Goal: Task Accomplishment & Management: Complete application form

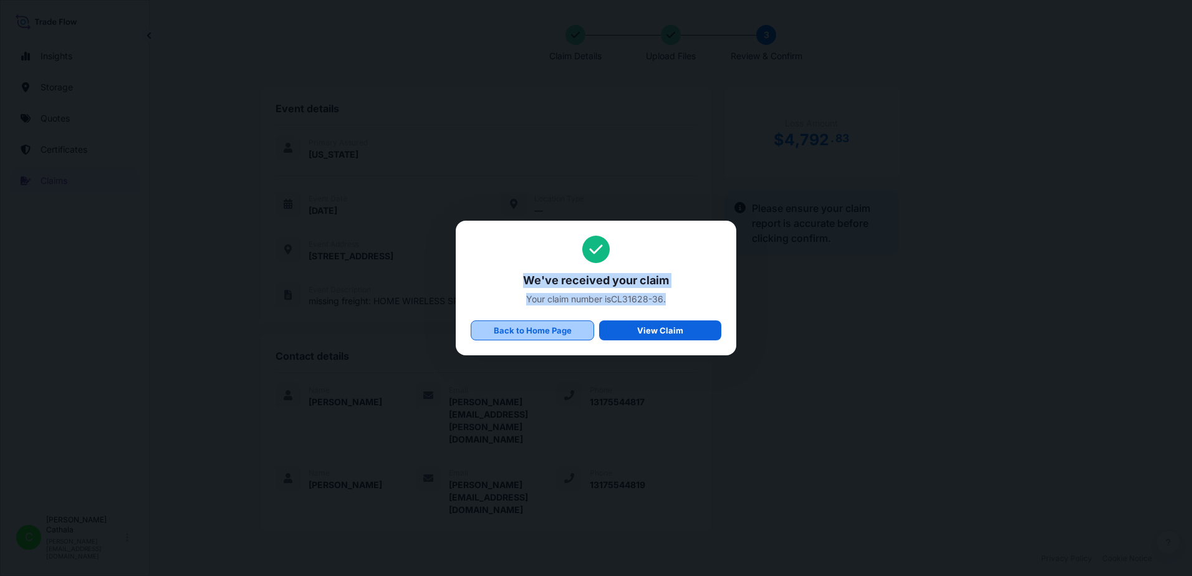
scroll to position [307, 0]
click at [523, 336] on p "Back to Home Page" at bounding box center [533, 330] width 78 height 12
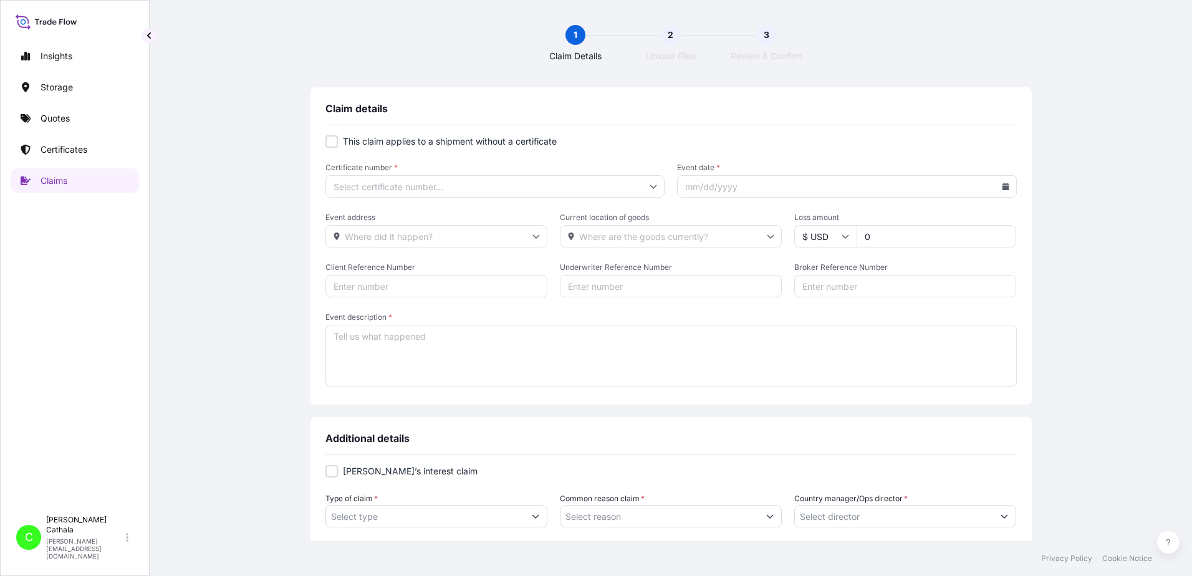
click at [327, 142] on div at bounding box center [332, 141] width 12 height 12
checkbox input "true"
click at [412, 187] on input "Primary Assured *" at bounding box center [496, 186] width 340 height 22
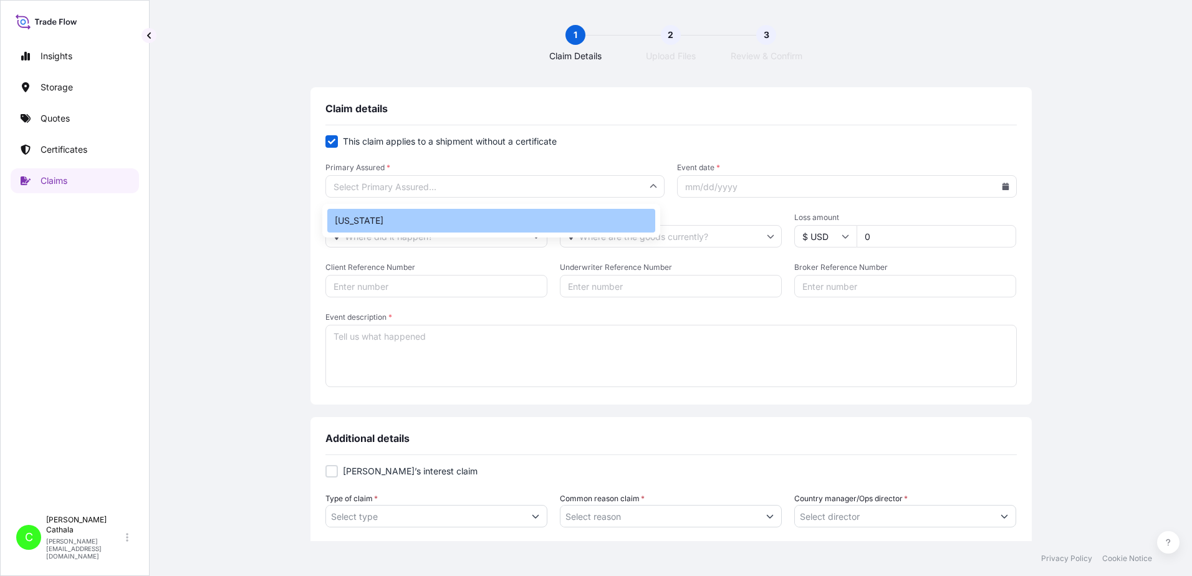
click at [407, 228] on div "[US_STATE]" at bounding box center [491, 221] width 328 height 24
type input "[US_STATE]"
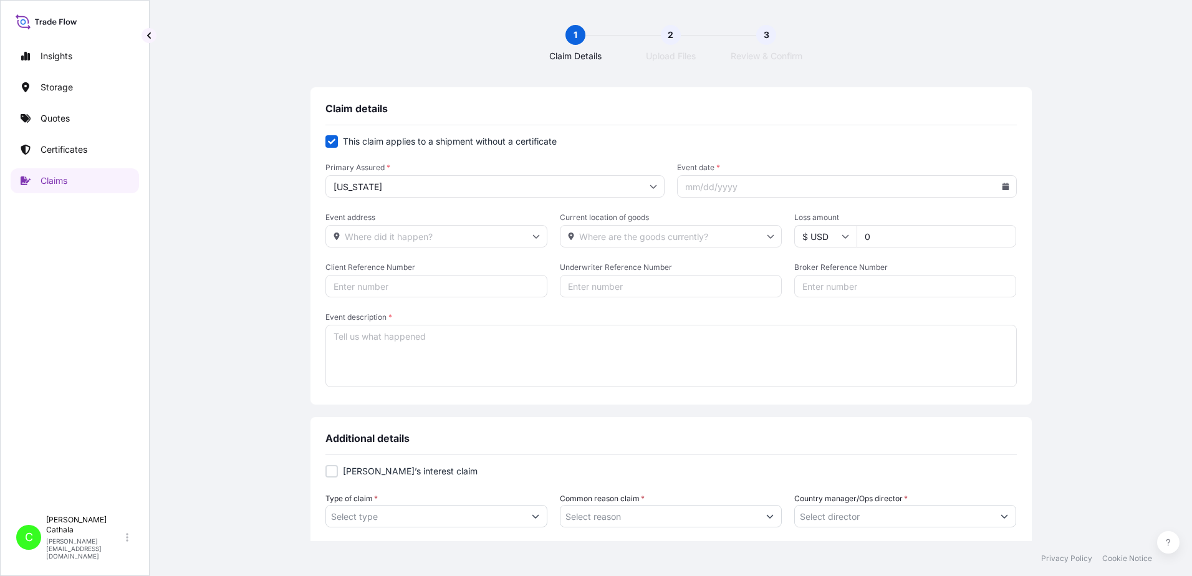
click at [1002, 187] on icon at bounding box center [1005, 186] width 7 height 7
click at [950, 222] on icon at bounding box center [951, 222] width 4 height 7
click at [955, 273] on button "6" at bounding box center [959, 274] width 20 height 20
type input "[DATE]"
click at [440, 236] on input "Event address" at bounding box center [437, 236] width 222 height 22
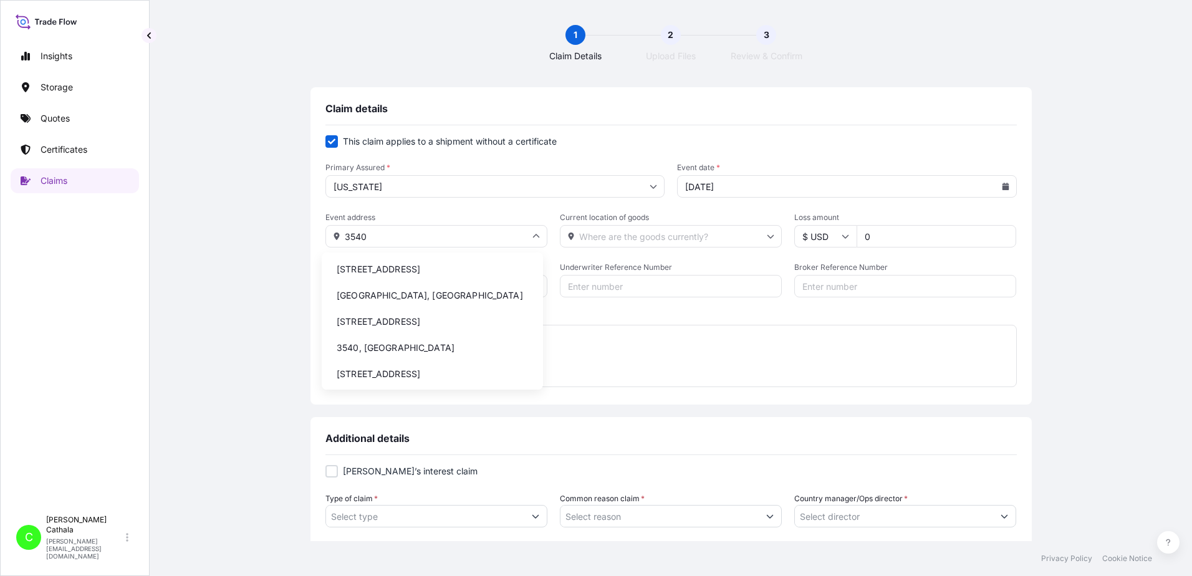
click at [430, 269] on li "[STREET_ADDRESS]" at bounding box center [432, 270] width 211 height 24
type input "[STREET_ADDRESS]"
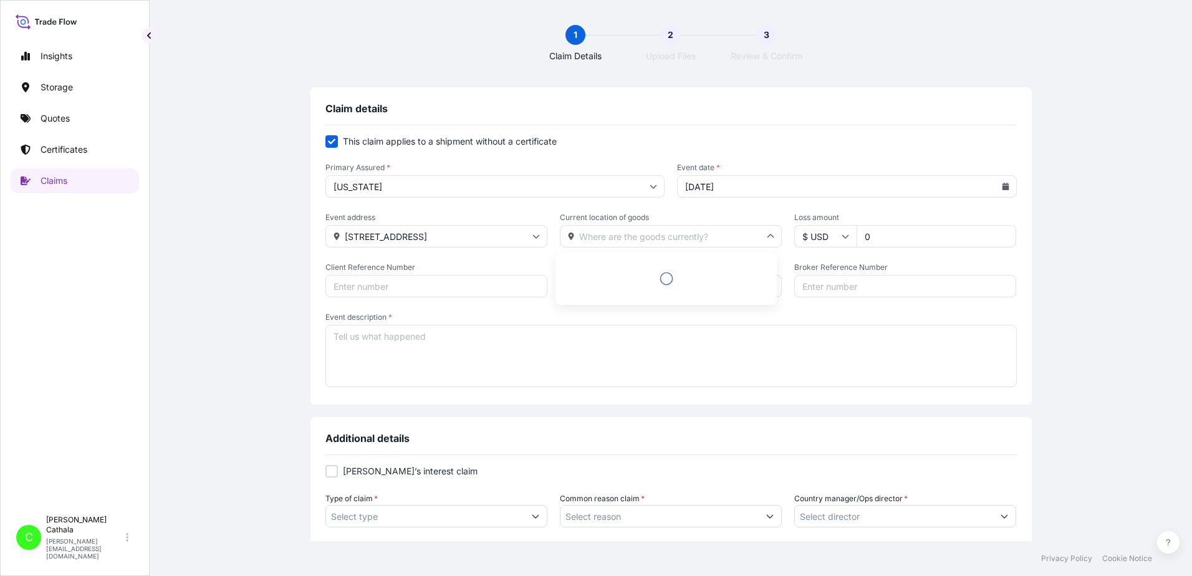
click at [635, 233] on input "Current location of goods" at bounding box center [671, 236] width 222 height 22
click at [654, 270] on li "[STREET_ADDRESS]" at bounding box center [666, 270] width 211 height 24
type input "[STREET_ADDRESS]"
click at [892, 240] on input "0" at bounding box center [937, 236] width 160 height 22
click at [730, 309] on form "This claim applies to a shipment without a certificate Primary Assured * [US_ST…" at bounding box center [672, 262] width 692 height 254
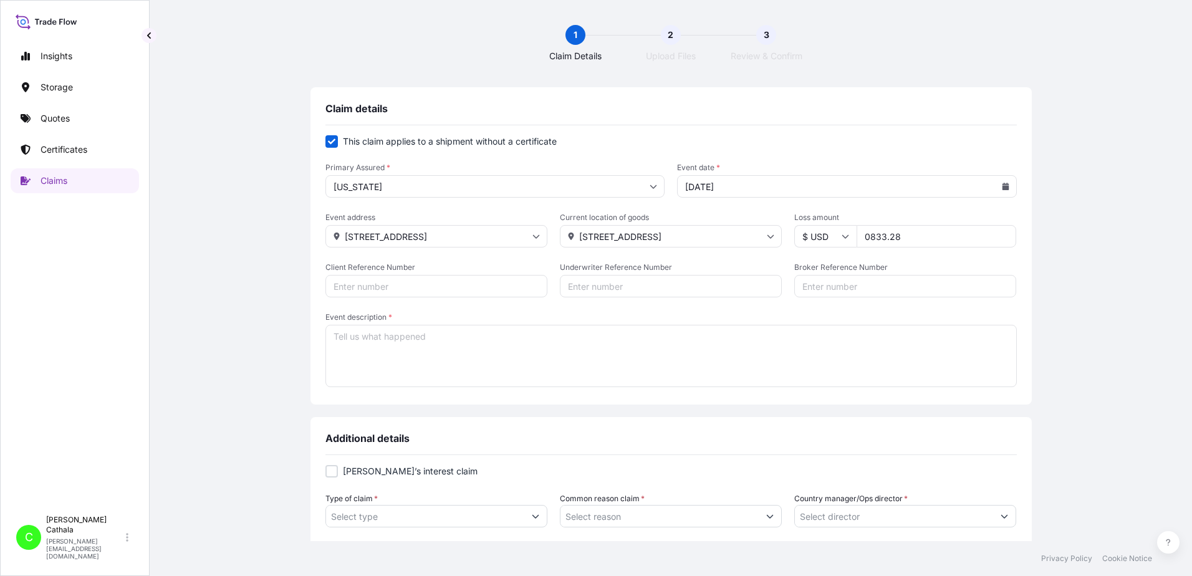
click at [864, 237] on input "0833.28" at bounding box center [937, 236] width 160 height 22
type input "833.28"
click at [439, 284] on input "Client Reference Number" at bounding box center [437, 286] width 222 height 22
click at [389, 286] on input "Client Reference Number" at bounding box center [437, 286] width 222 height 22
paste input "HAR000000393"
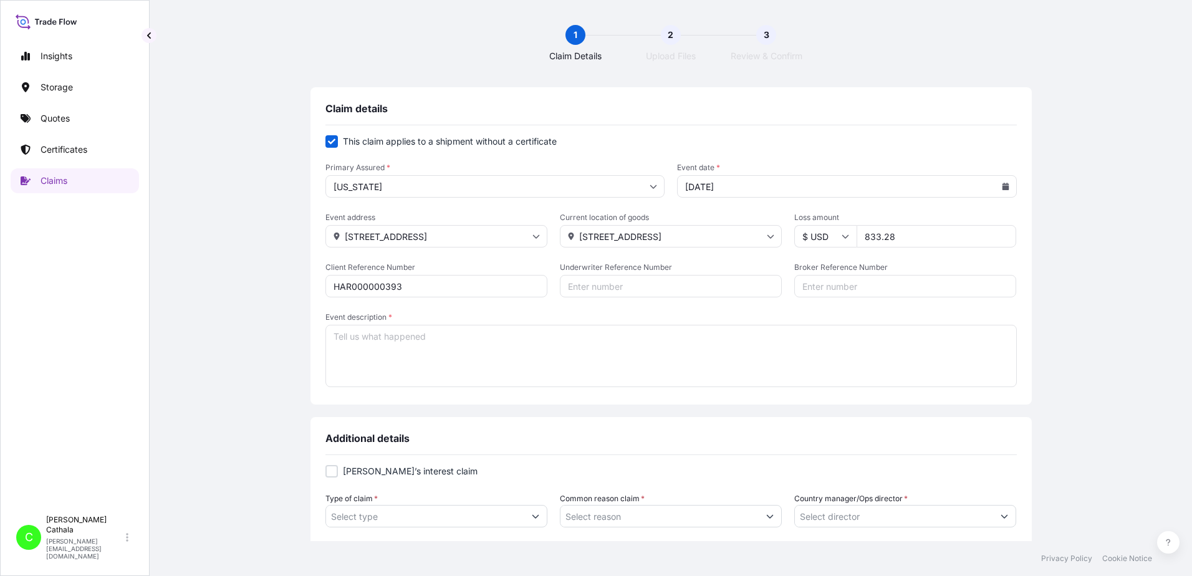
type input "HAR000000393"
click at [829, 287] on input "Broker Reference Number" at bounding box center [906, 286] width 222 height 22
click at [837, 284] on input "Broker Reference Number" at bounding box center [906, 286] width 222 height 22
paste input "UETU4135069"
type input "UETU4135069"
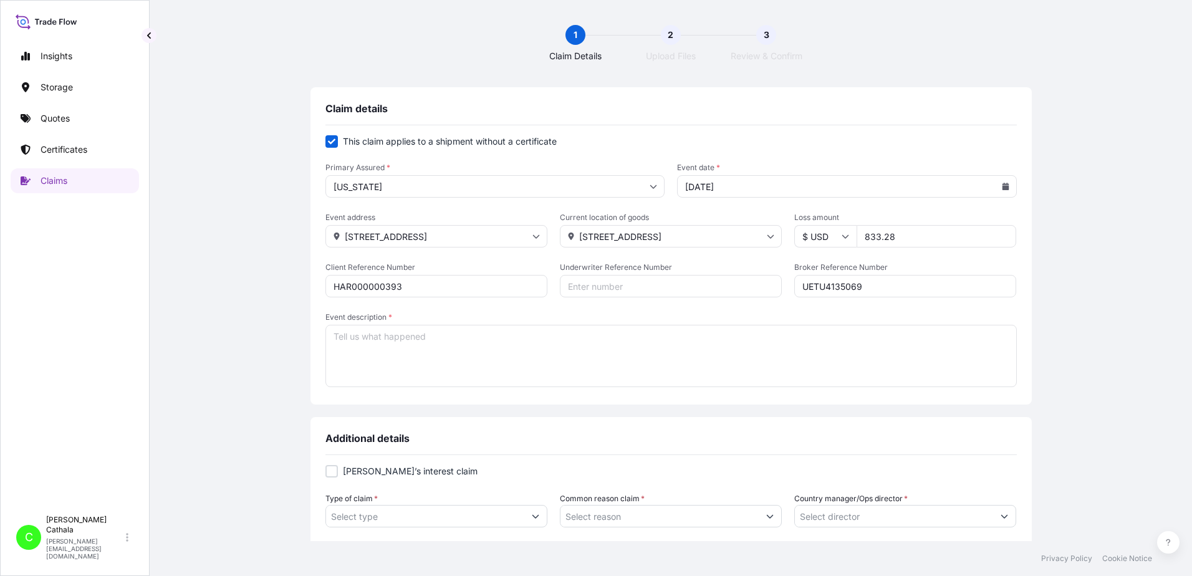
click at [516, 337] on textarea "Event description *" at bounding box center [672, 356] width 692 height 62
paste textarea "WIRELESS OVER-EAR"
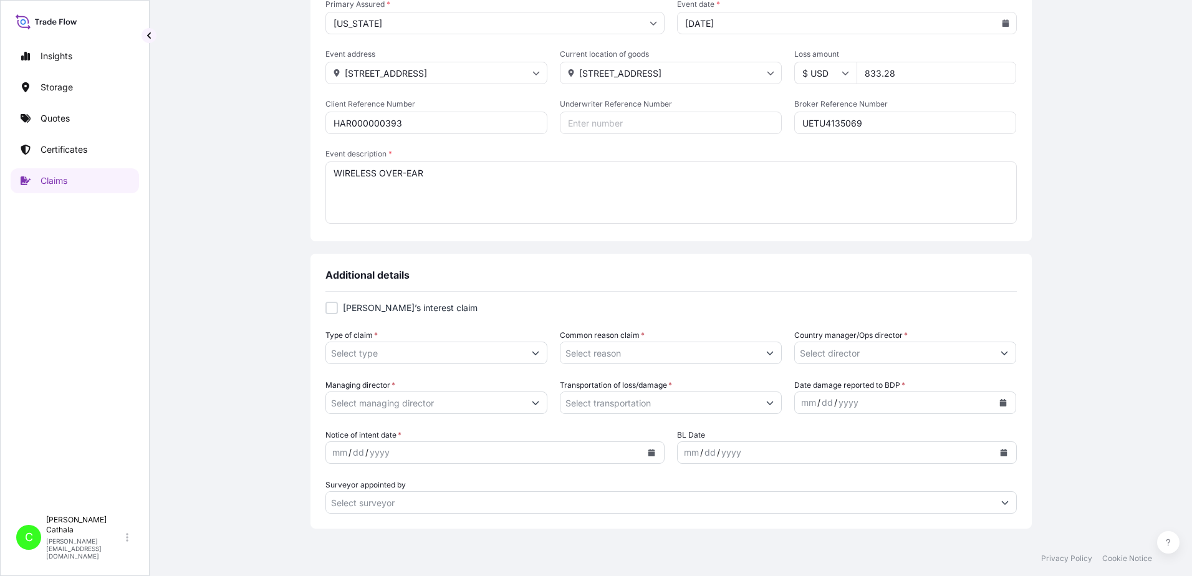
scroll to position [249, 0]
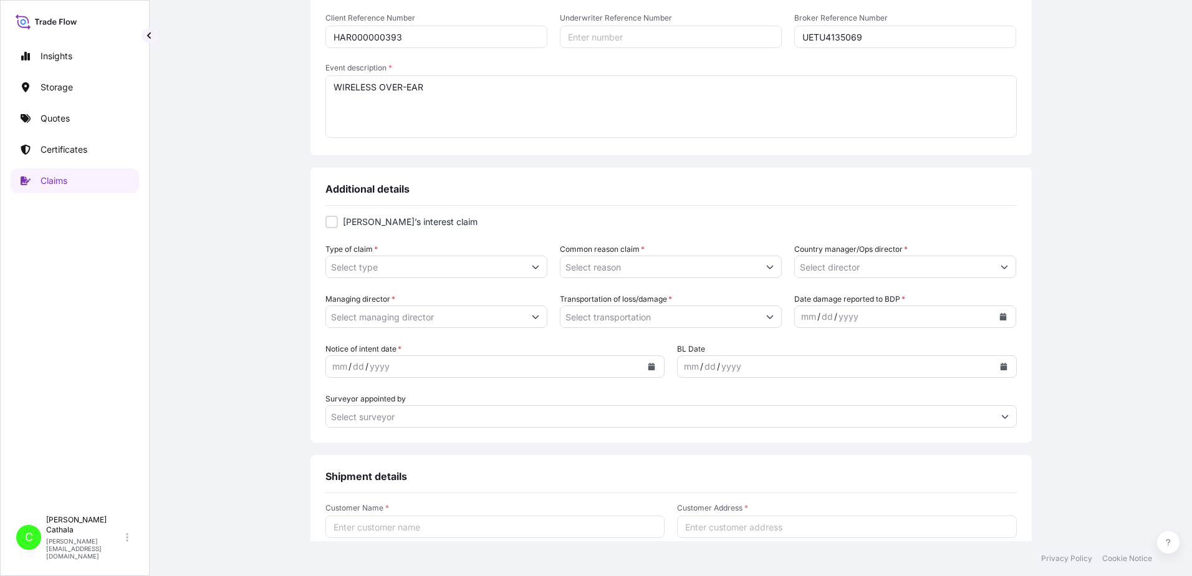
type textarea "WIRELESS OVER-EAR"
click at [408, 270] on input "Type of claim *" at bounding box center [425, 267] width 198 height 22
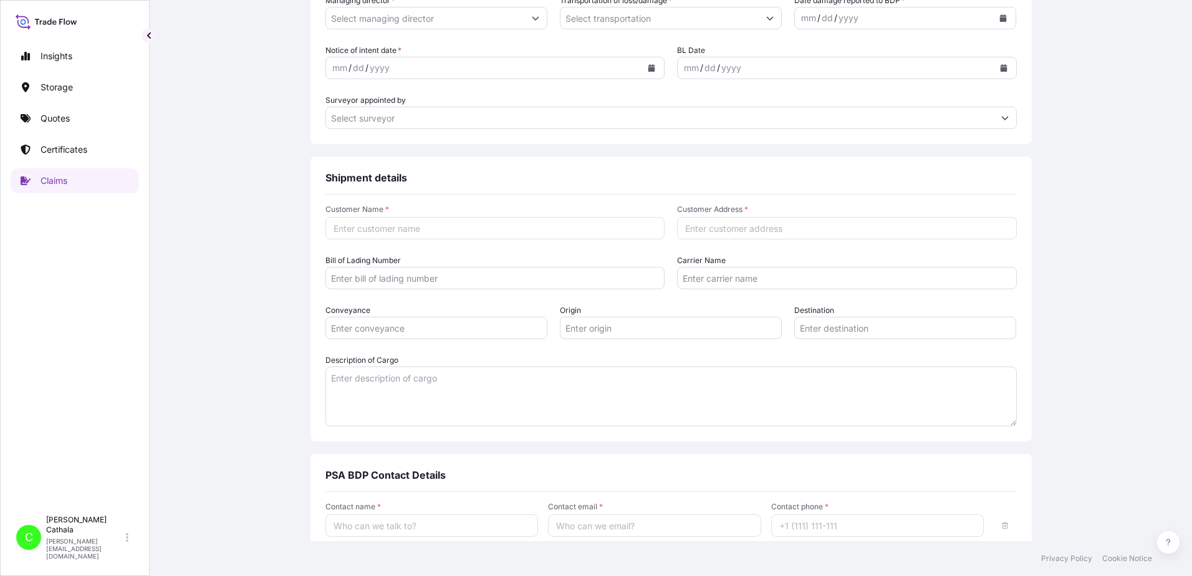
scroll to position [561, 0]
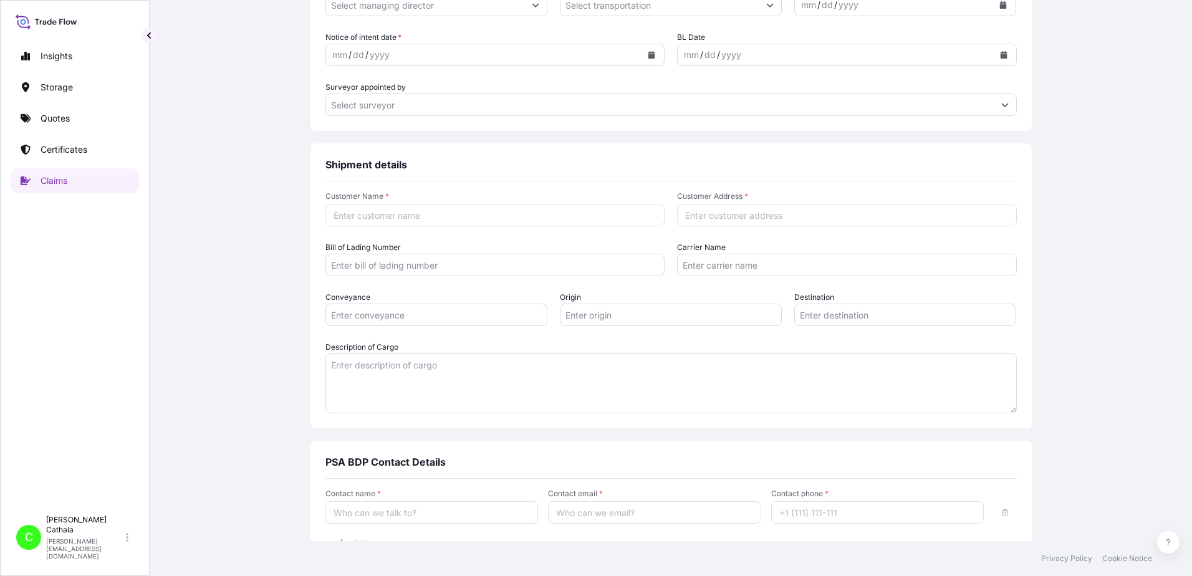
click at [382, 365] on textarea "Description of Cargo" at bounding box center [672, 384] width 692 height 60
paste textarea "WIRELESS OVER-EAR"
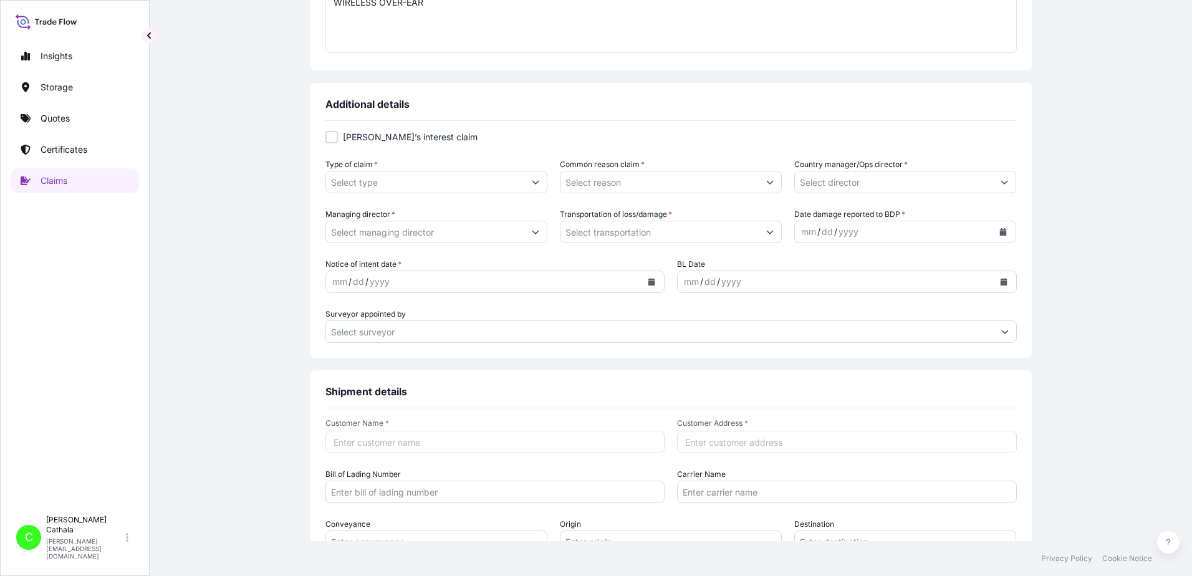
scroll to position [312, 0]
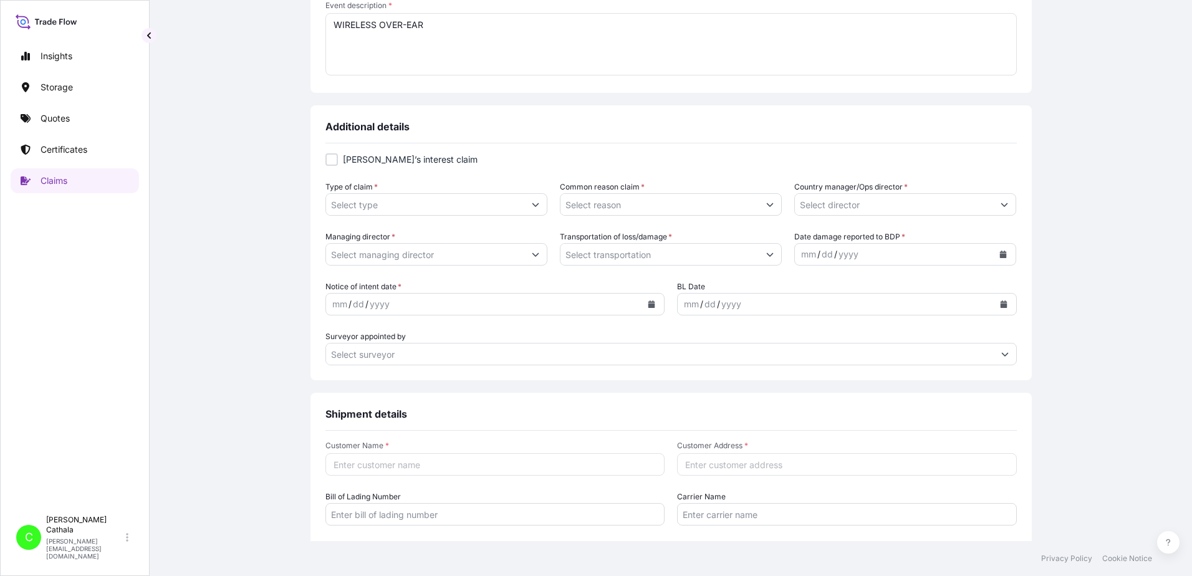
type textarea "WIRELESS OVER-EAR"
click at [532, 206] on icon "Show suggestions" at bounding box center [535, 204] width 7 height 7
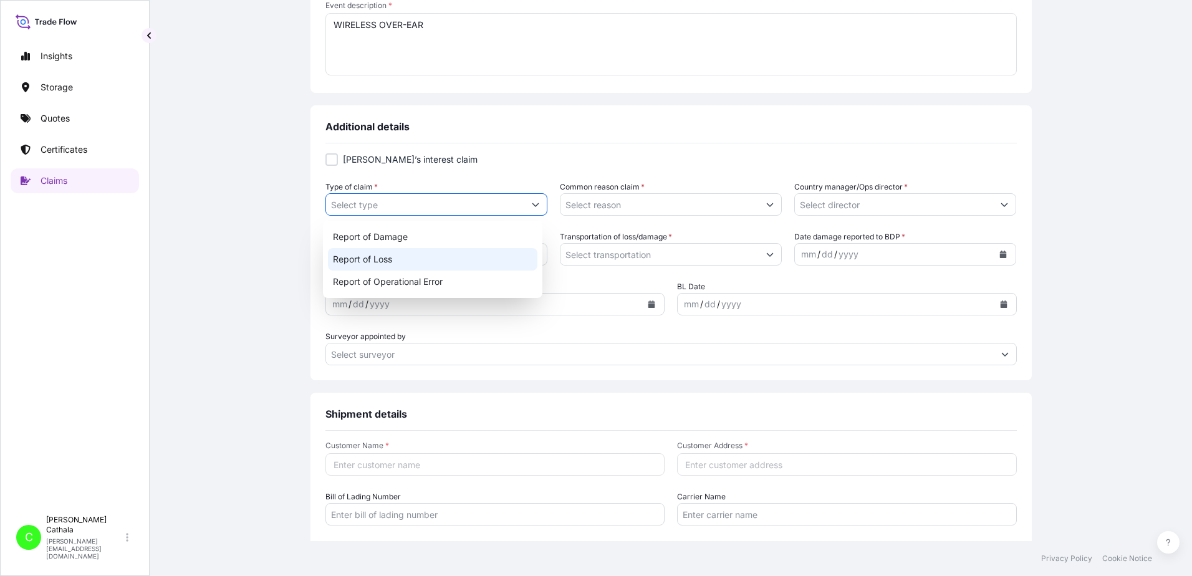
click at [360, 259] on div "Report of Loss" at bounding box center [433, 259] width 210 height 22
type input "Report of Loss"
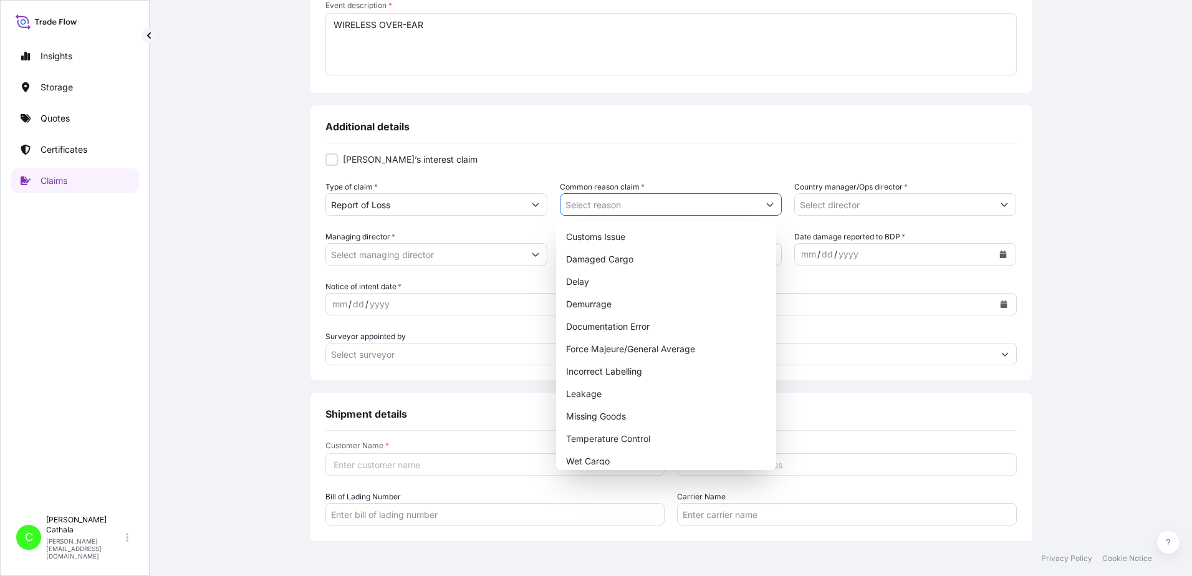
click at [766, 203] on icon "Show suggestions" at bounding box center [769, 204] width 7 height 7
click at [614, 417] on div "Missing Goods" at bounding box center [666, 416] width 210 height 22
type input "Missing Goods"
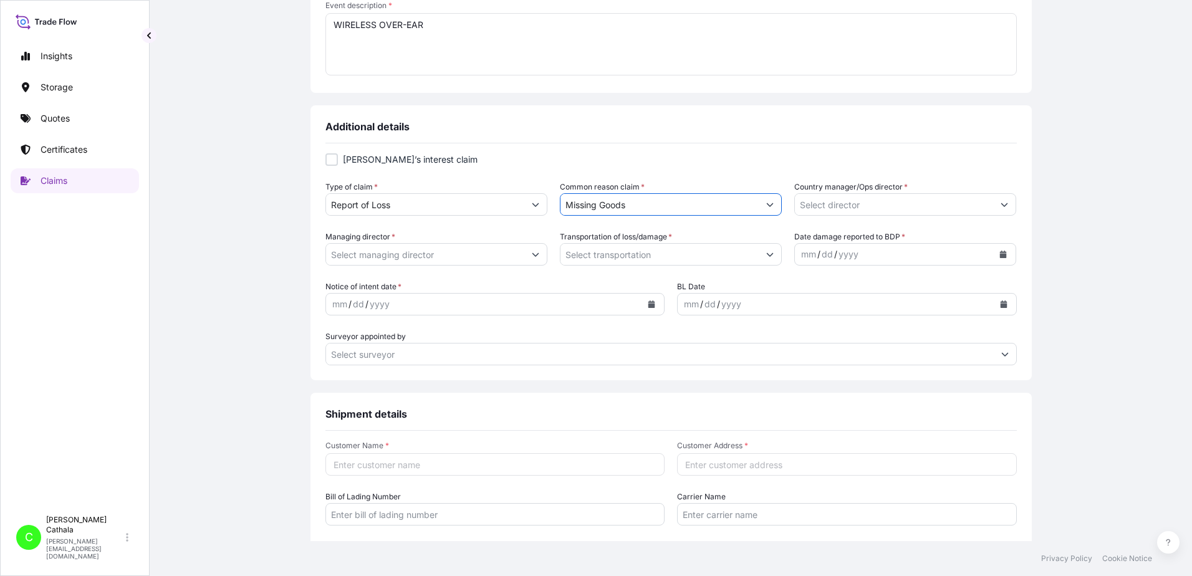
click at [1001, 201] on icon "Show suggestions" at bounding box center [1004, 204] width 7 height 7
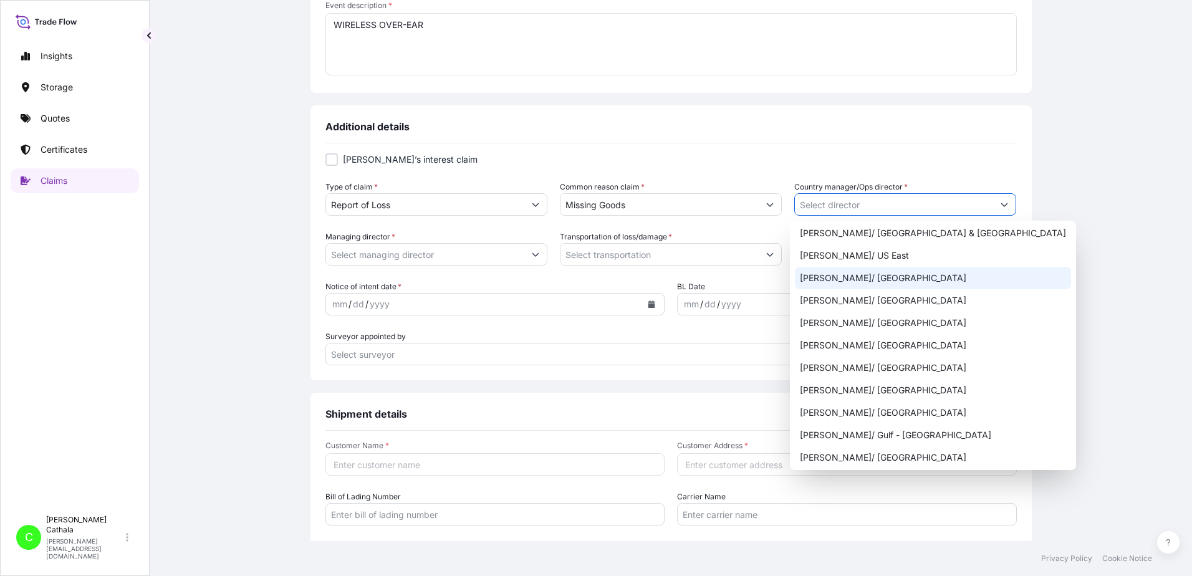
scroll to position [561, 0]
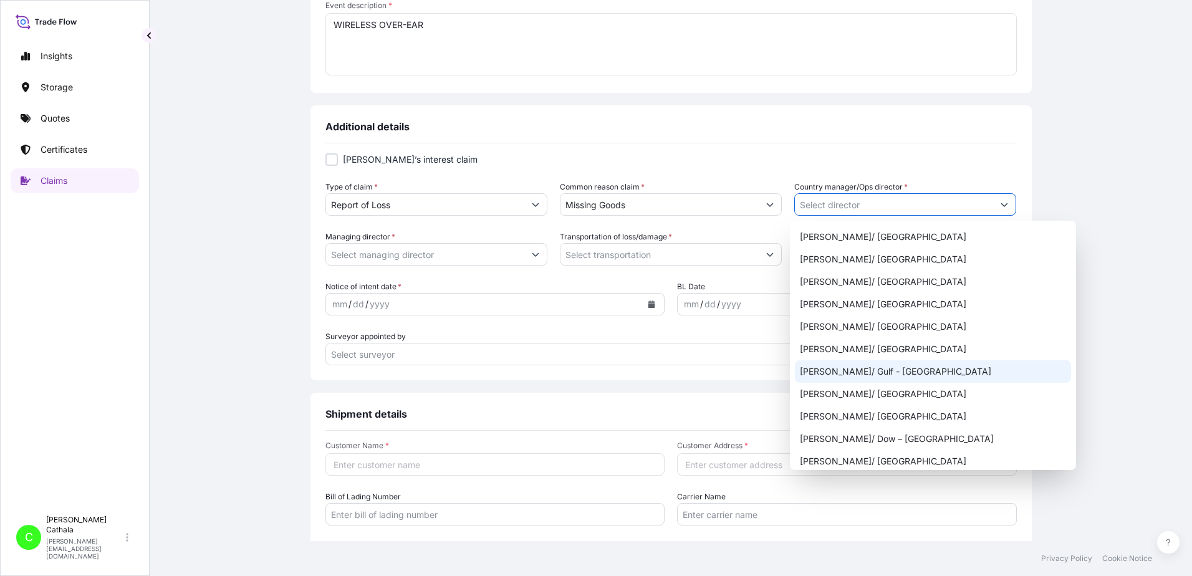
click at [819, 369] on div "[PERSON_NAME]/ Gulf - [GEOGRAPHIC_DATA]" at bounding box center [933, 371] width 276 height 22
type input "[PERSON_NAME]/ Gulf - [GEOGRAPHIC_DATA]"
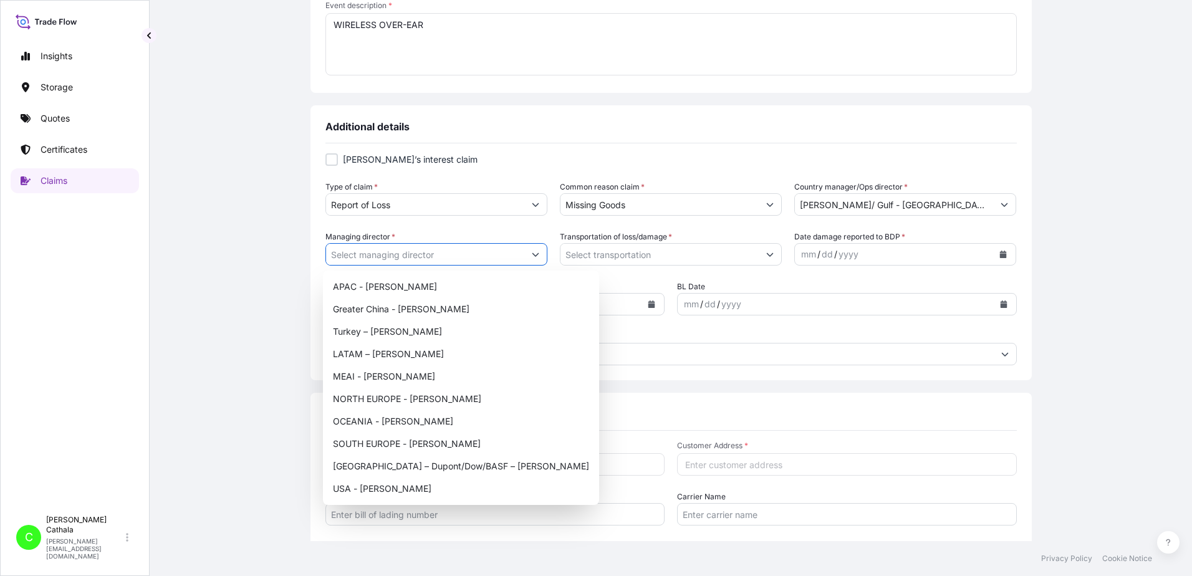
click at [531, 258] on button "Show suggestions" at bounding box center [535, 254] width 22 height 22
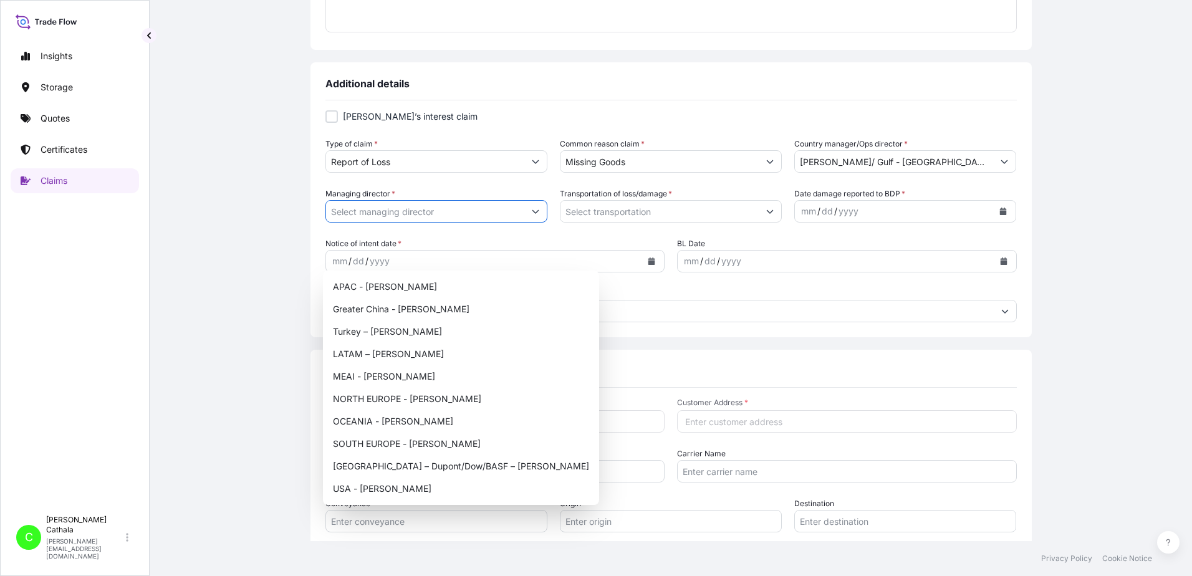
scroll to position [374, 0]
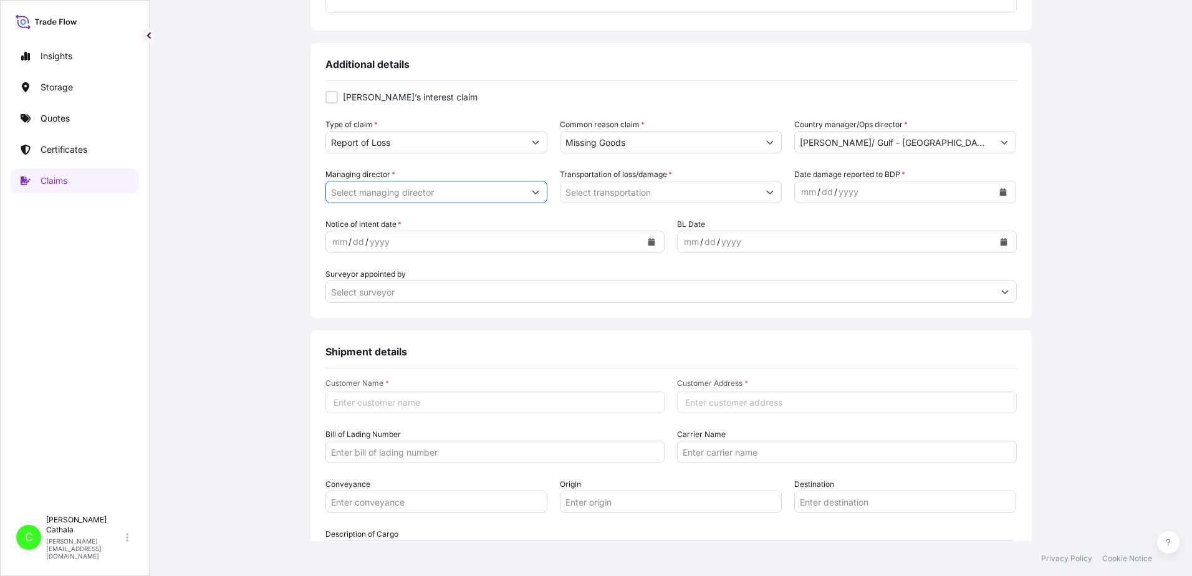
click at [490, 196] on input "Managing director *" at bounding box center [425, 192] width 198 height 22
click at [364, 190] on input "Managing director *" at bounding box center [425, 192] width 198 height 22
drag, startPoint x: 364, startPoint y: 190, endPoint x: 343, endPoint y: 193, distance: 20.8
click at [343, 193] on input "Managing director *" at bounding box center [425, 192] width 198 height 22
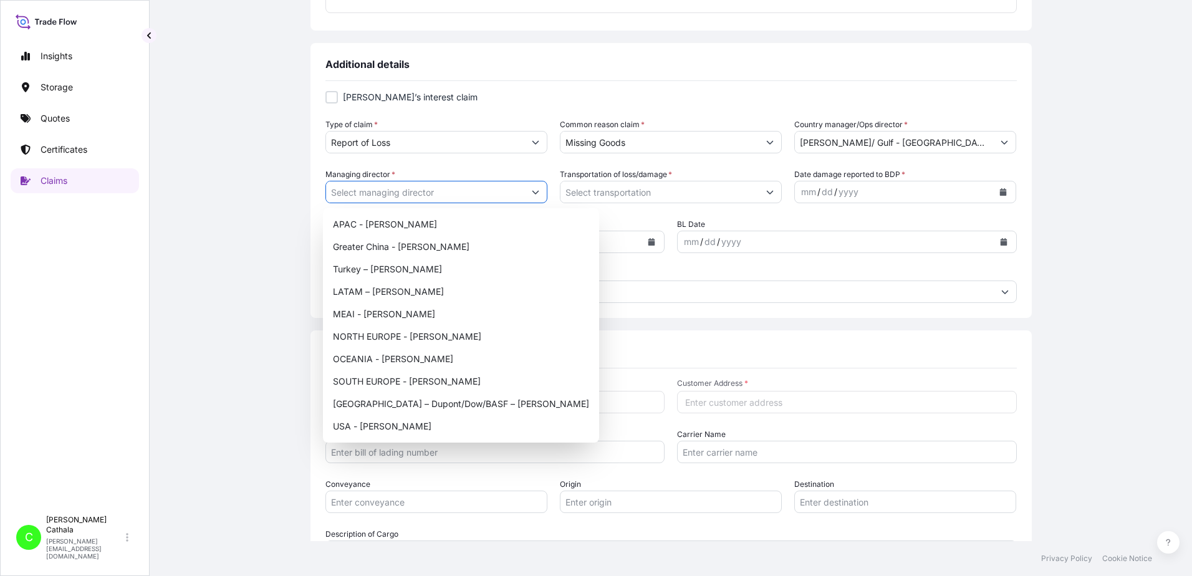
click at [532, 193] on icon "Show suggestions" at bounding box center [535, 191] width 7 height 7
click at [400, 427] on div "USA - [PERSON_NAME]" at bounding box center [461, 426] width 266 height 22
type input "USA - [PERSON_NAME]"
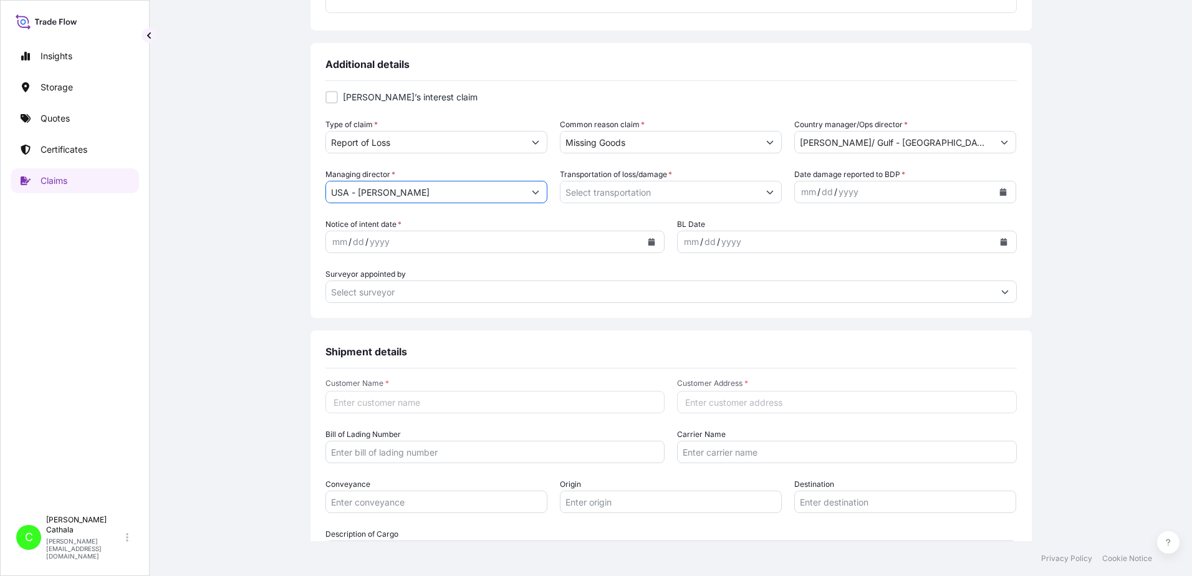
click at [698, 191] on input "Transportation of loss/damage *" at bounding box center [660, 192] width 198 height 22
click at [768, 193] on icon "Show suggestions" at bounding box center [769, 191] width 7 height 7
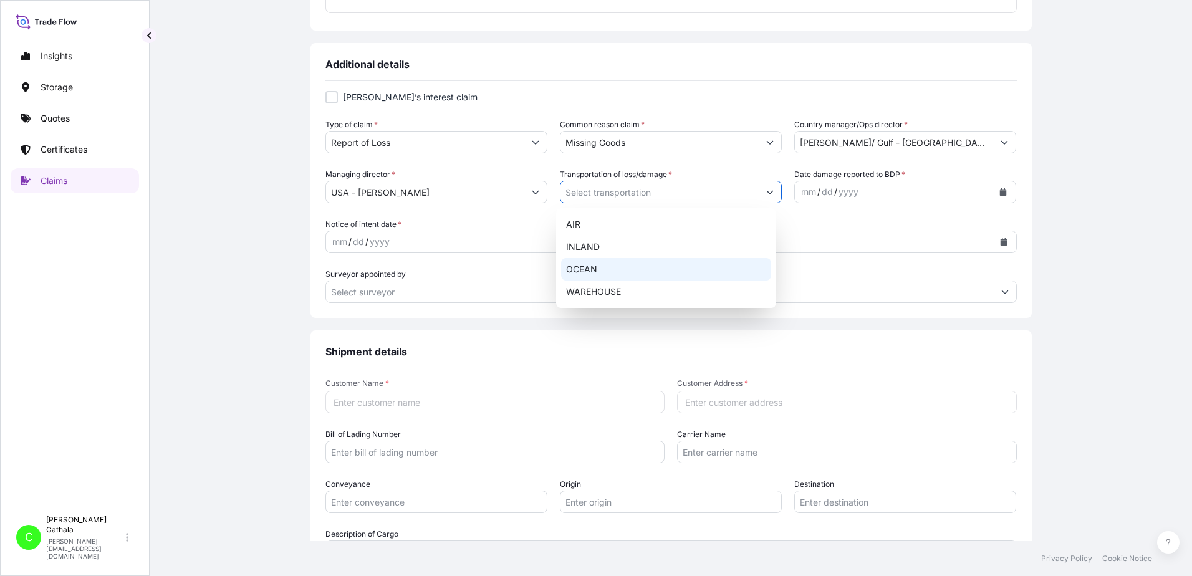
click at [591, 272] on div "OCEAN" at bounding box center [666, 269] width 210 height 22
type input "OCEAN"
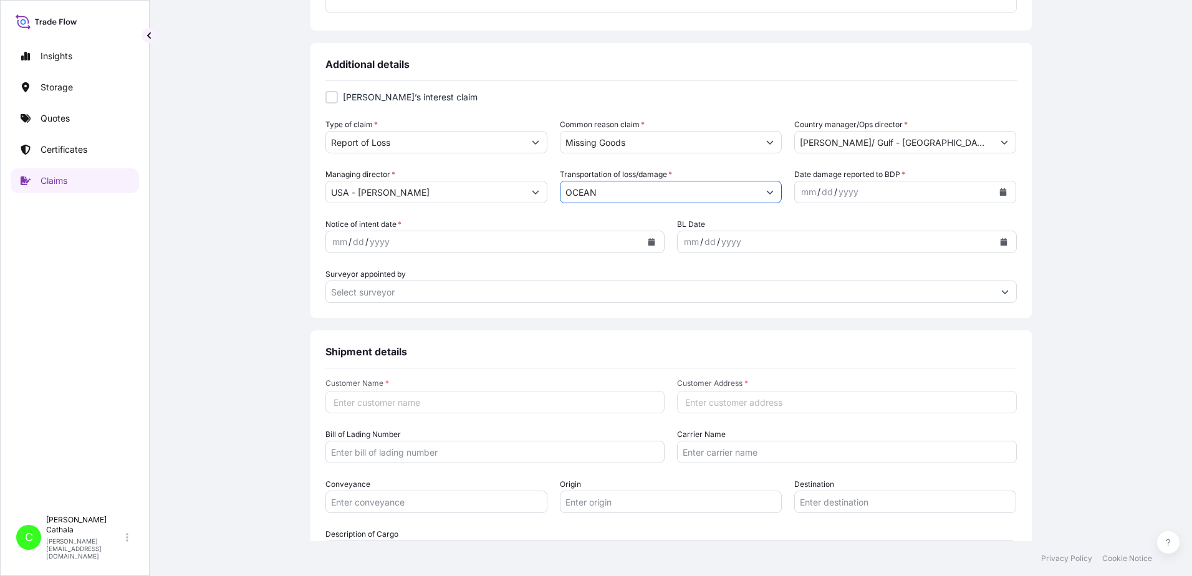
click at [911, 194] on div "mm / dd / yyyy" at bounding box center [894, 192] width 198 height 22
click at [1000, 193] on icon "Calendar" at bounding box center [1003, 191] width 7 height 7
click at [818, 225] on icon "Previous" at bounding box center [815, 228] width 7 height 7
click at [884, 347] on div "24" at bounding box center [882, 345] width 22 height 22
click at [652, 241] on button "Calendar" at bounding box center [652, 242] width 20 height 20
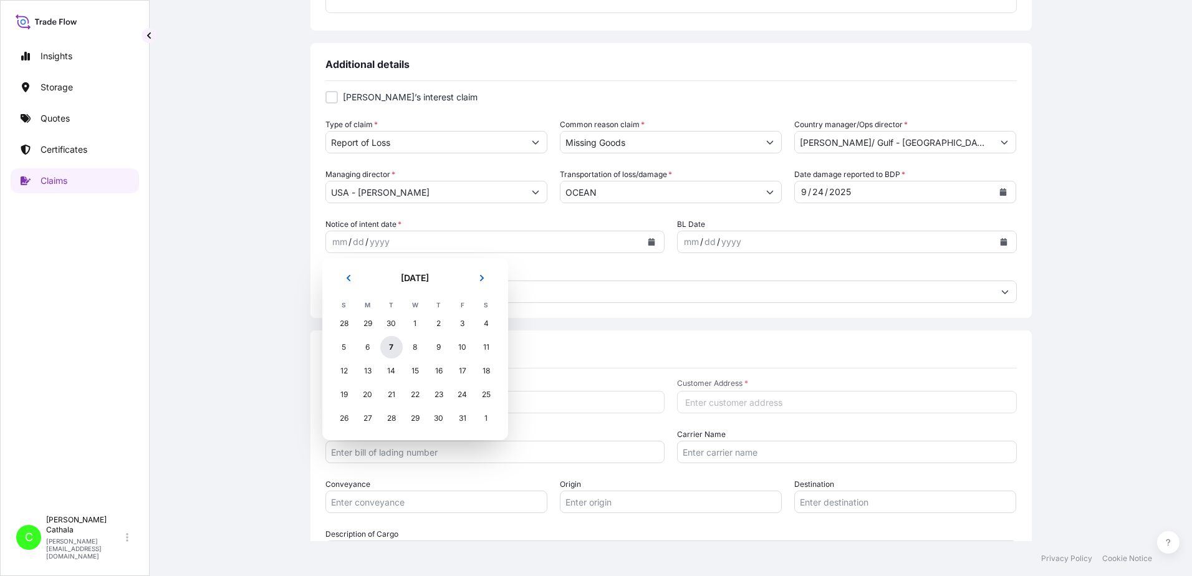
click at [388, 349] on div "7" at bounding box center [391, 347] width 22 height 22
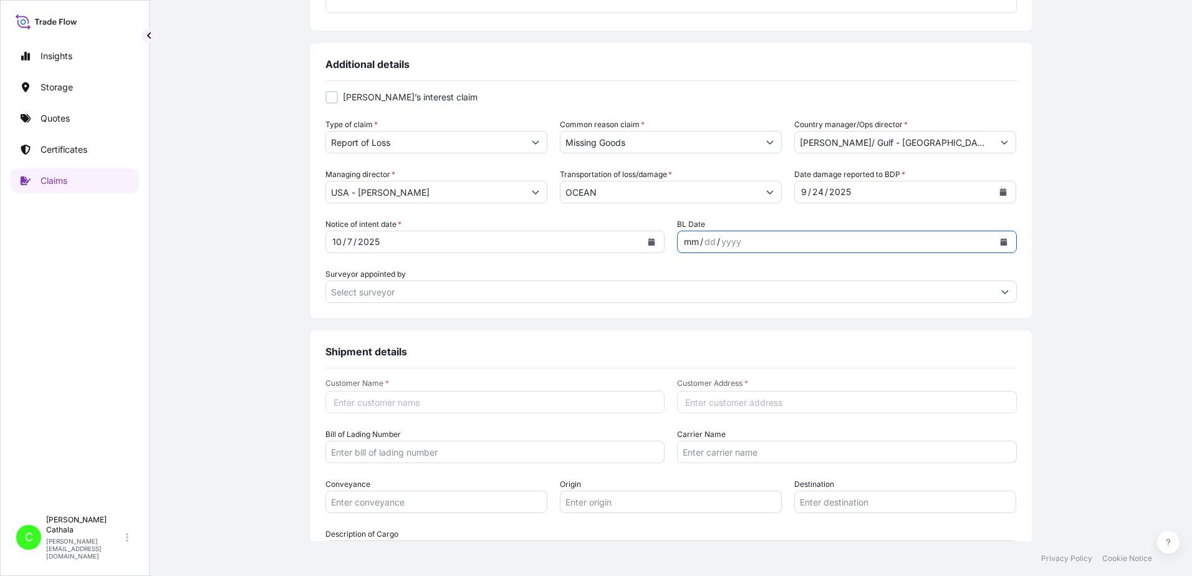
click at [778, 239] on div "mm / dd / yyyy" at bounding box center [836, 242] width 316 height 22
click at [1000, 241] on icon "Calendar" at bounding box center [1003, 241] width 7 height 7
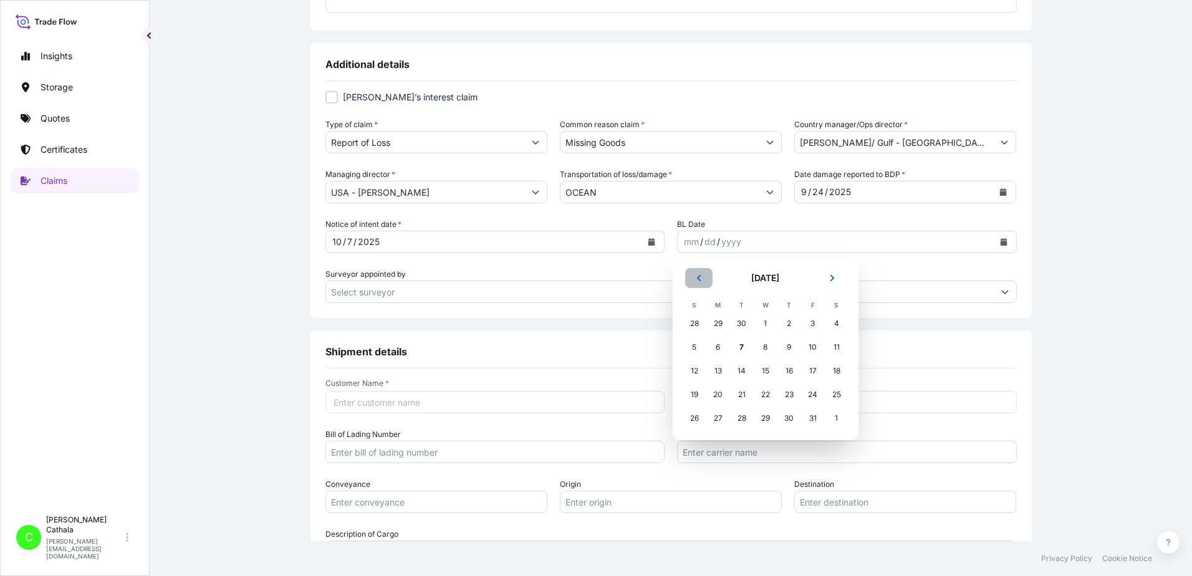
click at [702, 282] on button "Previous" at bounding box center [698, 278] width 27 height 20
click at [702, 281] on icon "Previous" at bounding box center [698, 277] width 7 height 7
click at [837, 395] on div "26" at bounding box center [837, 395] width 22 height 22
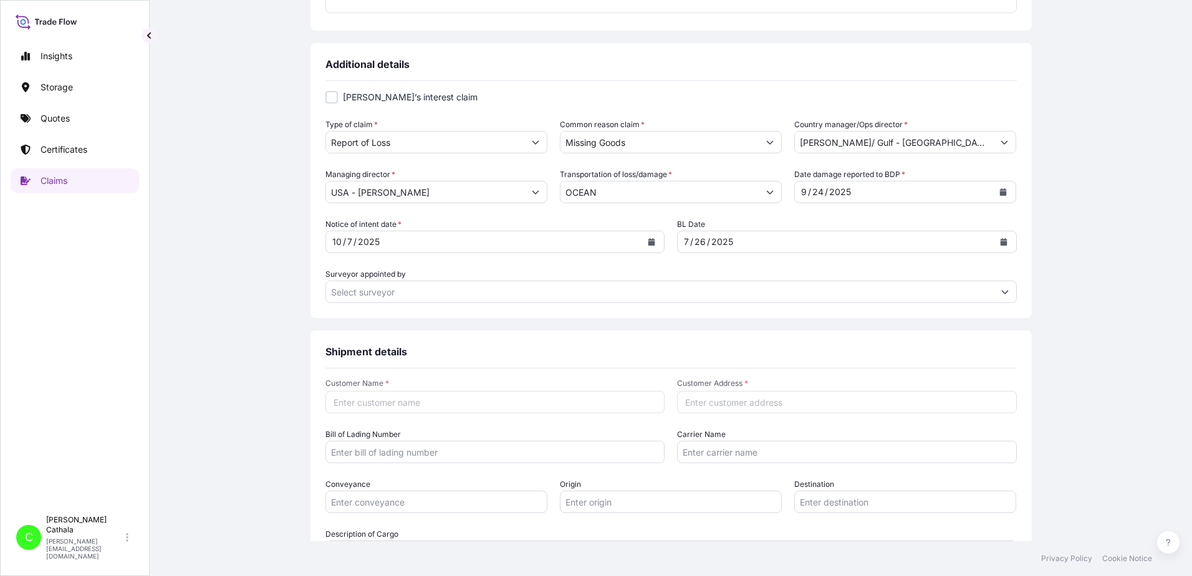
click at [359, 402] on input "Customer Name *" at bounding box center [496, 402] width 340 height 22
paste input ": [PERSON_NAME] International"
click at [333, 406] on input ": [PERSON_NAME] International" at bounding box center [496, 402] width 340 height 22
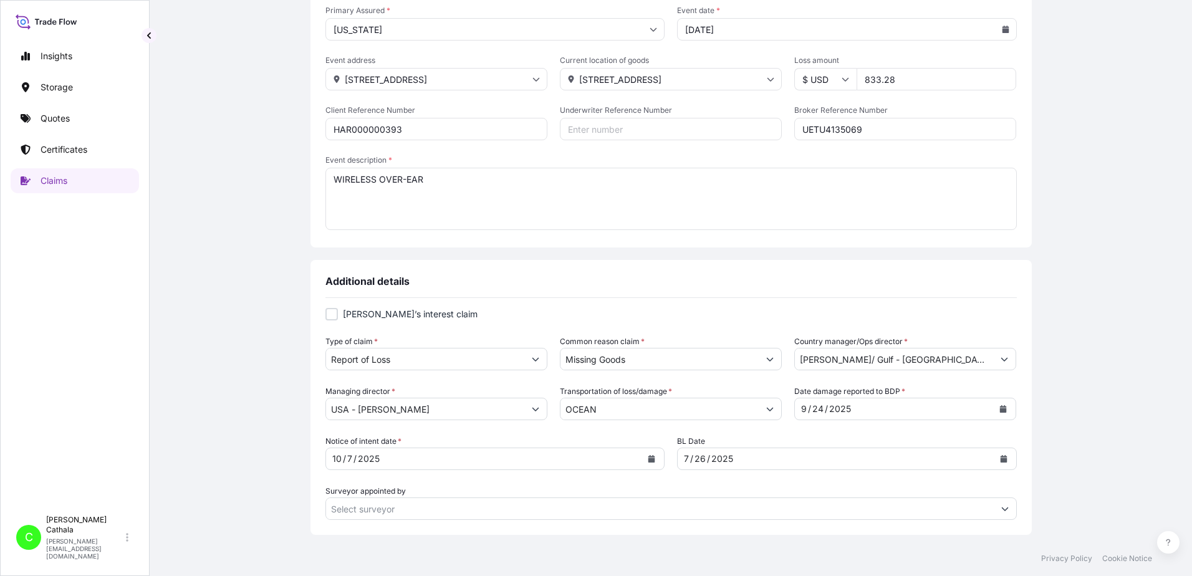
scroll to position [0, 0]
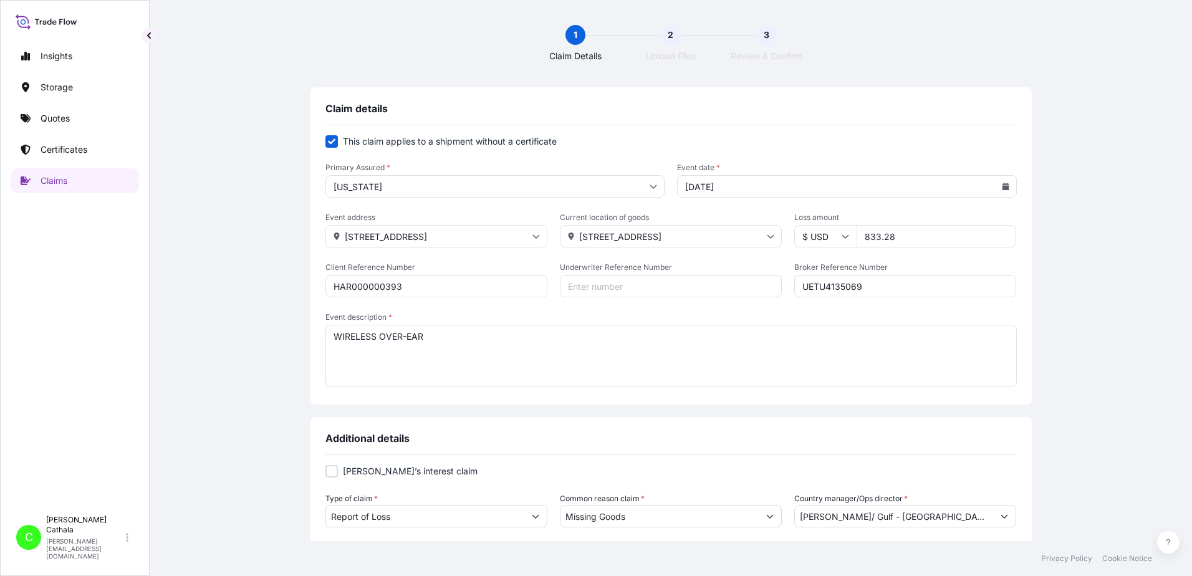
type input "[PERSON_NAME] International"
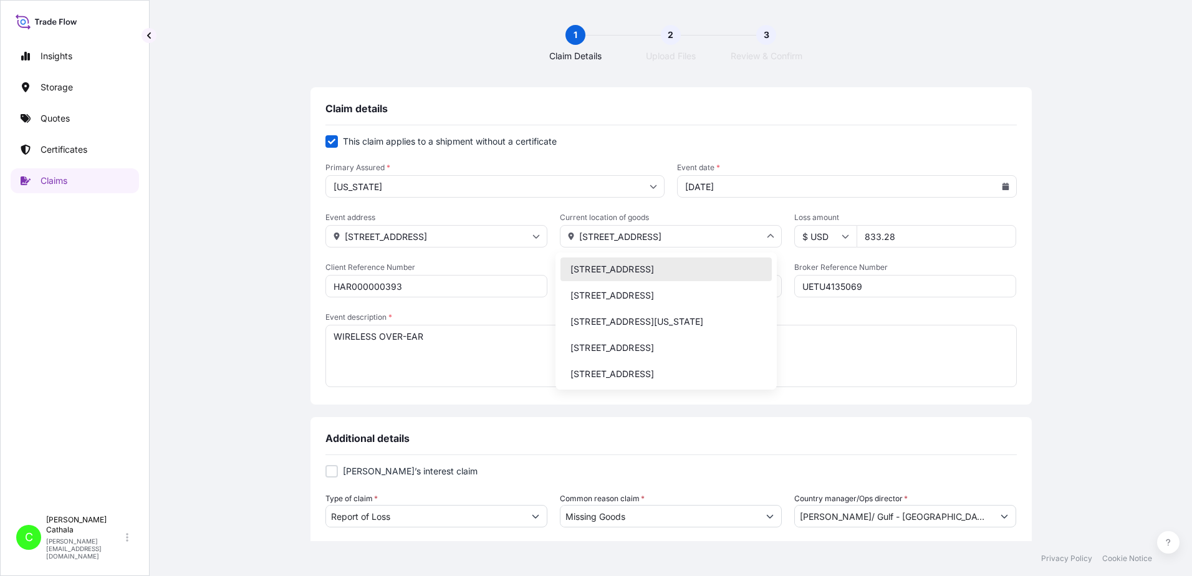
drag, startPoint x: 659, startPoint y: 238, endPoint x: 504, endPoint y: 232, distance: 155.4
click at [504, 232] on div "Event address [STREET_ADDRESS] Current location of goods [STREET_ADDRESS][GEOGR…" at bounding box center [672, 230] width 692 height 35
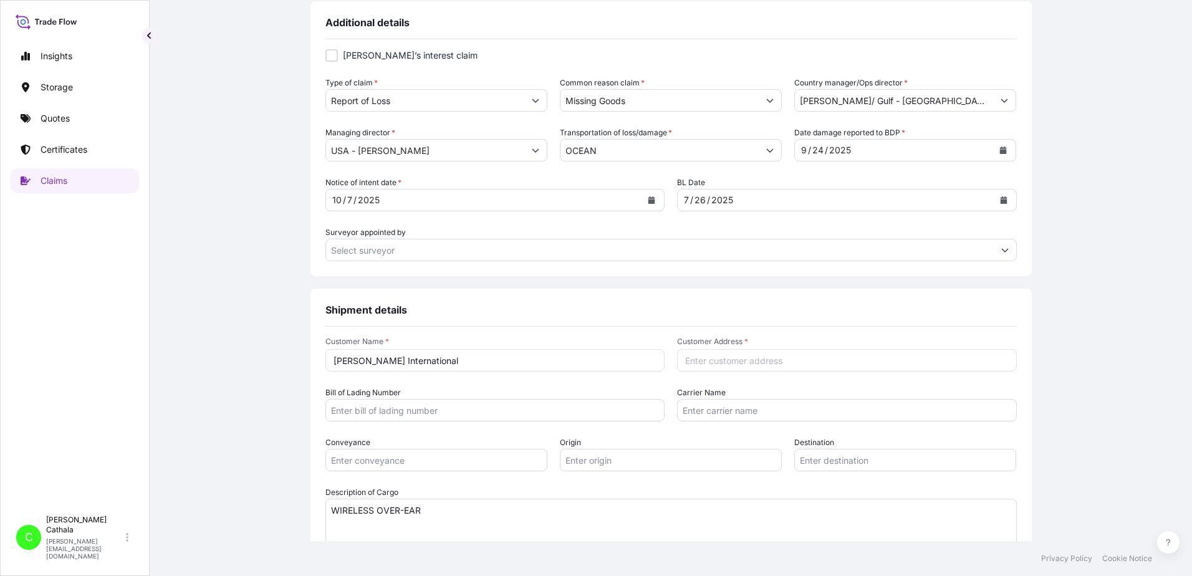
scroll to position [499, 0]
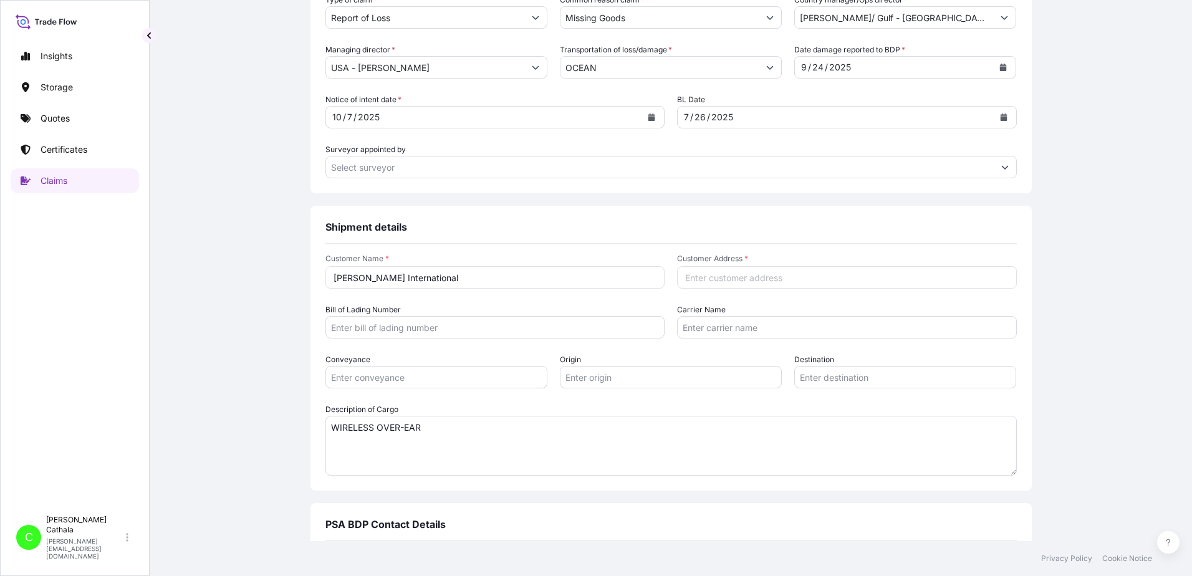
click at [739, 278] on input "Customer Address *" at bounding box center [847, 277] width 340 height 22
paste input "[STREET_ADDRESS]"
type input "[STREET_ADDRESS]"
click at [481, 327] on input "Bill of Lading Number" at bounding box center [496, 327] width 340 height 22
paste input "ONEYHKGFA0264504"
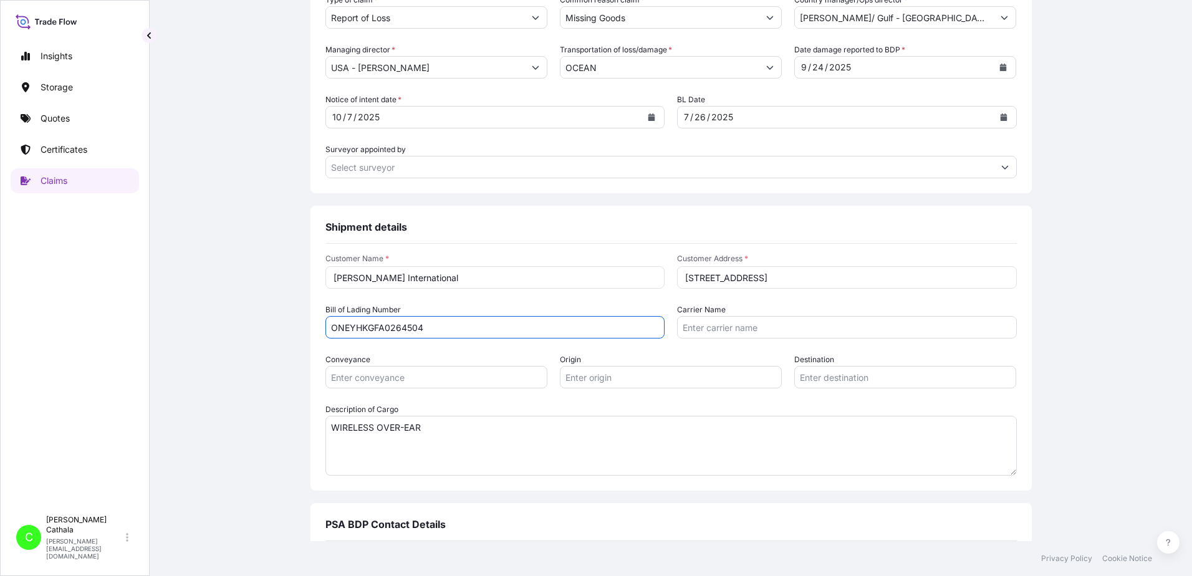
type input "ONEYHKGFA0264504"
click at [715, 327] on input "Carrier Name" at bounding box center [847, 327] width 340 height 22
paste input "Ocean Network Express Pte. Ltd"
type input "Ocean Network Express Pte. Ltd"
click at [440, 382] on input "Conveyance" at bounding box center [437, 377] width 222 height 22
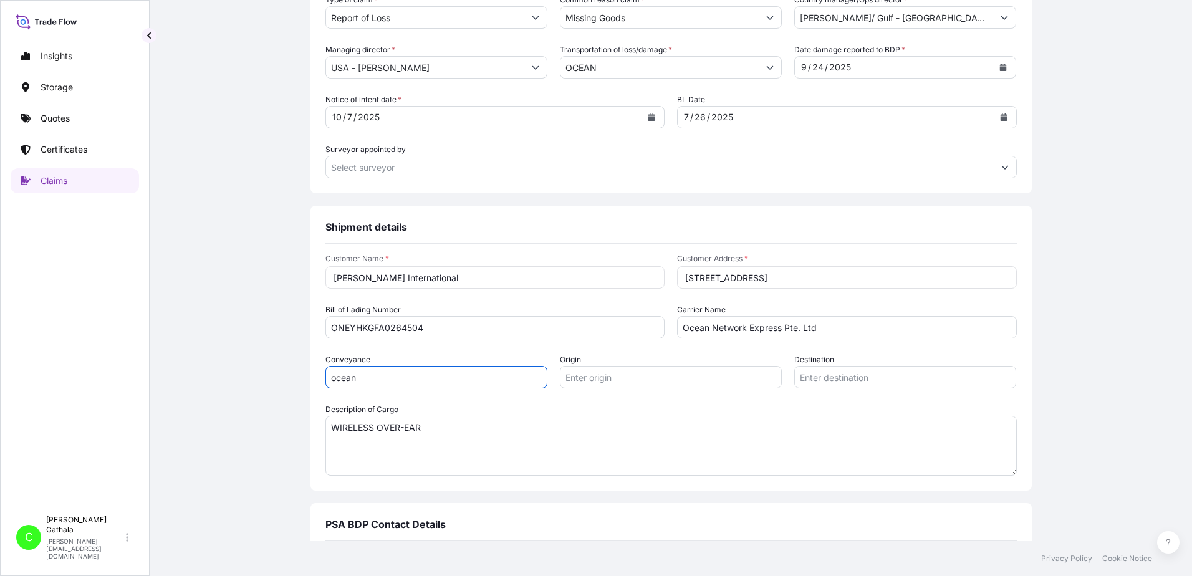
type input "ocean"
click at [601, 380] on input "Origin" at bounding box center [671, 377] width 222 height 22
paste input "SHEKOU, [GEOGRAPHIC_DATA]"
type input "SHEKOU, [GEOGRAPHIC_DATA]"
click at [823, 379] on input "Destination" at bounding box center [906, 377] width 222 height 22
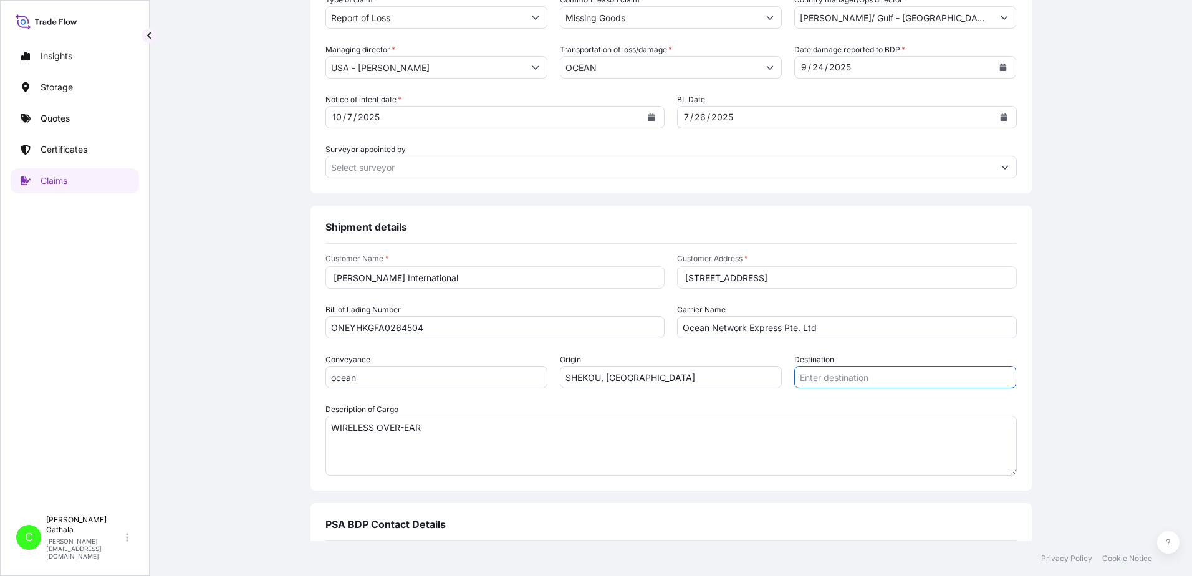
paste input "[GEOGRAPHIC_DATA], [GEOGRAPHIC_DATA]"
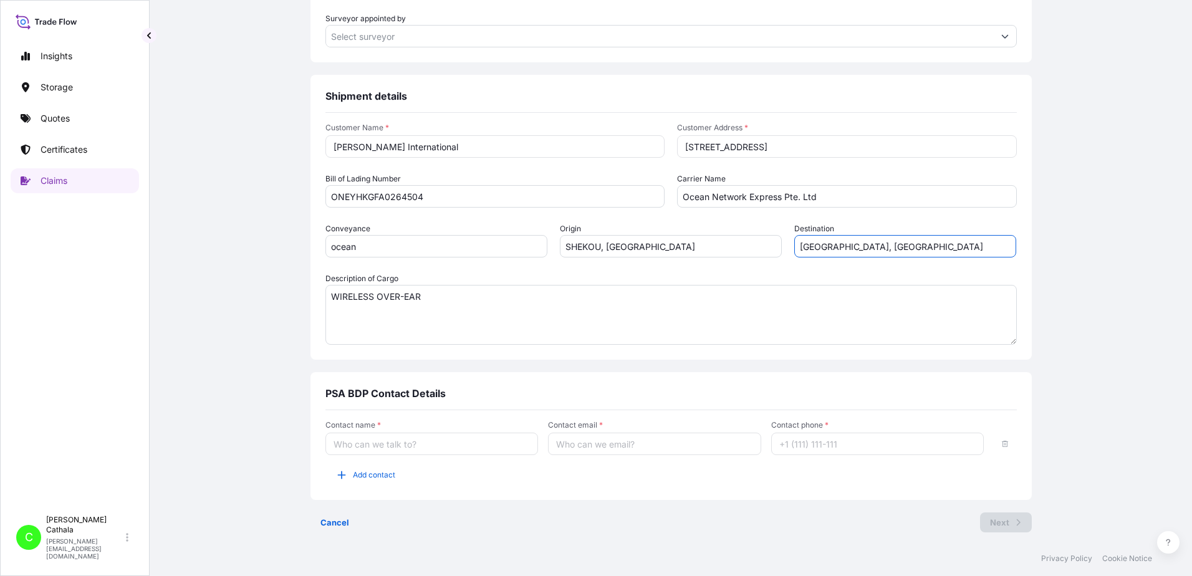
scroll to position [631, 0]
type input "[GEOGRAPHIC_DATA], [GEOGRAPHIC_DATA]"
click at [414, 448] on input "Contact name *" at bounding box center [432, 443] width 213 height 22
type input "[PERSON_NAME]"
type input "[PERSON_NAME][EMAIL_ADDRESS][PERSON_NAME][DOMAIN_NAME]"
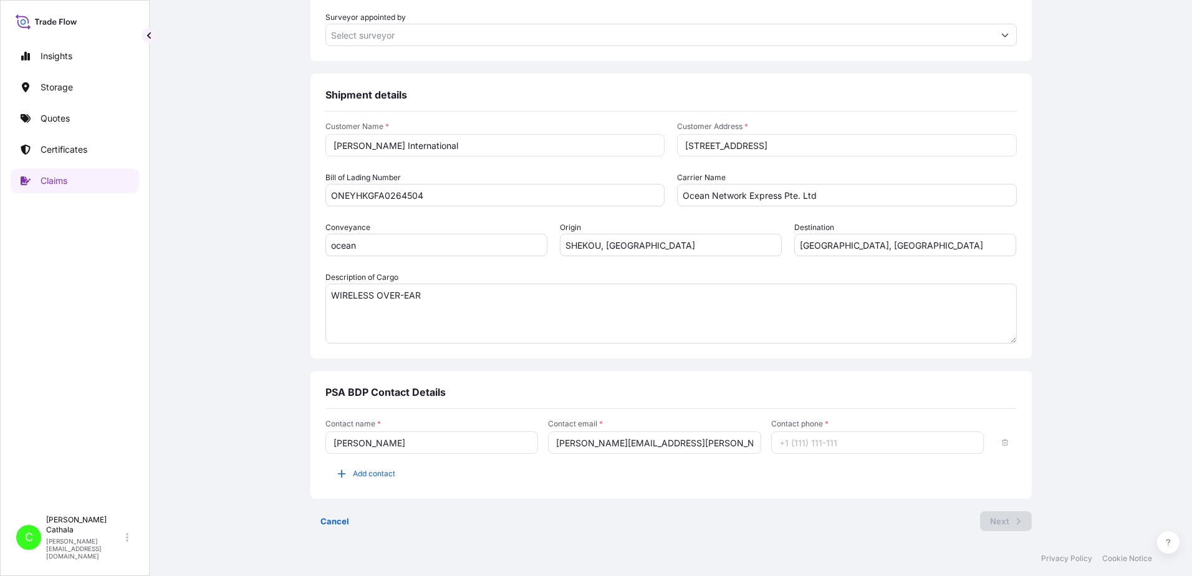
type input "13175544817"
click at [376, 480] on span "Add contact" at bounding box center [374, 474] width 42 height 12
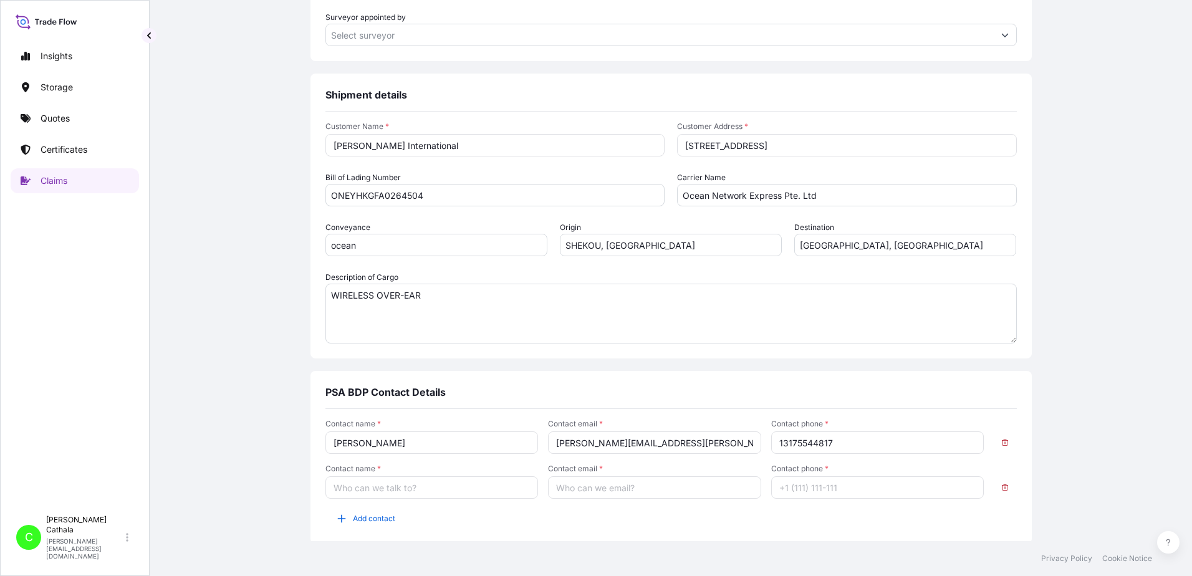
click at [374, 493] on input "Contact name *" at bounding box center [432, 487] width 213 height 22
type input "[PERSON_NAME]"
type input "[PERSON_NAME][EMAIL_ADDRESS][DOMAIN_NAME]"
type input "13175544819"
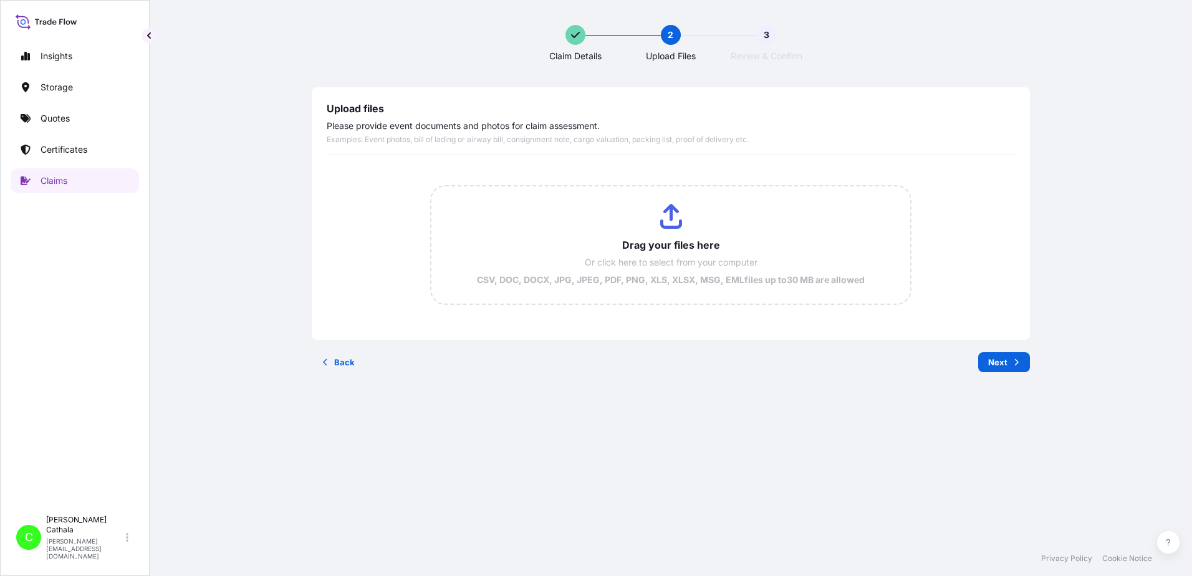
scroll to position [0, 0]
type input "C:\fakepath\ClaimId HAR000000393 ReportCombined 473c7608-c07c-43d8-9892-d0dda02…"
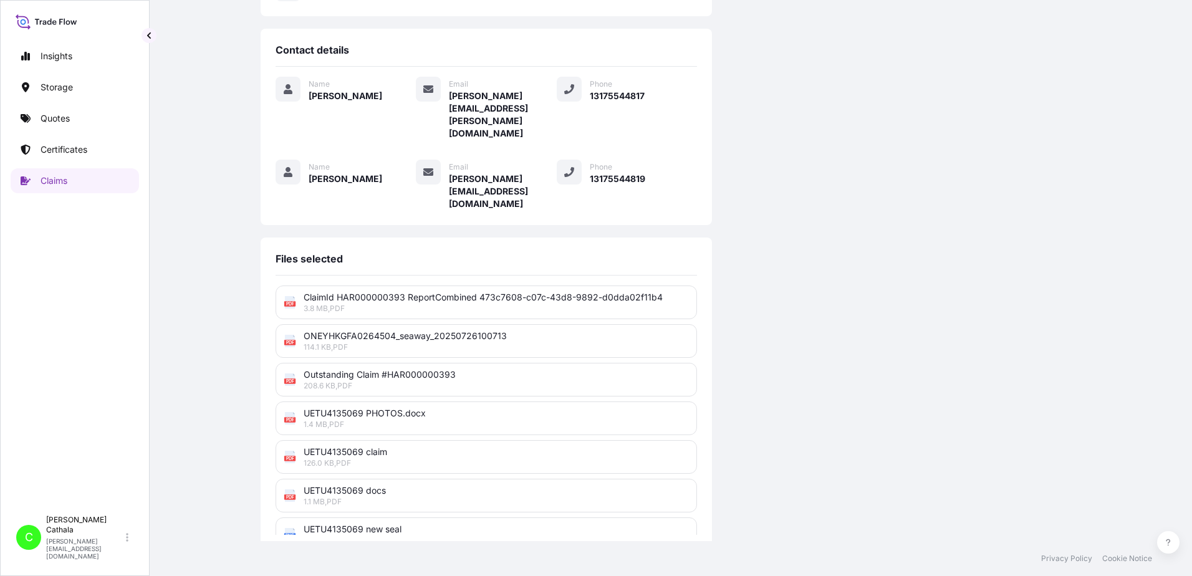
scroll to position [307, 0]
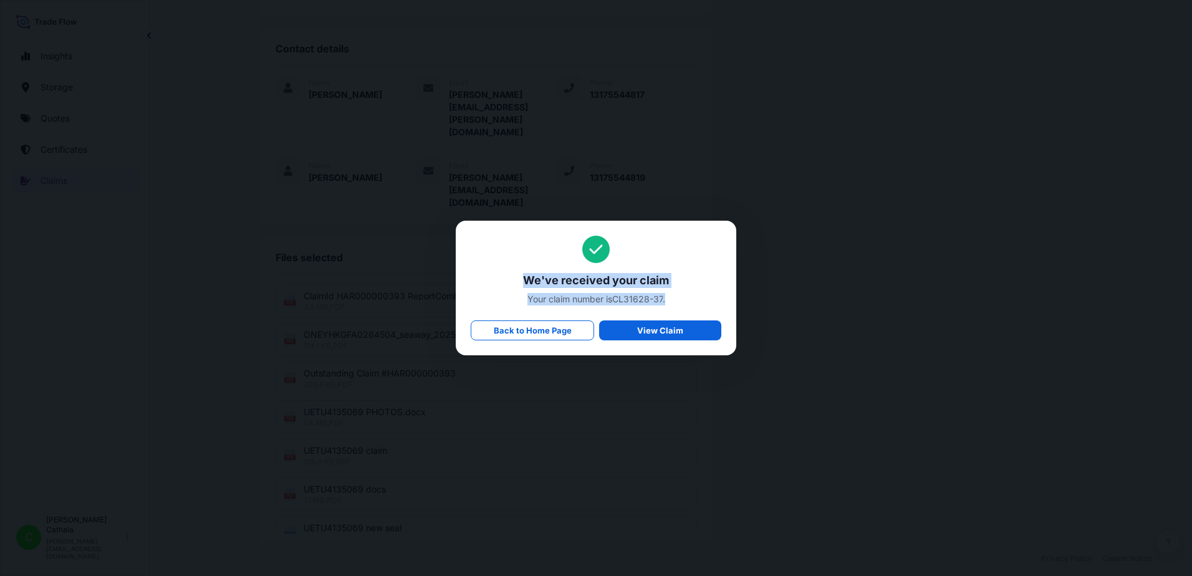
drag, startPoint x: 524, startPoint y: 279, endPoint x: 703, endPoint y: 295, distance: 179.7
click at [703, 295] on div "We've received your claim Your claim number is CL31628-37 . Back to Home Page V…" at bounding box center [596, 288] width 251 height 105
drag, startPoint x: 703, startPoint y: 295, endPoint x: 639, endPoint y: 282, distance: 65.6
copy div "We've received your claim Your claim number is CL31628-37 ."
click at [621, 300] on span "Your claim number is CL31628-37 ." at bounding box center [596, 299] width 251 height 12
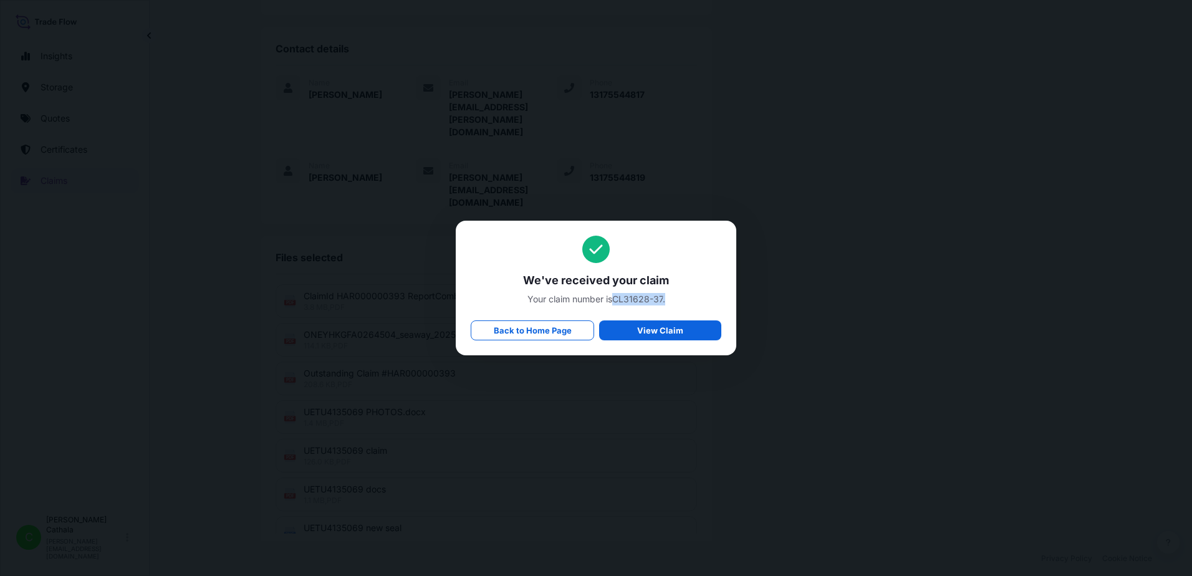
drag, startPoint x: 614, startPoint y: 297, endPoint x: 670, endPoint y: 299, distance: 55.5
click at [670, 299] on span "Your claim number is CL31628-37 ." at bounding box center [596, 299] width 251 height 12
copy span "CL31628-37 ."
click at [536, 331] on p "Back to Home Page" at bounding box center [533, 330] width 78 height 12
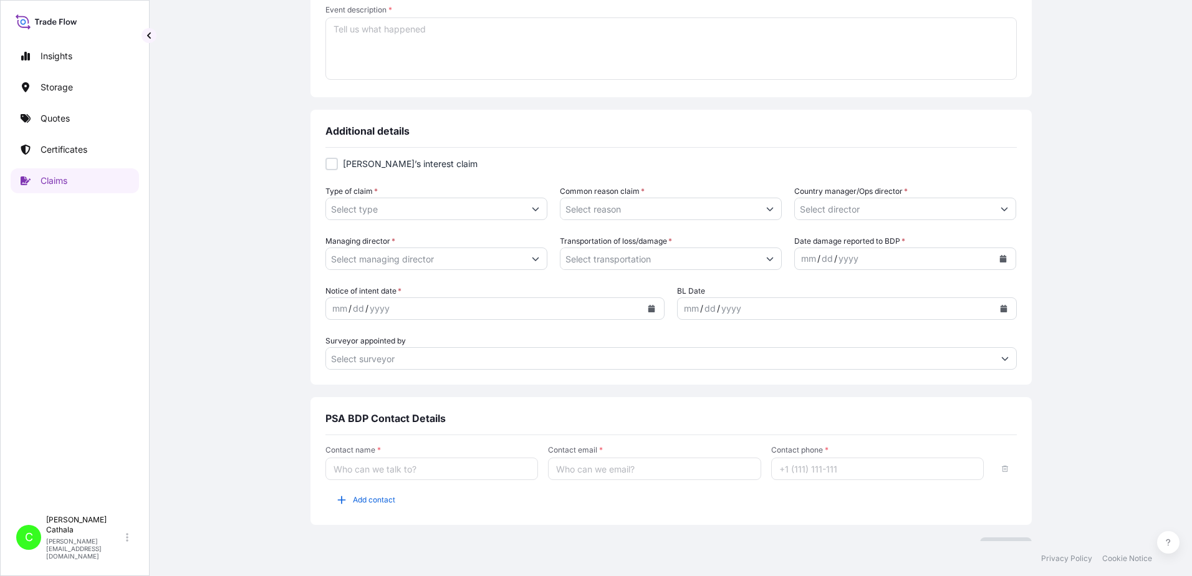
type input "$ USD"
type input "0"
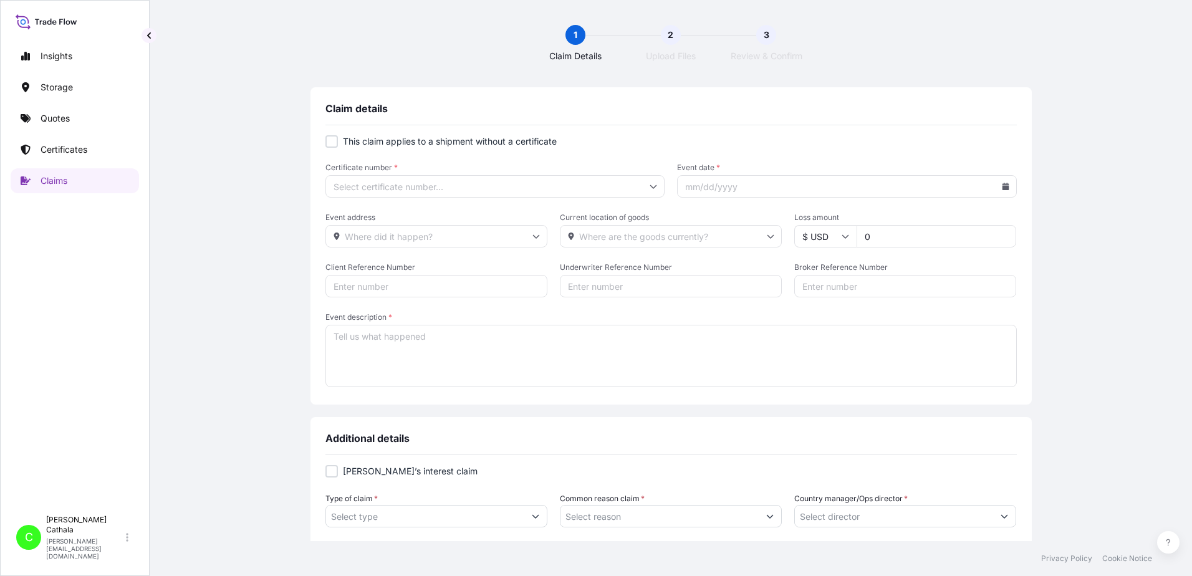
click at [330, 143] on div at bounding box center [332, 141] width 12 height 12
checkbox input "true"
click at [393, 184] on input "Primary Assured *" at bounding box center [496, 186] width 340 height 22
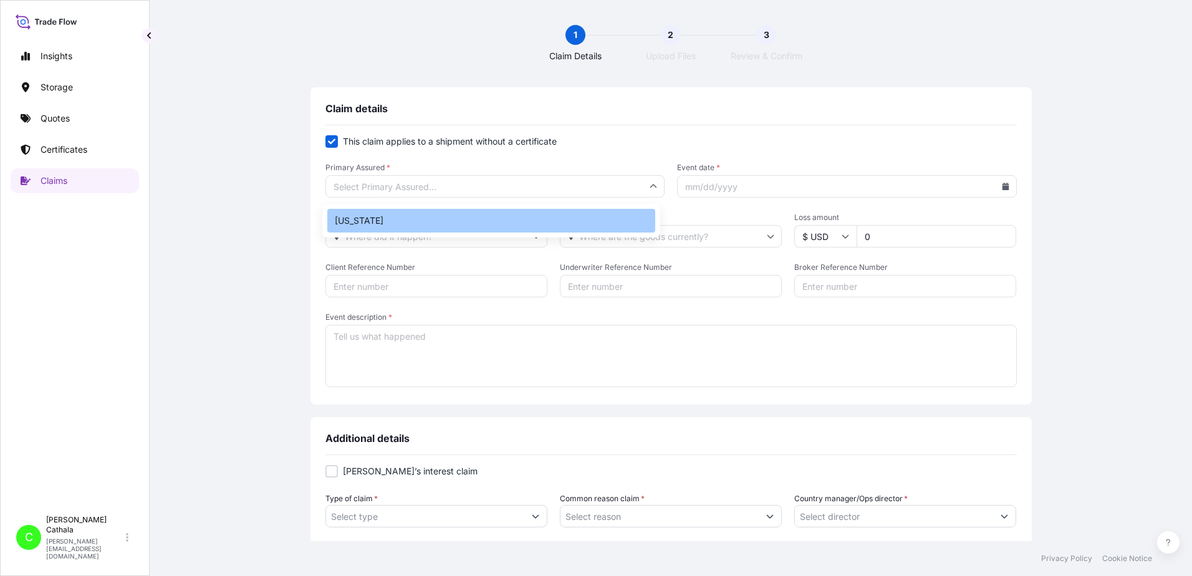
click at [354, 226] on div "[US_STATE]" at bounding box center [491, 221] width 328 height 24
type input "[US_STATE]"
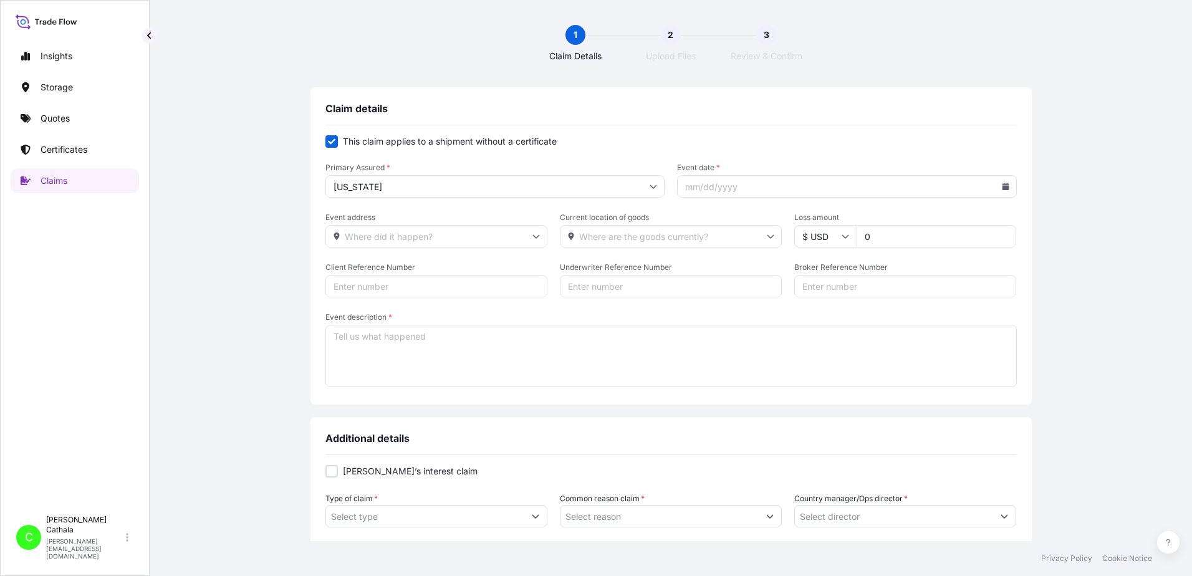
click at [762, 186] on input "Event date *" at bounding box center [847, 186] width 340 height 22
click at [1002, 185] on icon at bounding box center [1005, 186] width 7 height 7
click at [950, 223] on icon at bounding box center [951, 222] width 4 height 7
click at [844, 370] on button "26" at bounding box center [843, 369] width 20 height 20
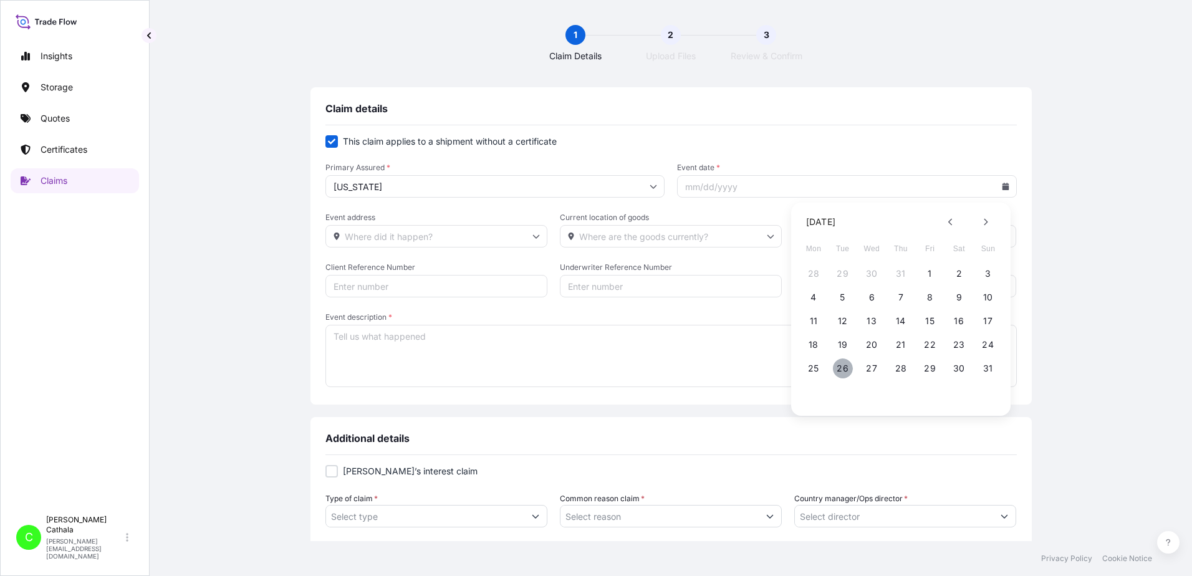
type input "[DATE]"
click at [405, 239] on input "Event address" at bounding box center [437, 236] width 222 height 22
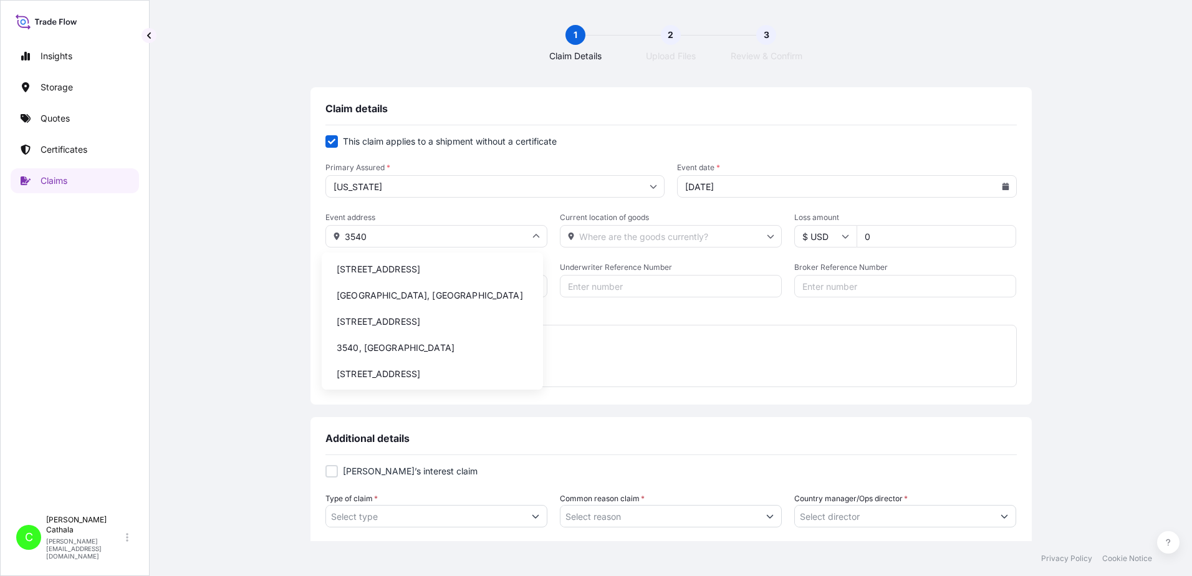
click at [458, 271] on li "[STREET_ADDRESS]" at bounding box center [432, 270] width 211 height 24
type input "[STREET_ADDRESS]"
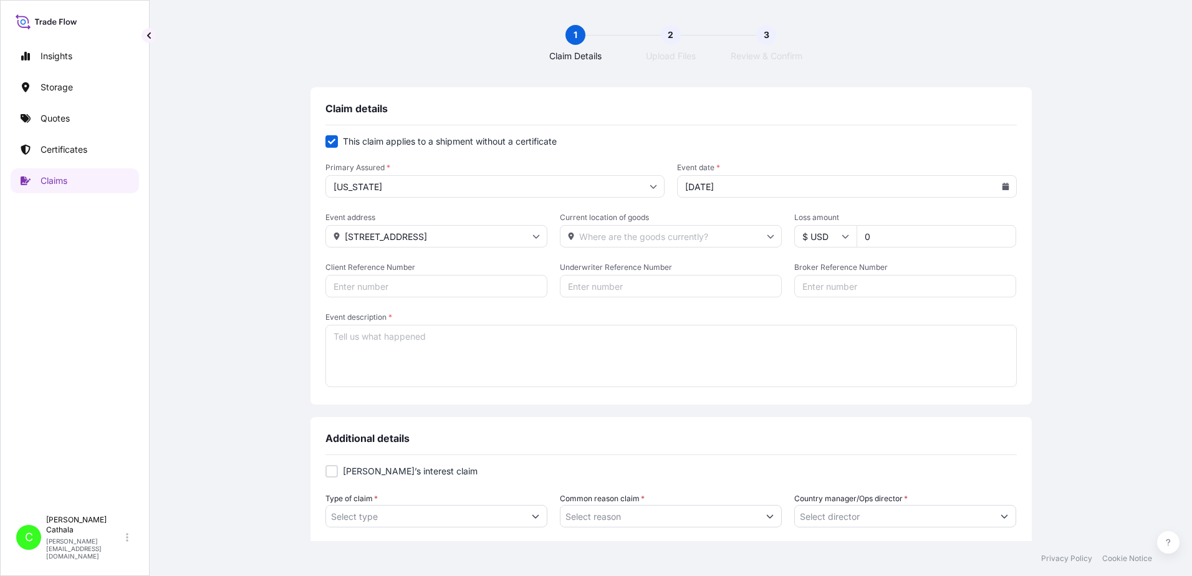
click at [700, 238] on input "Current location of goods" at bounding box center [671, 236] width 222 height 22
click at [682, 273] on li "[STREET_ADDRESS]" at bounding box center [666, 270] width 211 height 24
type input "[STREET_ADDRESS]"
click at [568, 236] on icon at bounding box center [571, 236] width 6 height 7
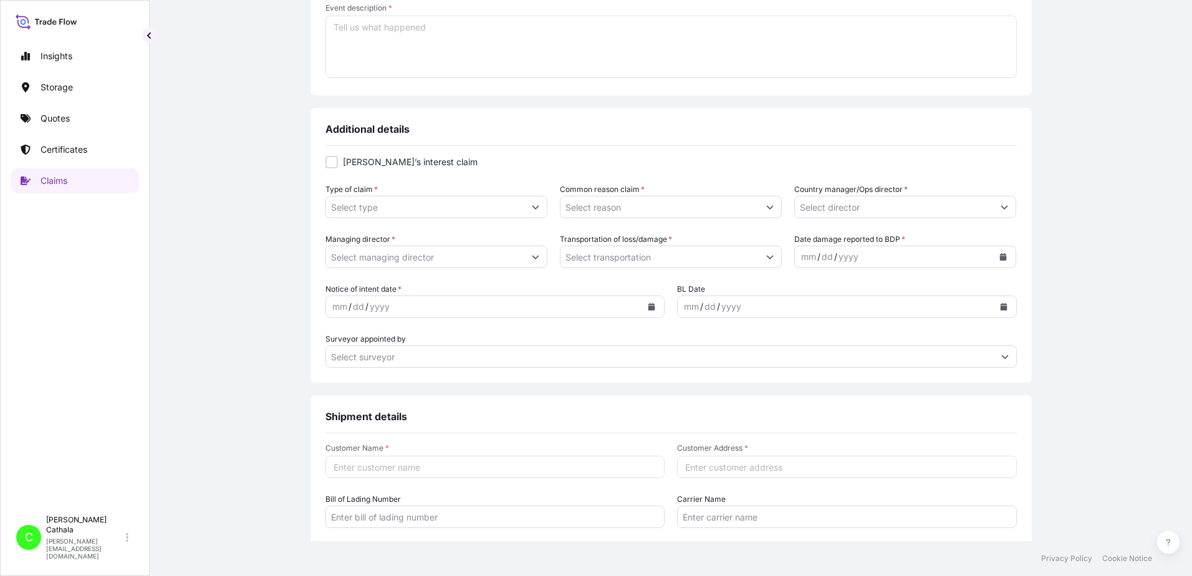
scroll to position [437, 0]
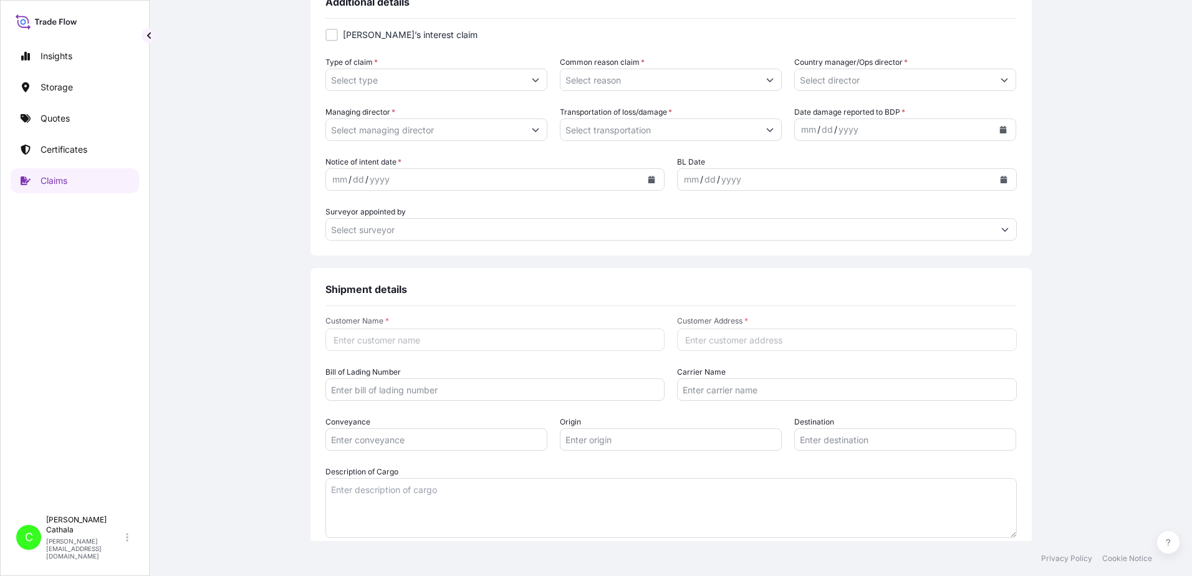
click at [786, 342] on input "Customer Address *" at bounding box center [847, 340] width 340 height 22
paste input "[STREET_ADDRESS]"
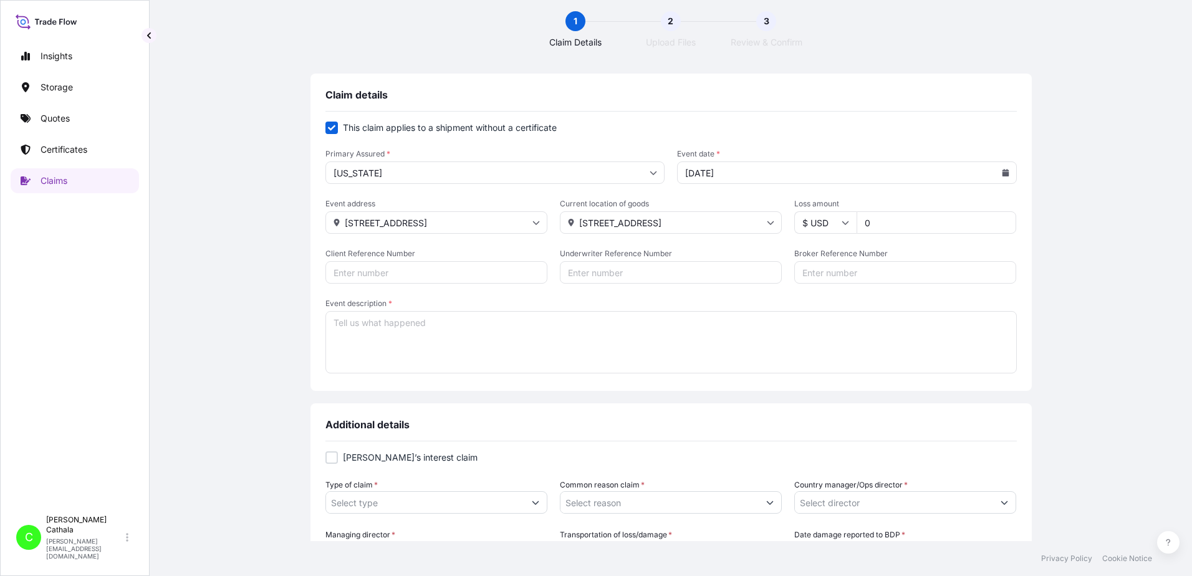
scroll to position [0, 0]
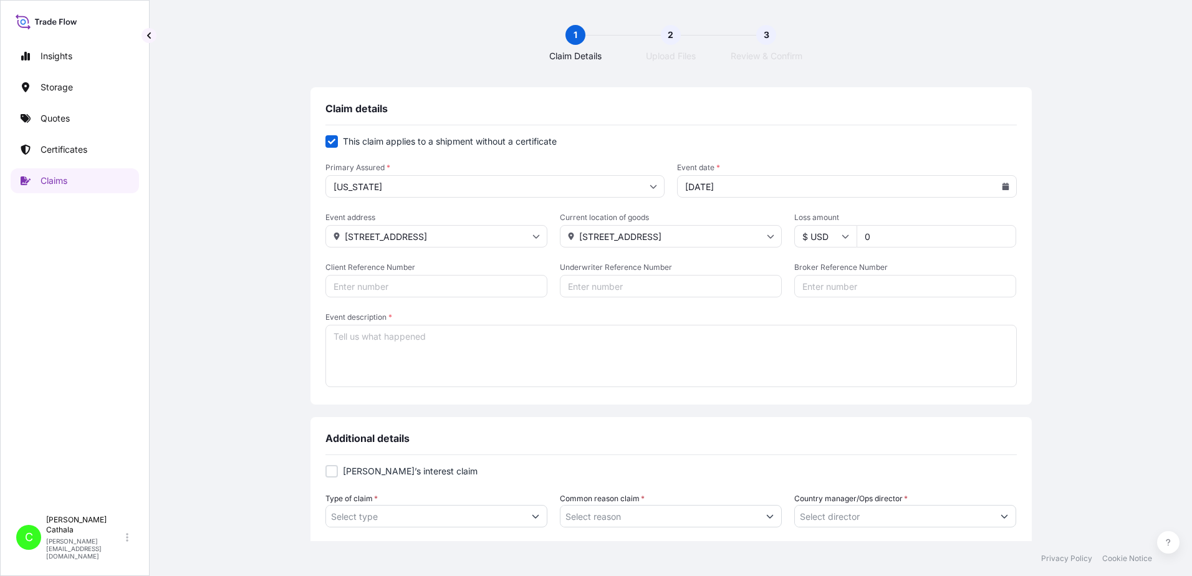
type input "[STREET_ADDRESS]"
drag, startPoint x: 885, startPoint y: 240, endPoint x: 760, endPoint y: 197, distance: 131.9
click at [760, 197] on form "This claim applies to a shipment without a certificate Primary Assured * [US_ST…" at bounding box center [672, 262] width 692 height 254
type input "13098.4"
click at [367, 285] on input "Client Reference Number" at bounding box center [437, 286] width 222 height 22
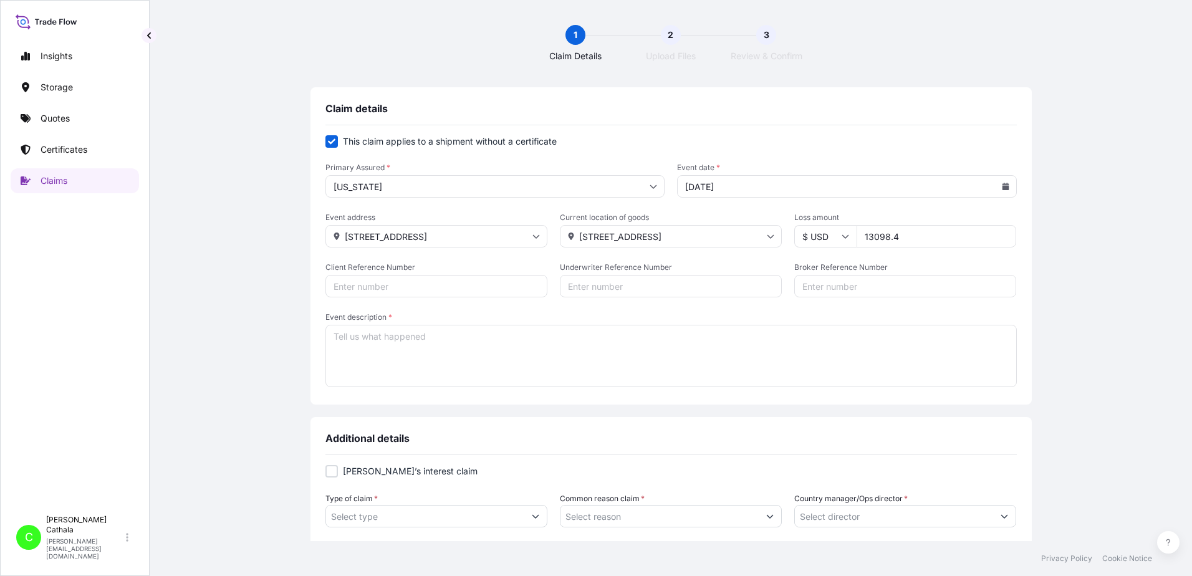
paste input "HAR000000387"
type input "HAR000000387"
click at [830, 286] on input "Broker Reference Number" at bounding box center [906, 286] width 222 height 22
paste input "TRHU7669208"
type input "TRHU7669208"
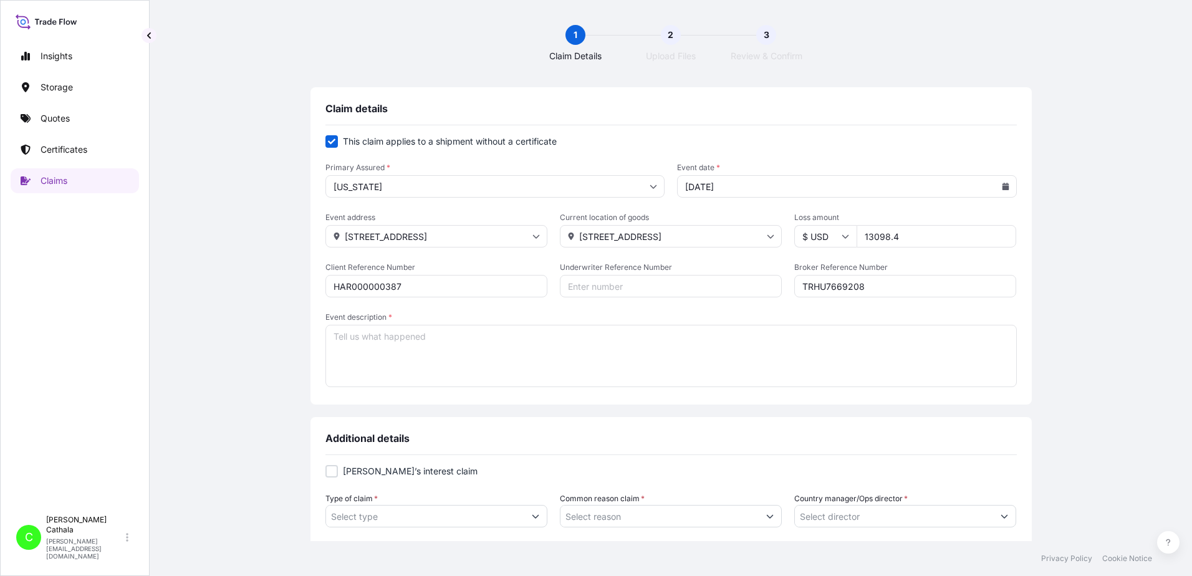
click at [447, 341] on textarea "Event description *" at bounding box center [672, 356] width 692 height 62
paste textarea "2.1 SOUNDBAR WITH WIRELESS SUBWOOFER"
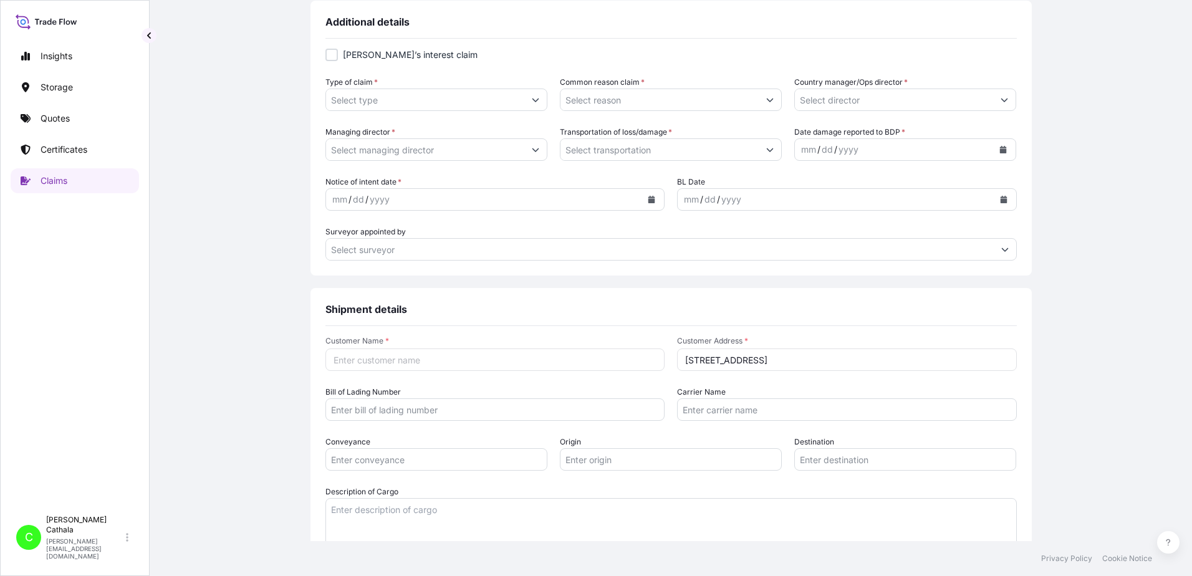
scroll to position [561, 0]
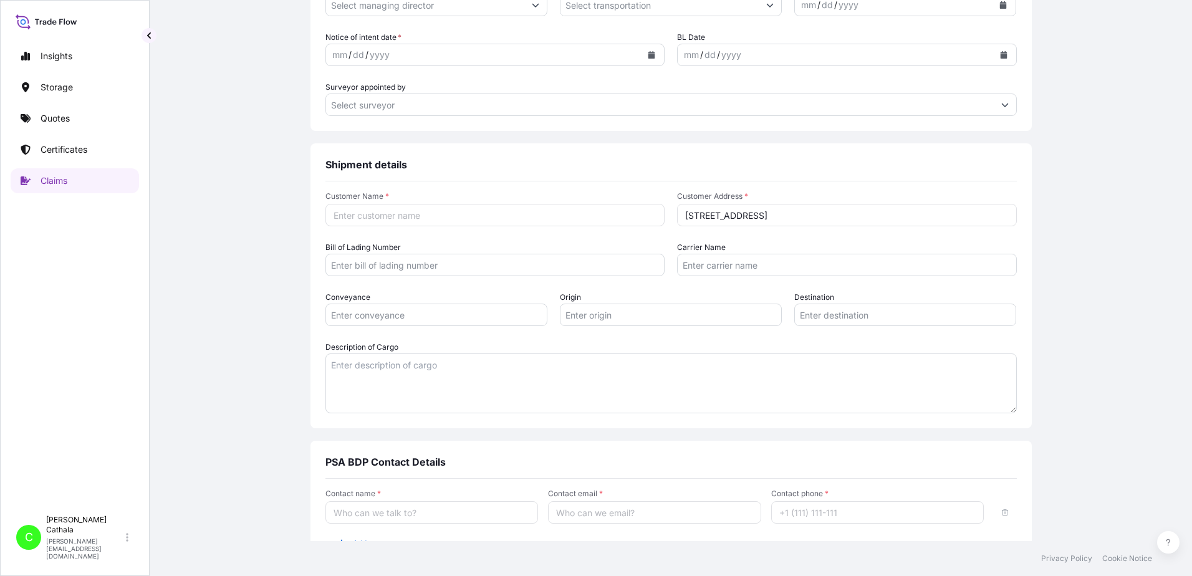
type textarea "2.1 SOUNDBAR WITH WIRELESS SUBWOOFER"
click at [503, 366] on textarea "Description of Cargo" at bounding box center [672, 384] width 692 height 60
paste textarea "2.1 SOUNDBAR WITH WIRELESS SUBWOOFER"
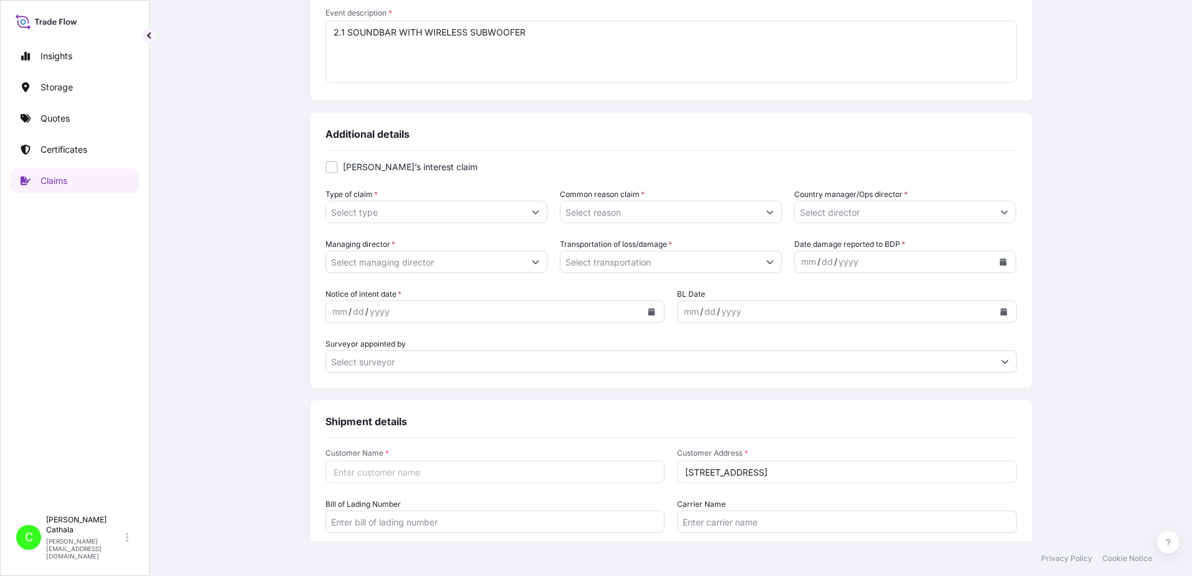
scroll to position [312, 0]
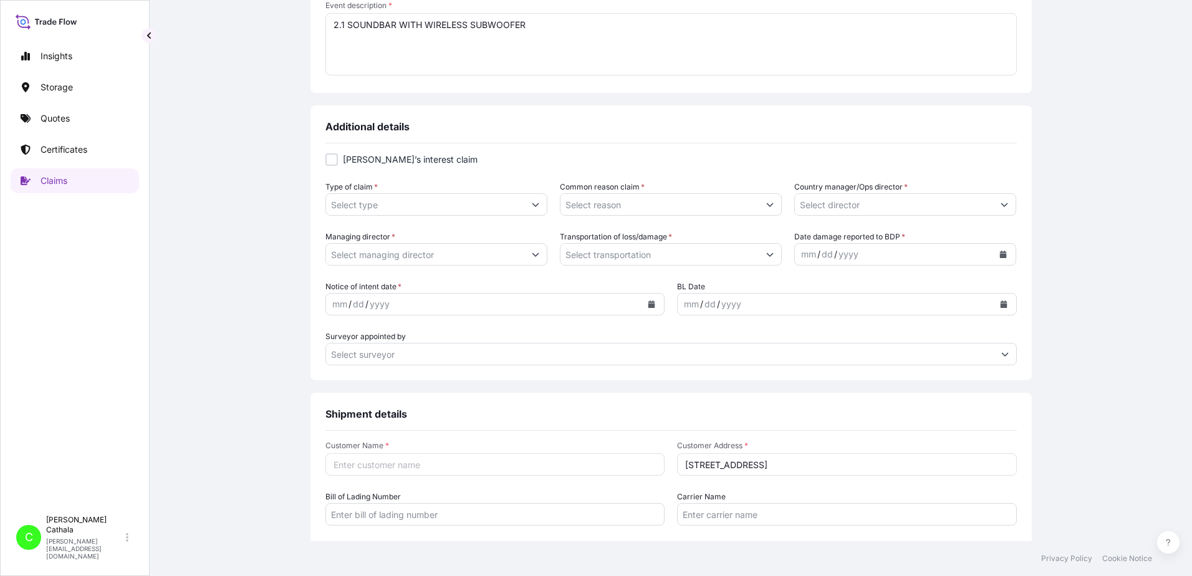
type textarea "2.1 SOUNDBAR WITH WIRELESS SUBWOOFER"
click at [403, 210] on input "Type of claim *" at bounding box center [425, 204] width 198 height 22
click at [532, 203] on icon "Show suggestions" at bounding box center [535, 204] width 7 height 7
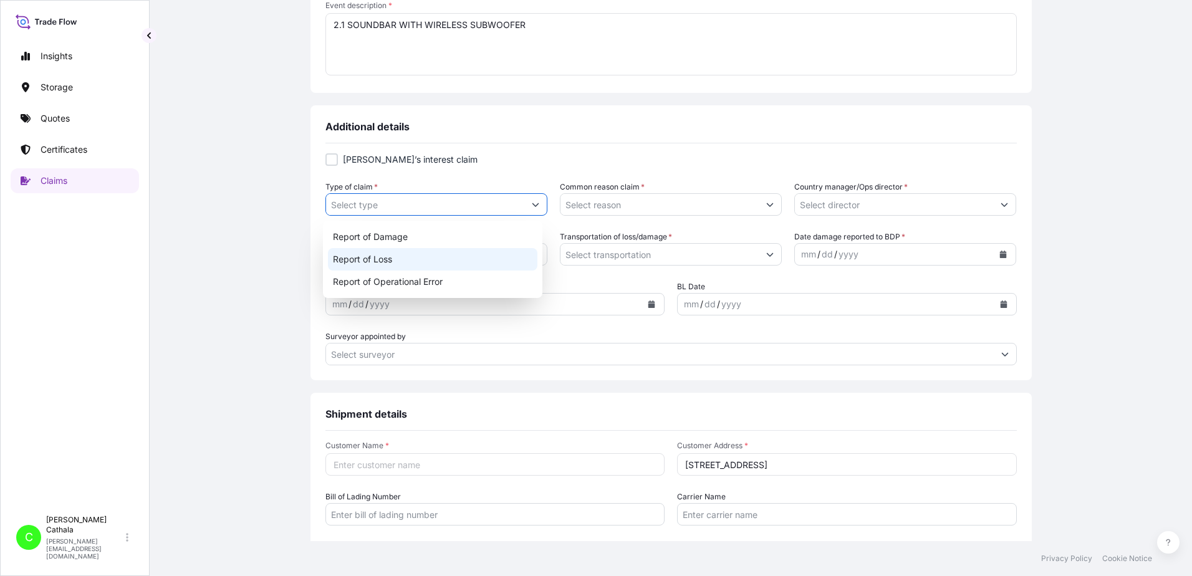
click at [375, 260] on div "Report of Loss" at bounding box center [433, 259] width 210 height 22
type input "Report of Loss"
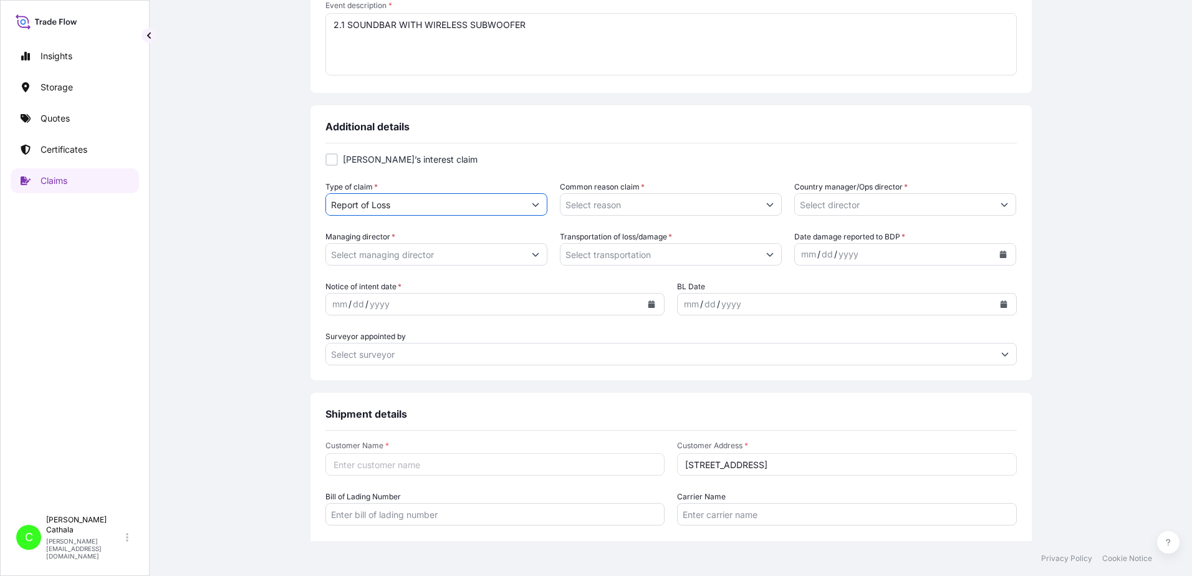
click at [768, 205] on icon "Show suggestions" at bounding box center [769, 204] width 7 height 7
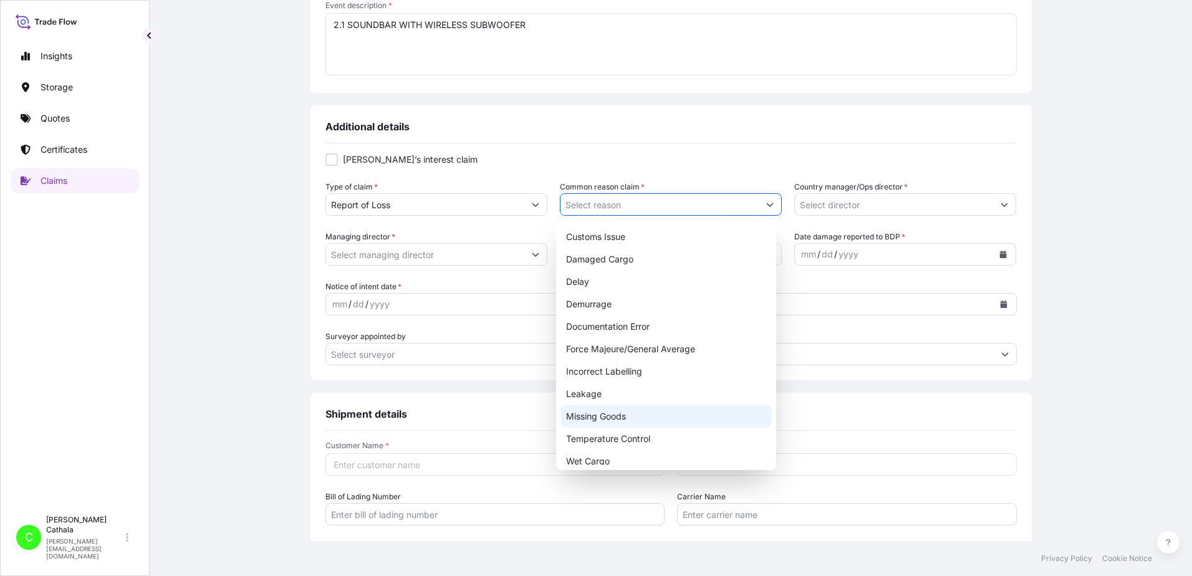
click at [591, 419] on div "Missing Goods" at bounding box center [666, 416] width 210 height 22
type input "Missing Goods"
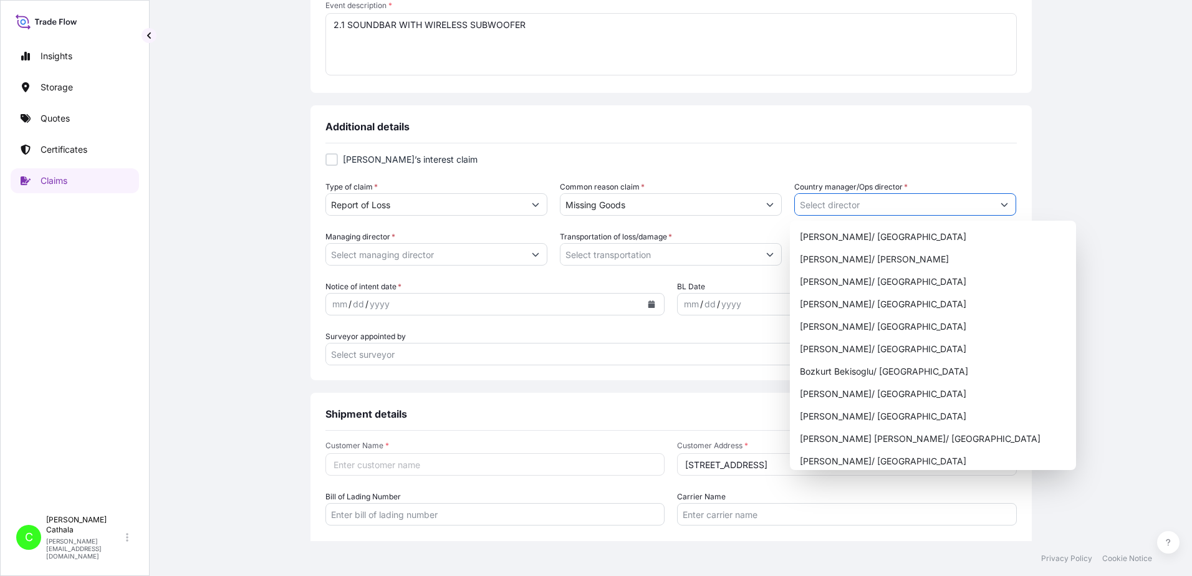
click at [1003, 205] on button "Show suggestions" at bounding box center [1004, 204] width 22 height 22
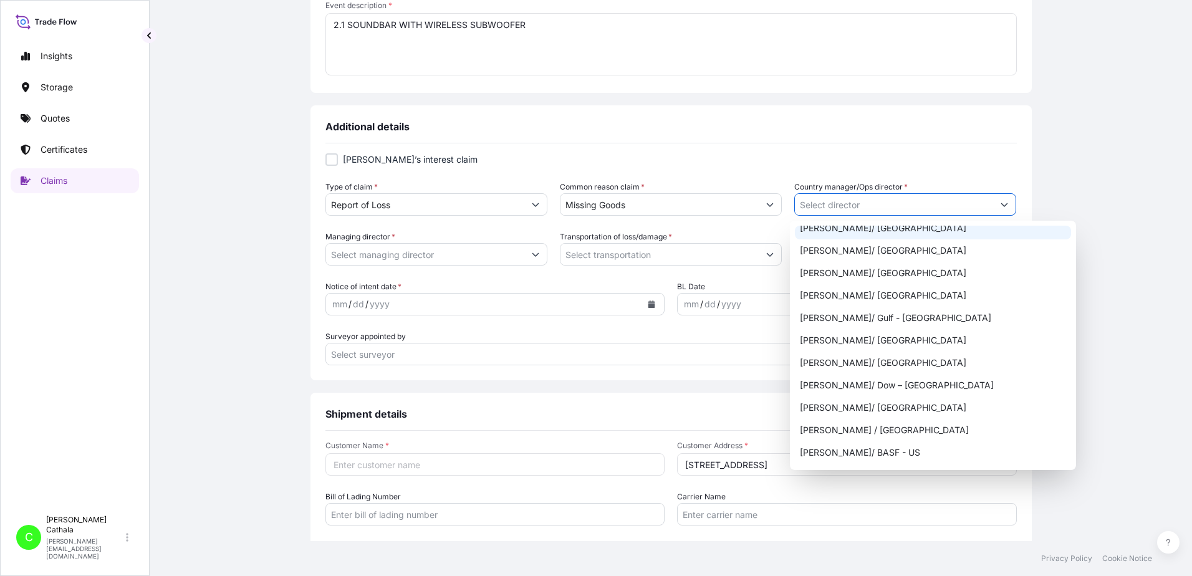
scroll to position [624, 0]
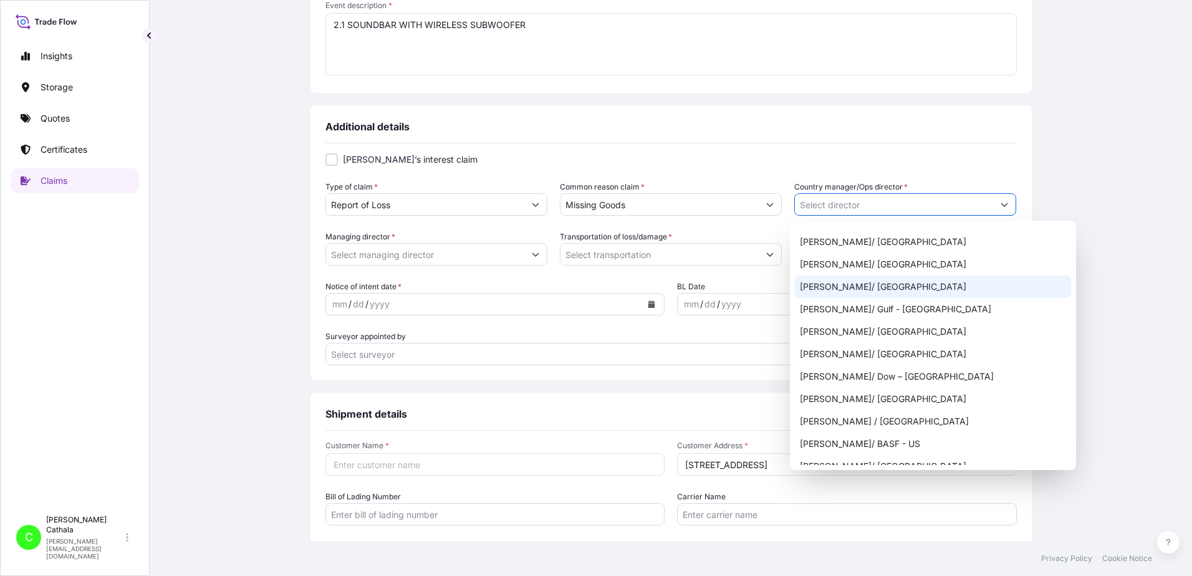
click at [838, 289] on div "[PERSON_NAME]/ [GEOGRAPHIC_DATA]" at bounding box center [933, 287] width 276 height 22
type input "[PERSON_NAME]/ [GEOGRAPHIC_DATA]"
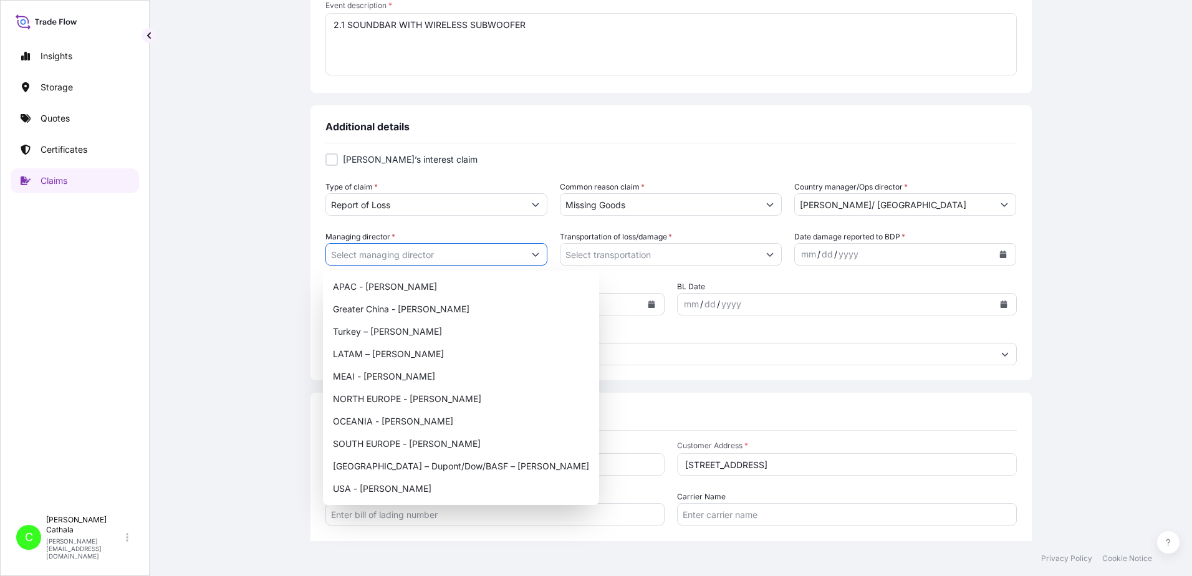
click at [527, 253] on button "Show suggestions" at bounding box center [535, 254] width 22 height 22
click at [382, 488] on div "USA - [PERSON_NAME]" at bounding box center [461, 489] width 266 height 22
type input "USA - [PERSON_NAME]"
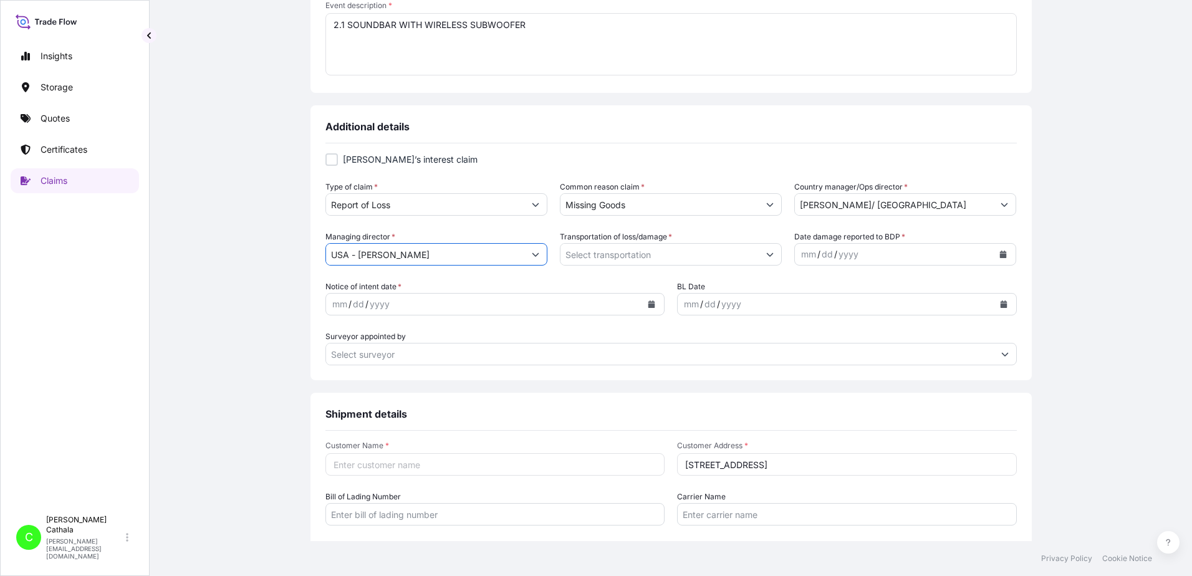
click at [767, 256] on icon "Show suggestions" at bounding box center [770, 255] width 7 height 4
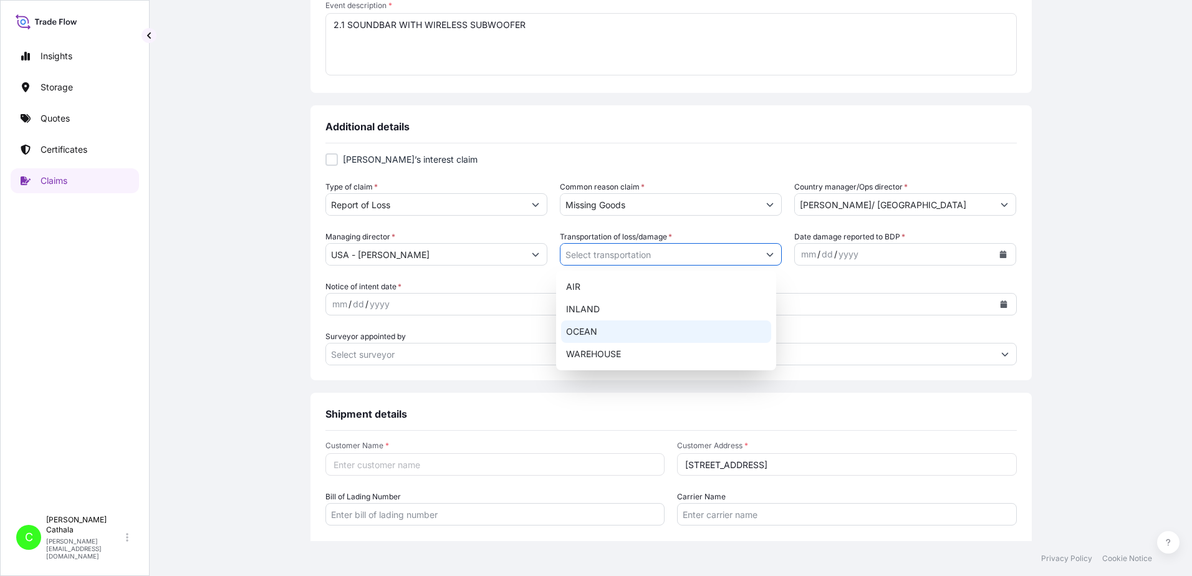
click at [584, 332] on div "OCEAN" at bounding box center [666, 332] width 210 height 22
type input "OCEAN"
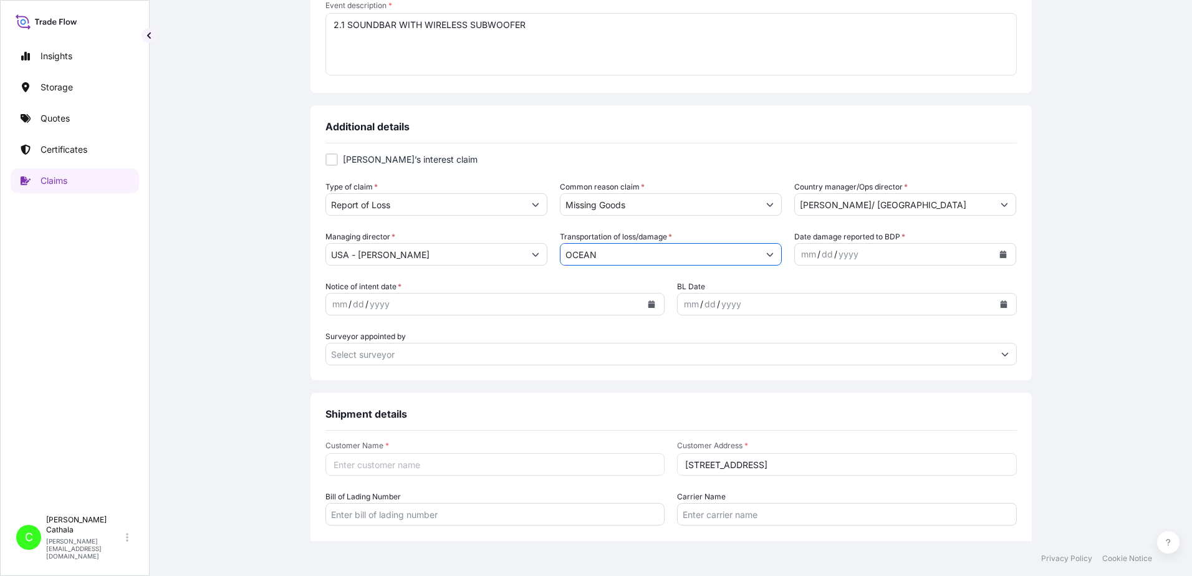
click at [869, 254] on div "mm / dd / yyyy" at bounding box center [894, 254] width 198 height 22
click at [1000, 253] on icon "Calendar" at bounding box center [1003, 254] width 7 height 7
click at [815, 288] on icon "Previous" at bounding box center [815, 290] width 7 height 7
click at [859, 410] on div "23" at bounding box center [859, 407] width 22 height 22
click at [649, 303] on icon "Calendar" at bounding box center [651, 304] width 7 height 7
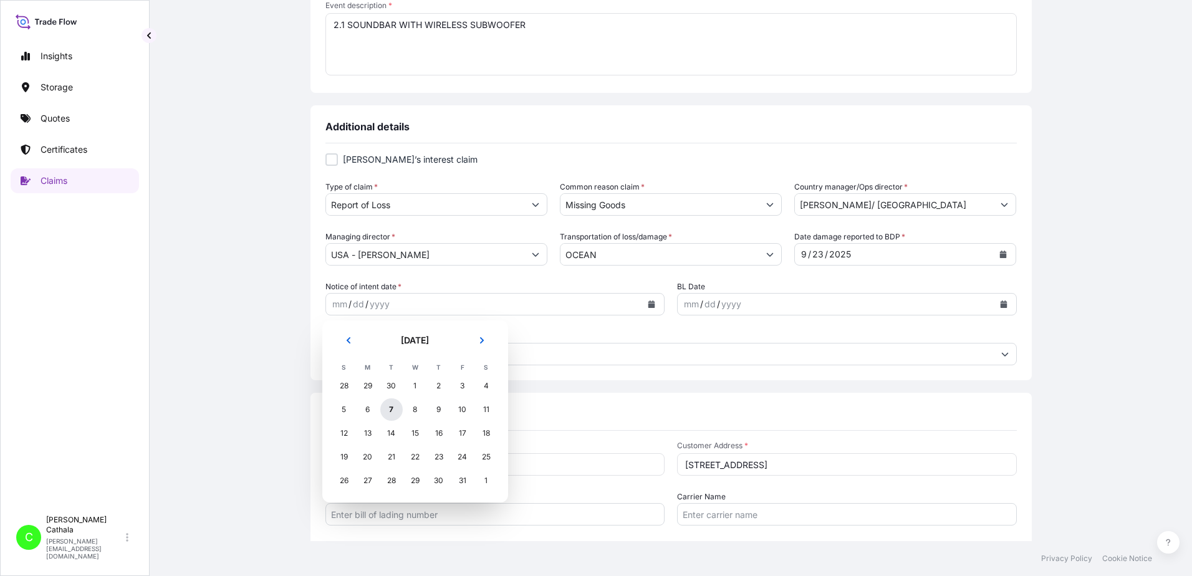
click at [390, 408] on div "7" at bounding box center [391, 410] width 22 height 22
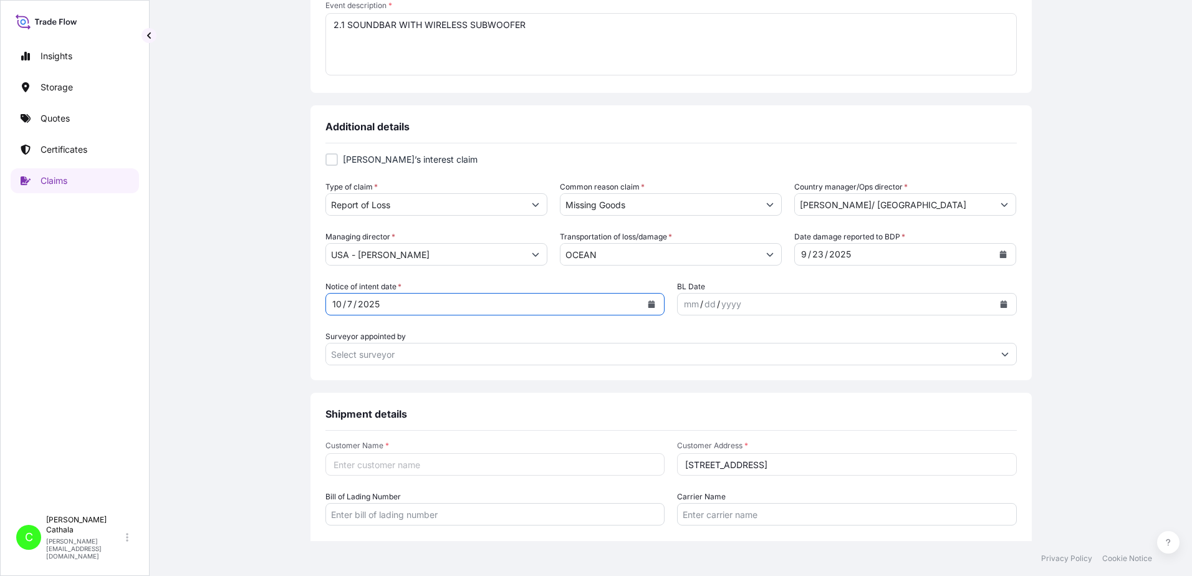
click at [778, 301] on div "mm / dd / yyyy" at bounding box center [836, 304] width 316 height 22
click at [1000, 305] on icon "Calendar" at bounding box center [1003, 304] width 7 height 7
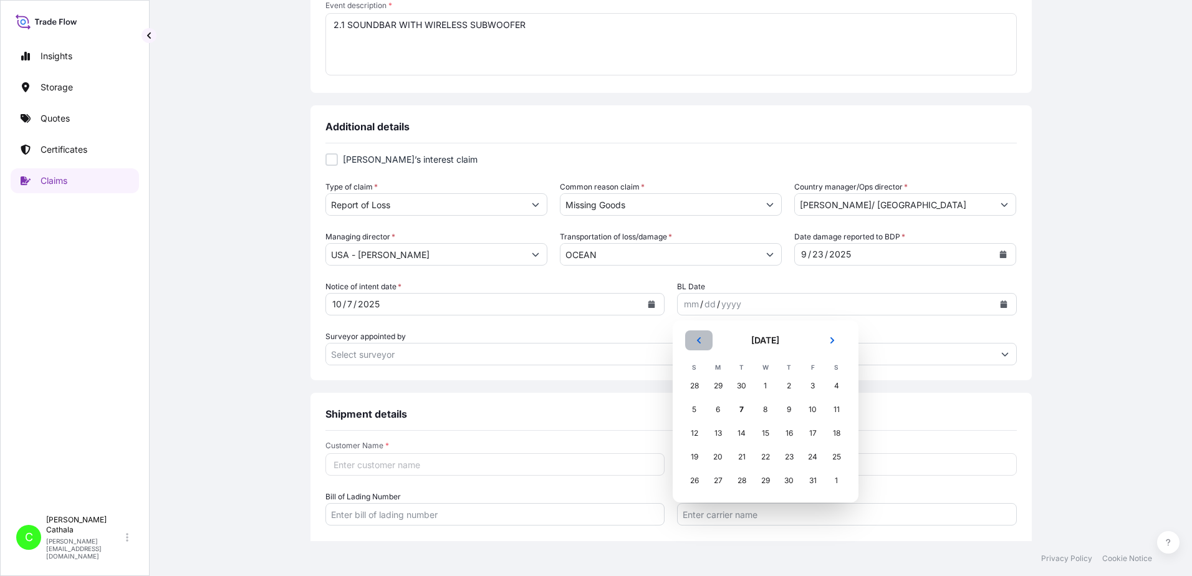
click at [700, 338] on icon "Previous" at bounding box center [699, 340] width 4 height 6
click at [700, 337] on icon "Previous" at bounding box center [698, 340] width 7 height 7
click at [700, 338] on icon "Previous" at bounding box center [699, 340] width 4 height 6
click at [717, 480] on div "30" at bounding box center [718, 481] width 22 height 22
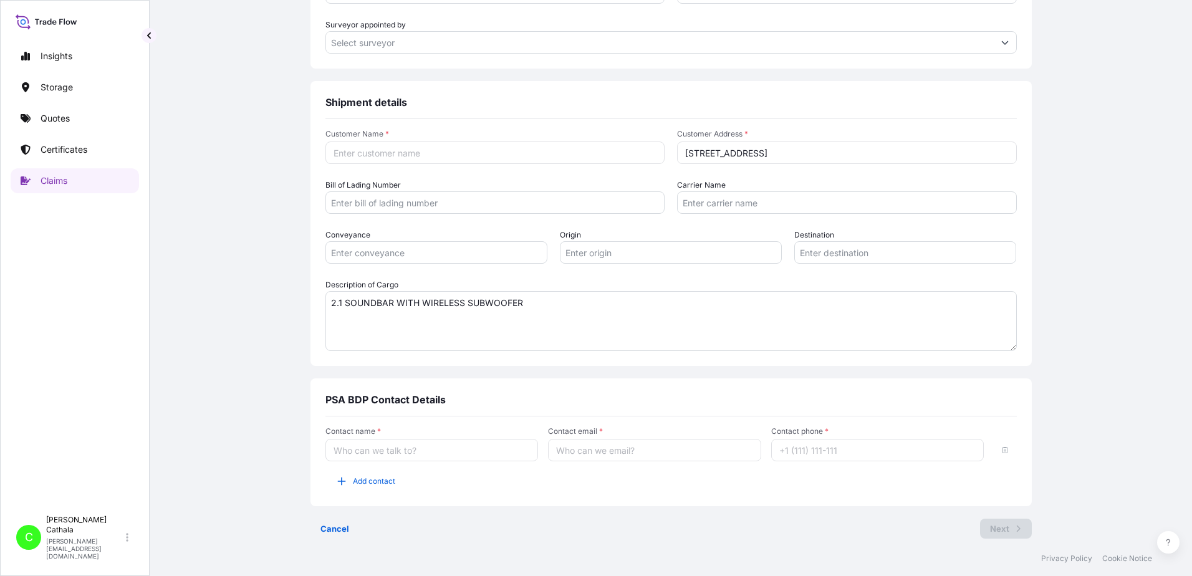
click at [344, 153] on input "Customer Name *" at bounding box center [496, 153] width 340 height 22
paste input "[PERSON_NAME] International"
type input "[PERSON_NAME] International"
click at [382, 204] on input "Bill of Lading Number" at bounding box center [496, 202] width 340 height 22
paste input "ONEYHKGF96393812"
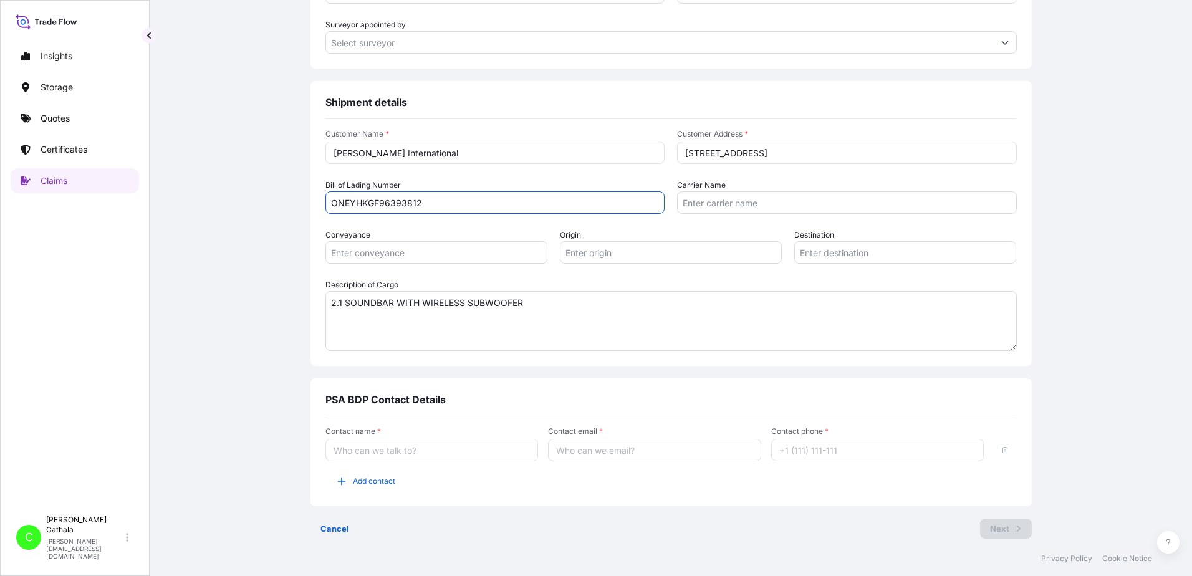
type input "ONEYHKGF96393812"
click at [583, 254] on input "Origin" at bounding box center [671, 252] width 222 height 22
paste input "YANTIAN, [GEOGRAPHIC_DATA]"
type input "YANTIAN, [GEOGRAPHIC_DATA]"
click at [852, 253] on input "Destination" at bounding box center [906, 252] width 222 height 22
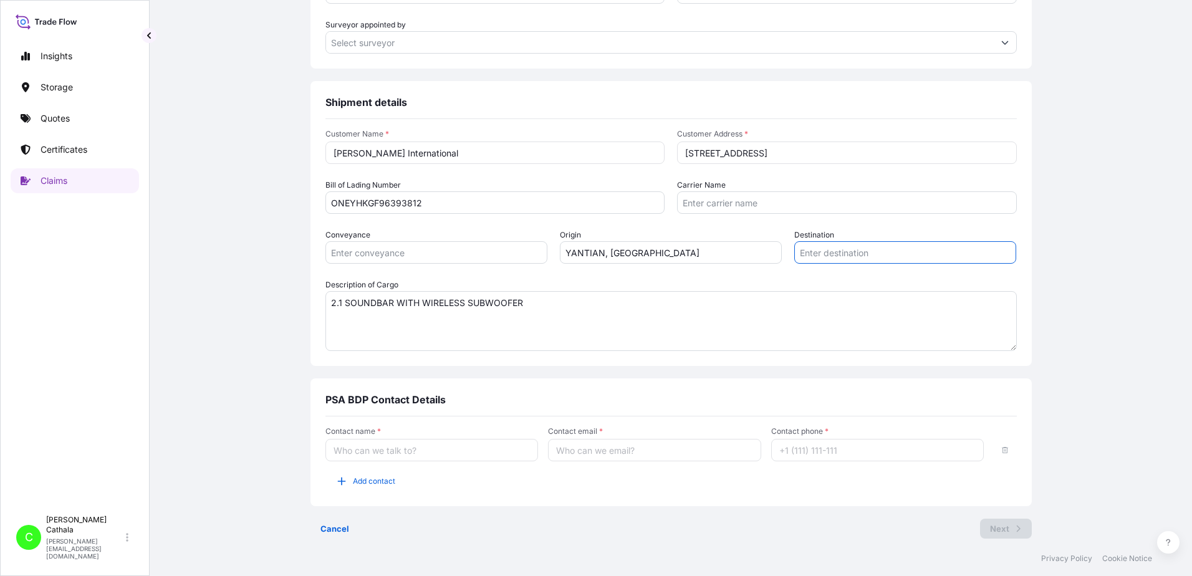
paste input "[GEOGRAPHIC_DATA], [GEOGRAPHIC_DATA]"
type input "[GEOGRAPHIC_DATA], [GEOGRAPHIC_DATA]"
click at [470, 248] on input "Conveyance" at bounding box center [437, 252] width 222 height 22
type input "Ocean"
click at [737, 203] on input "Carrier Name" at bounding box center [847, 202] width 340 height 22
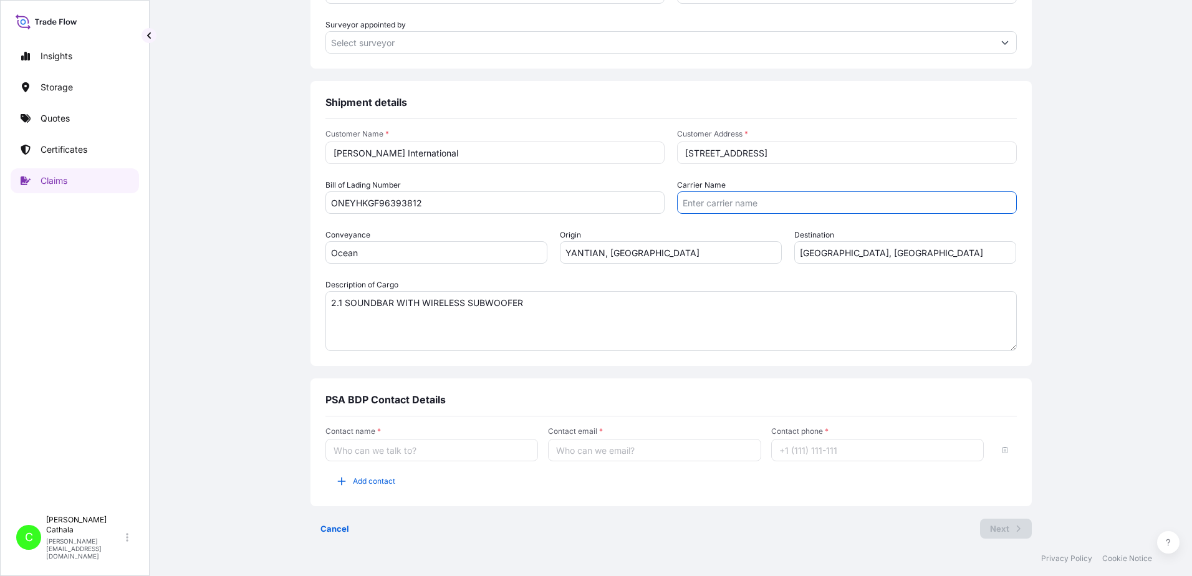
paste input "Ocean Network Express Pte. Ltd."
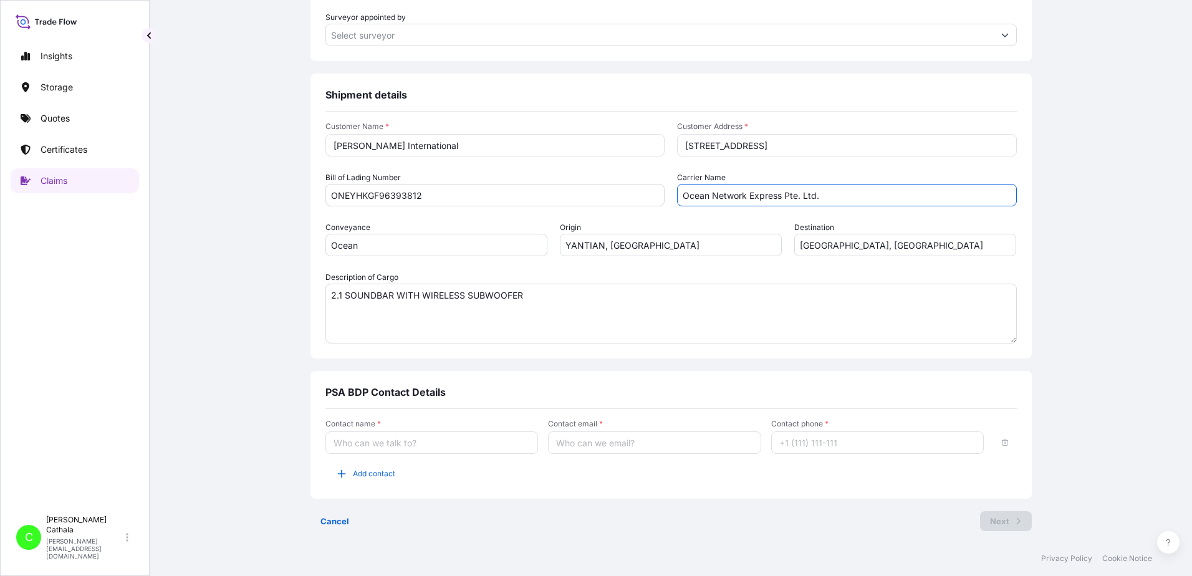
type input "Ocean Network Express Pte. Ltd."
click at [349, 443] on input "Contact name *" at bounding box center [432, 443] width 213 height 22
type input "[PERSON_NAME]"
type input "[PERSON_NAME][EMAIL_ADDRESS][PERSON_NAME][DOMAIN_NAME]"
type input "13175544817"
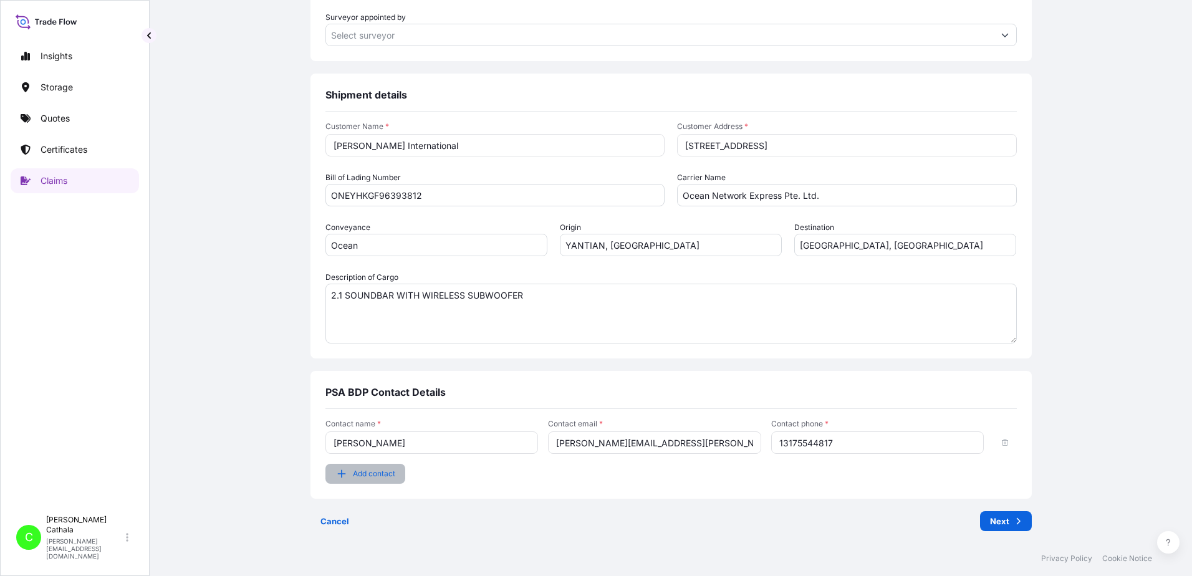
click at [357, 475] on span "Add contact" at bounding box center [374, 474] width 42 height 12
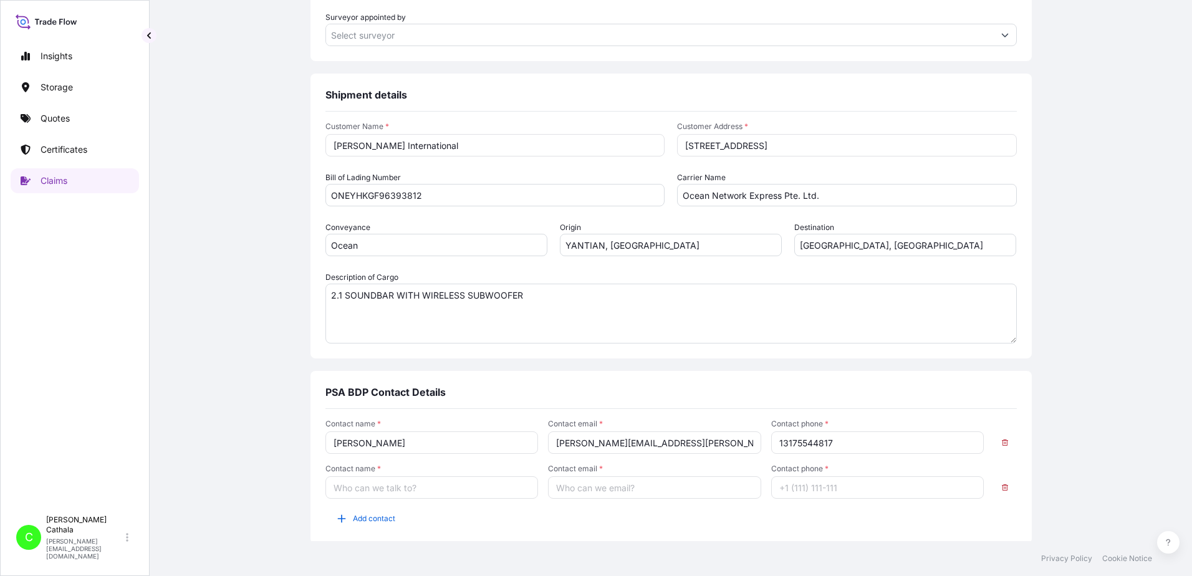
click at [364, 489] on input "Contact name *" at bounding box center [432, 487] width 213 height 22
type input "[PERSON_NAME]"
type input "[PERSON_NAME][EMAIL_ADDRESS][DOMAIN_NAME]"
type input "13175544819"
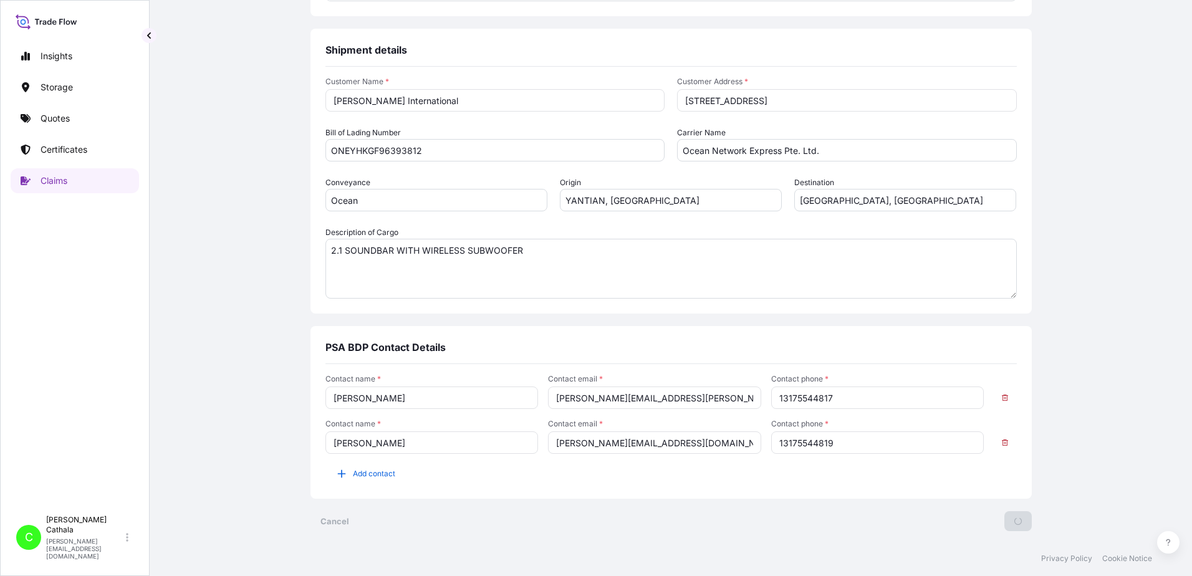
scroll to position [0, 0]
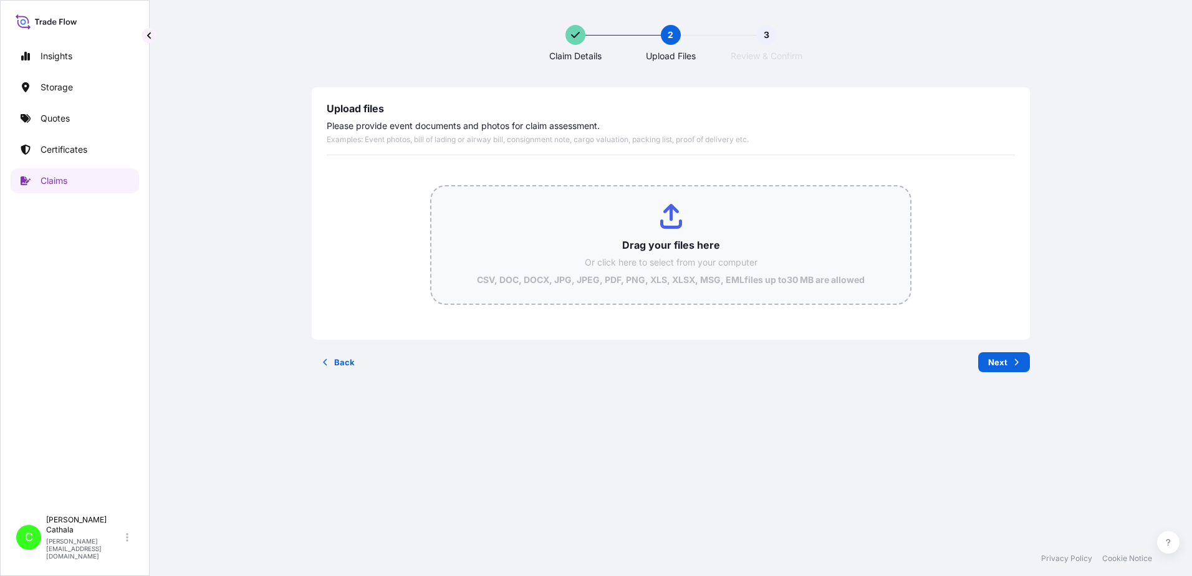
type input "C:\fakepath\ClaimId HAR000000387 ReportCombined cf978a33-0e62-4374-980b-e1e88fd…"
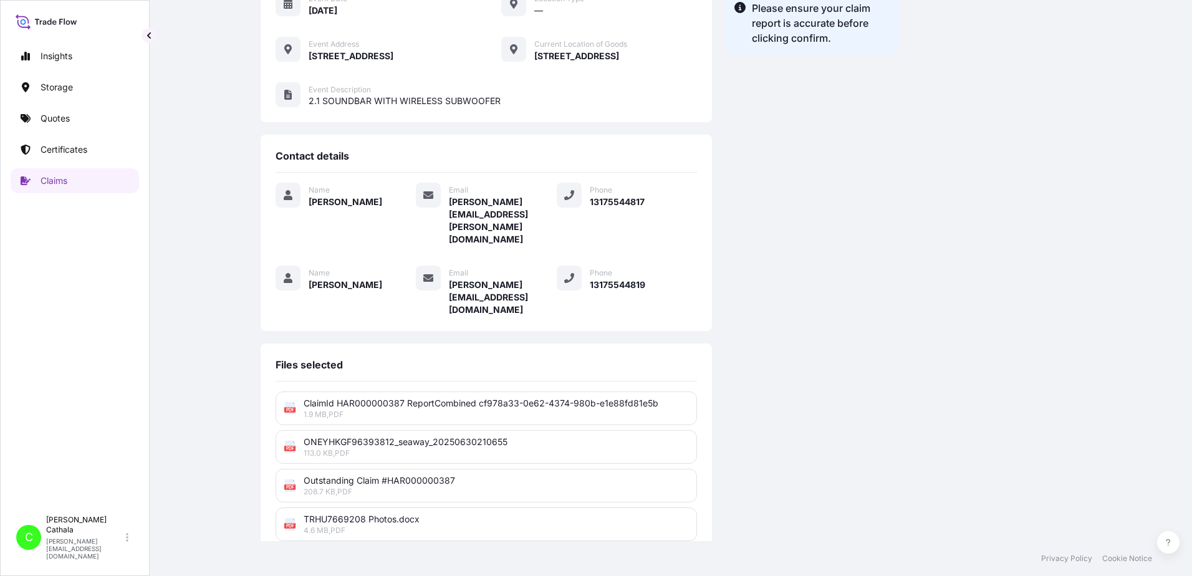
scroll to position [307, 0]
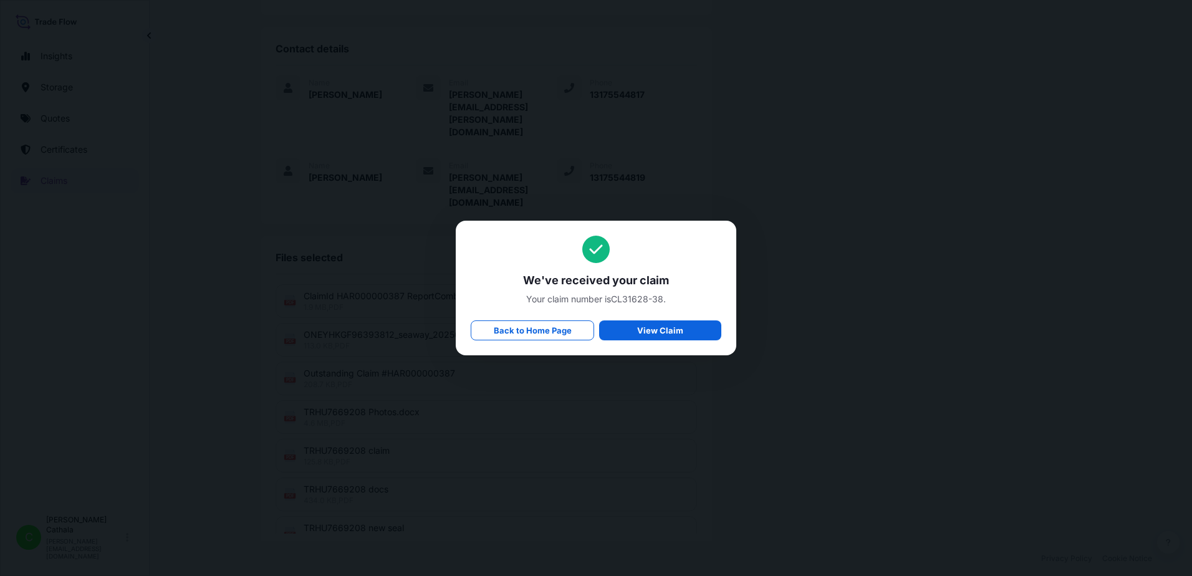
drag, startPoint x: 355, startPoint y: 158, endPoint x: 659, endPoint y: 273, distance: 325.3
drag, startPoint x: 659, startPoint y: 273, endPoint x: 653, endPoint y: 246, distance: 26.9
click at [653, 246] on div "We've received your claim Your claim number is CL31628-38 . Back to Home Page V…" at bounding box center [596, 288] width 251 height 105
drag, startPoint x: 614, startPoint y: 297, endPoint x: 663, endPoint y: 292, distance: 49.5
click at [663, 292] on div "We've received your claim Your claim number is CL31628-38 . Back to Home Page V…" at bounding box center [596, 288] width 251 height 105
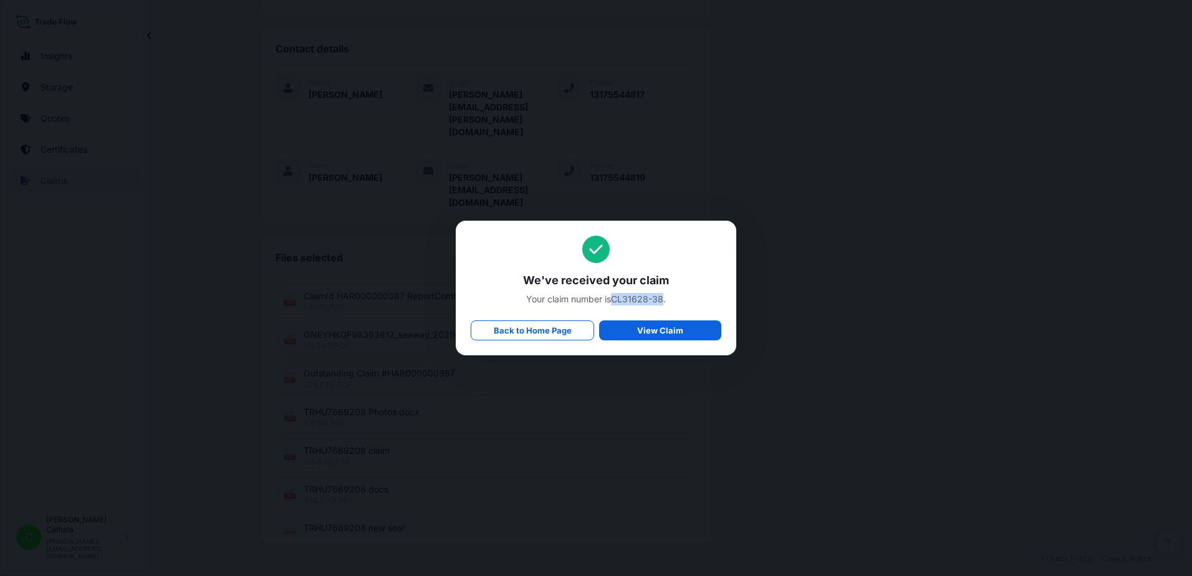
copy span "CL31628-38"
drag, startPoint x: 526, startPoint y: 279, endPoint x: 675, endPoint y: 308, distance: 151.9
click at [675, 308] on div "We've received your claim Your claim number is CL31628-38 . Back to Home Page V…" at bounding box center [596, 288] width 251 height 105
copy div "We've received your claim Your claim number is CL31628-38 ."
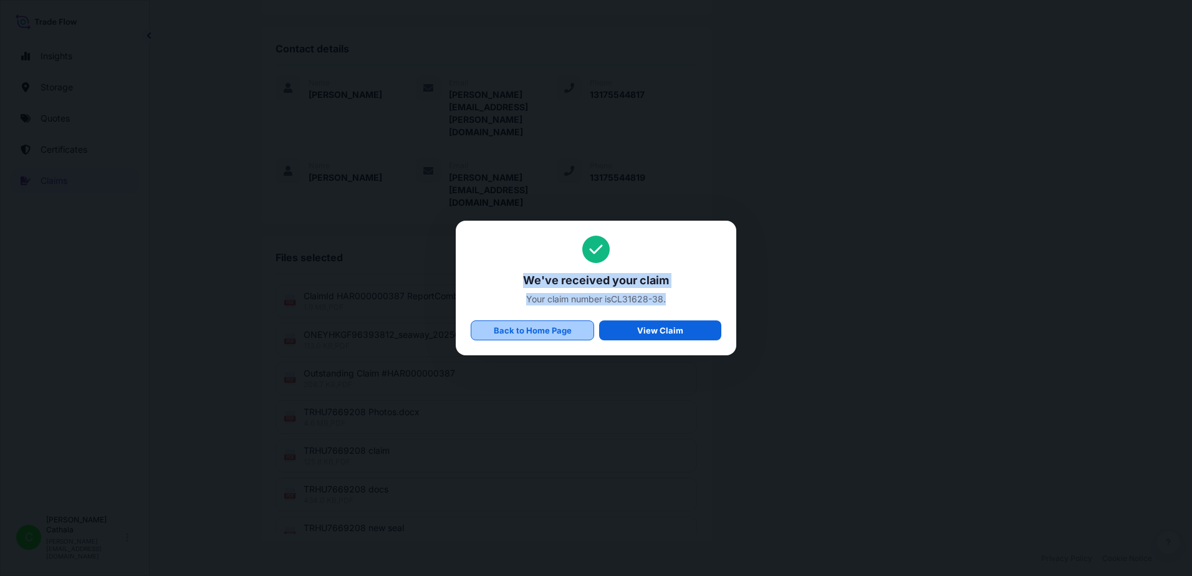
click at [538, 331] on p "Back to Home Page" at bounding box center [533, 330] width 78 height 12
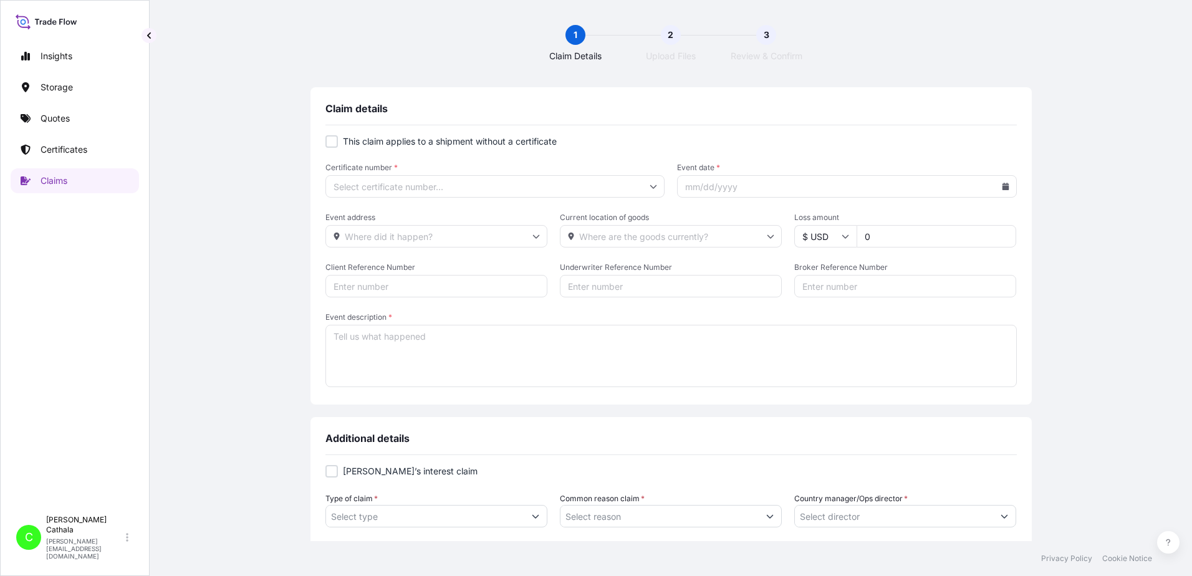
click at [331, 141] on div at bounding box center [332, 141] width 12 height 12
checkbox input "true"
click at [438, 190] on input "Primary Assured *" at bounding box center [496, 186] width 340 height 22
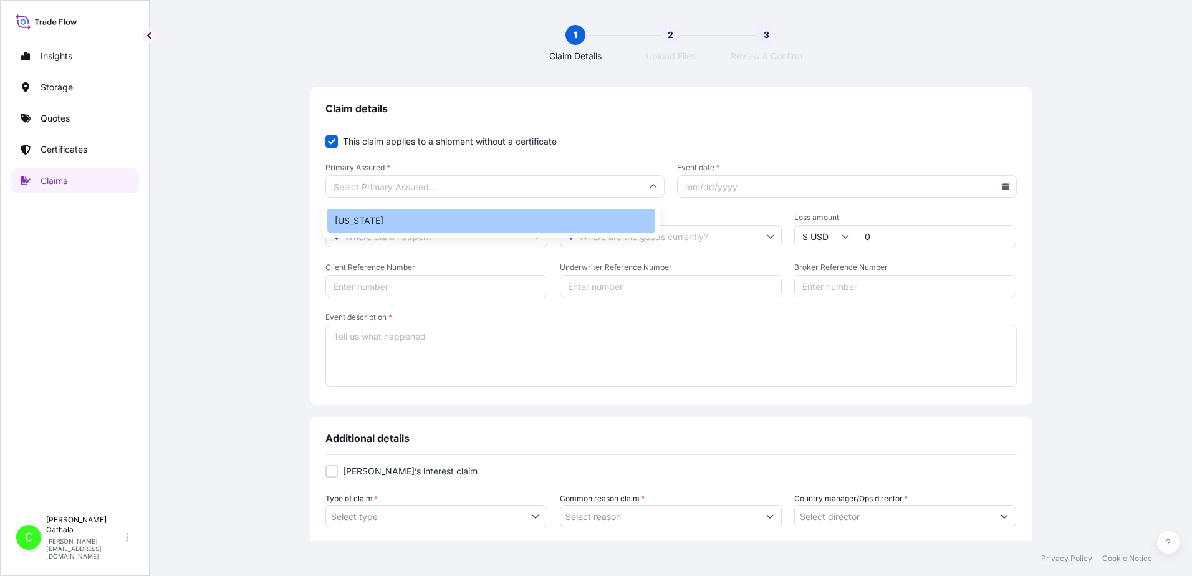
click at [365, 223] on div "[US_STATE]" at bounding box center [491, 221] width 328 height 24
type input "[US_STATE]"
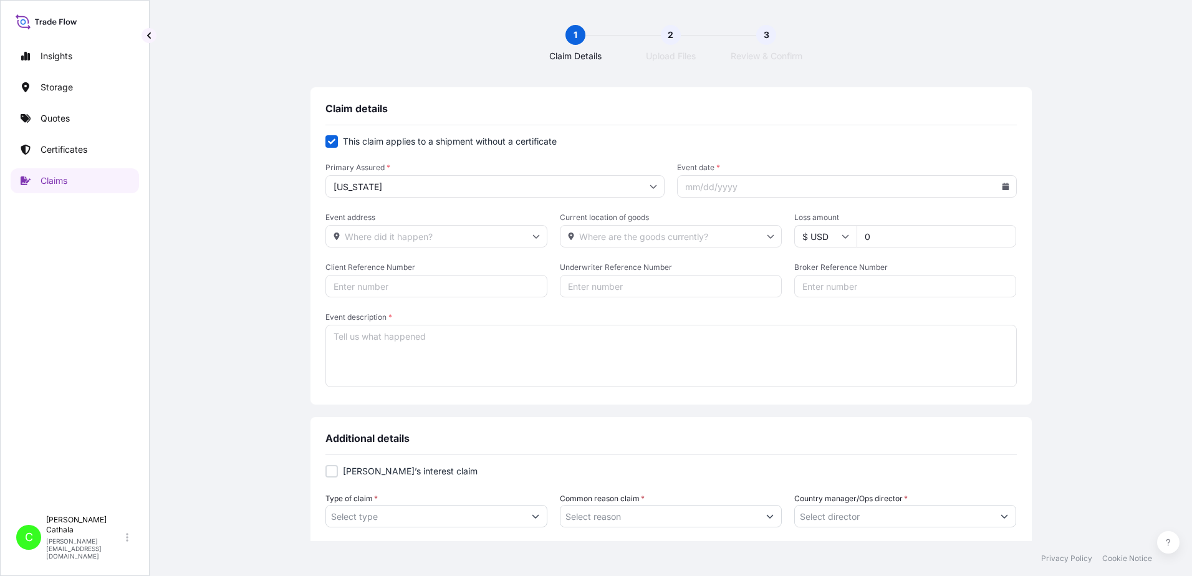
click at [773, 190] on input "Event date *" at bounding box center [847, 186] width 340 height 22
type input "[DATE]"
click at [364, 239] on input "Event address" at bounding box center [437, 236] width 222 height 22
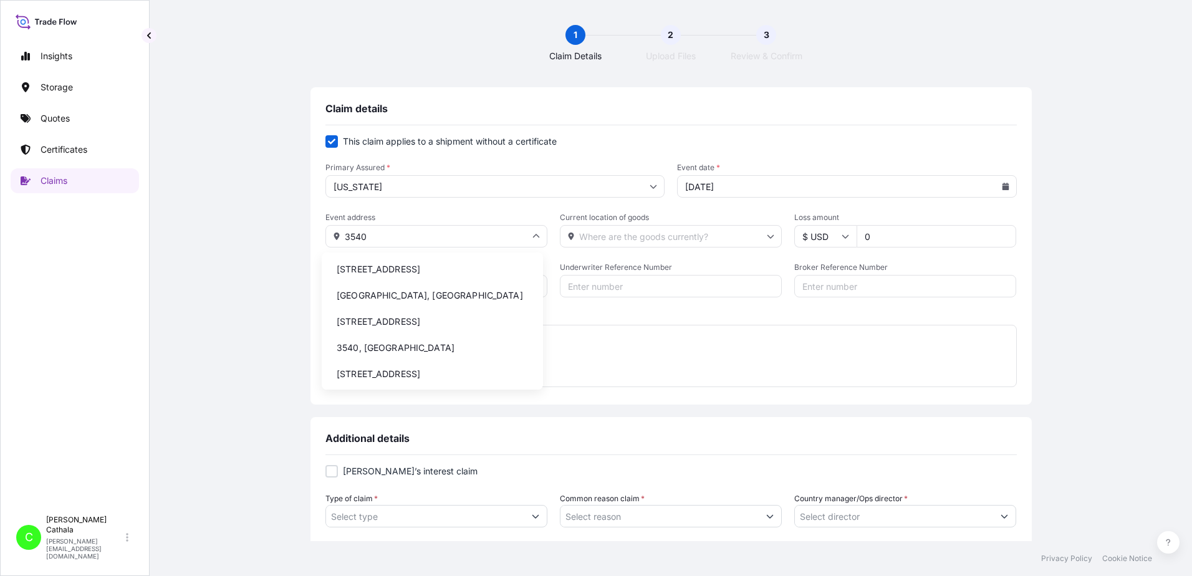
click at [361, 269] on li "[STREET_ADDRESS]" at bounding box center [432, 270] width 211 height 24
type input "[STREET_ADDRESS]"
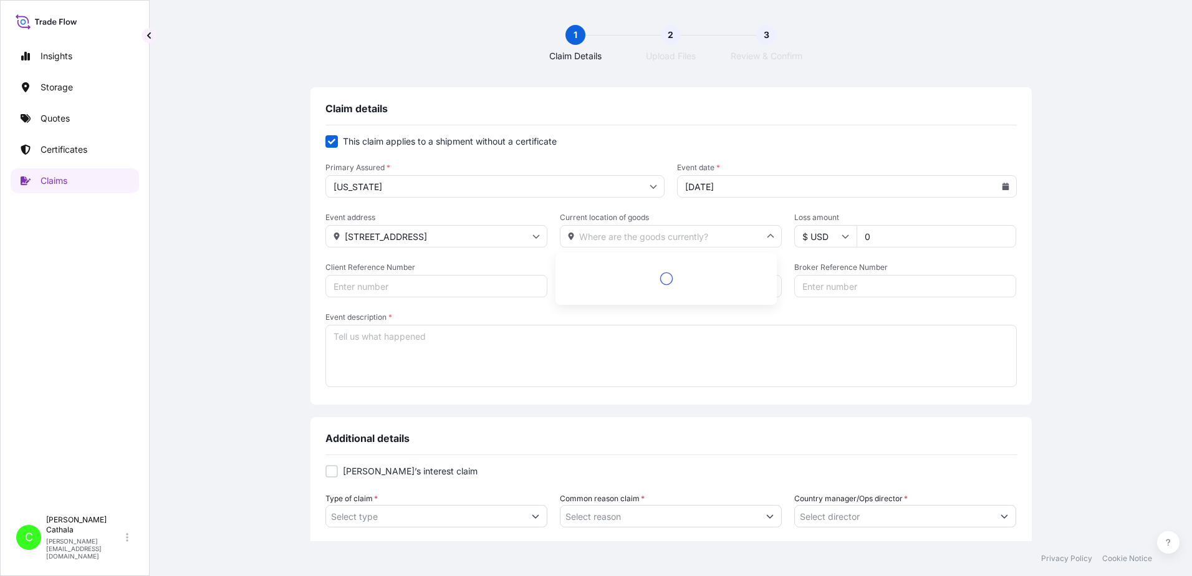
click at [714, 235] on input "Current location of goods" at bounding box center [671, 236] width 222 height 22
drag, startPoint x: 570, startPoint y: 266, endPoint x: 594, endPoint y: 281, distance: 28.6
click at [594, 281] on li "[STREET_ADDRESS]" at bounding box center [666, 270] width 211 height 24
type input "[STREET_ADDRESS]"
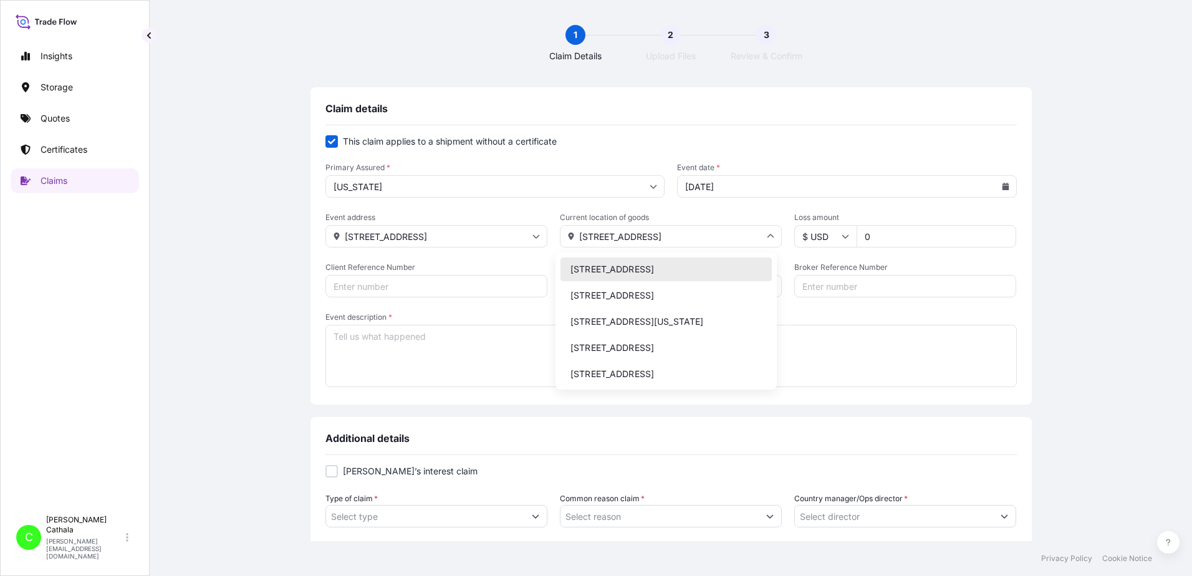
drag, startPoint x: 574, startPoint y: 238, endPoint x: 650, endPoint y: 246, distance: 77.1
click at [650, 246] on input "[STREET_ADDRESS]" at bounding box center [671, 236] width 222 height 22
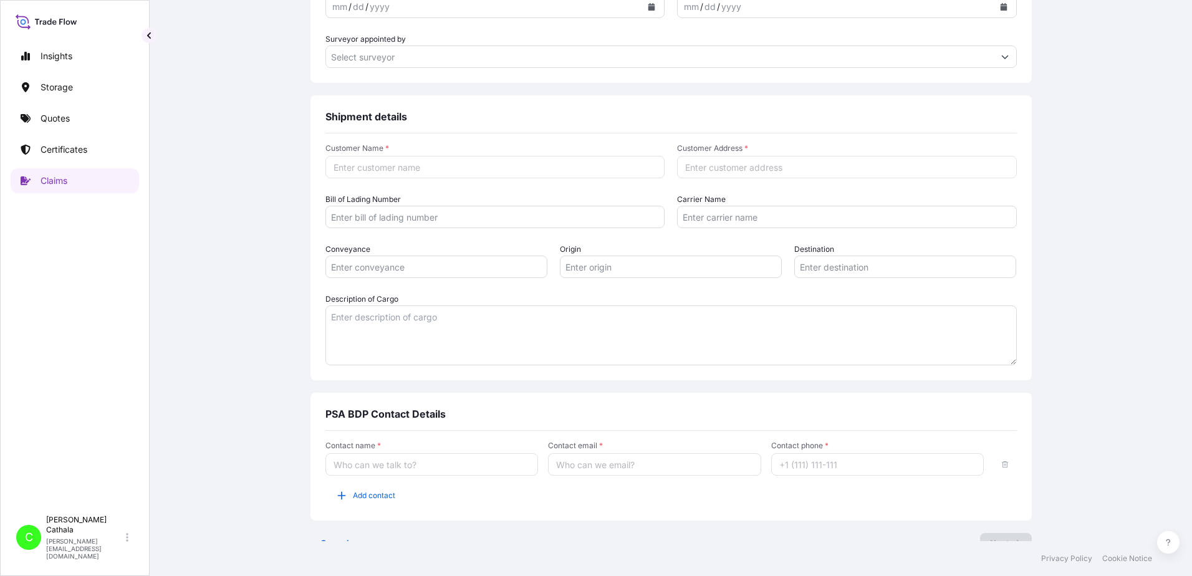
scroll to position [631, 0]
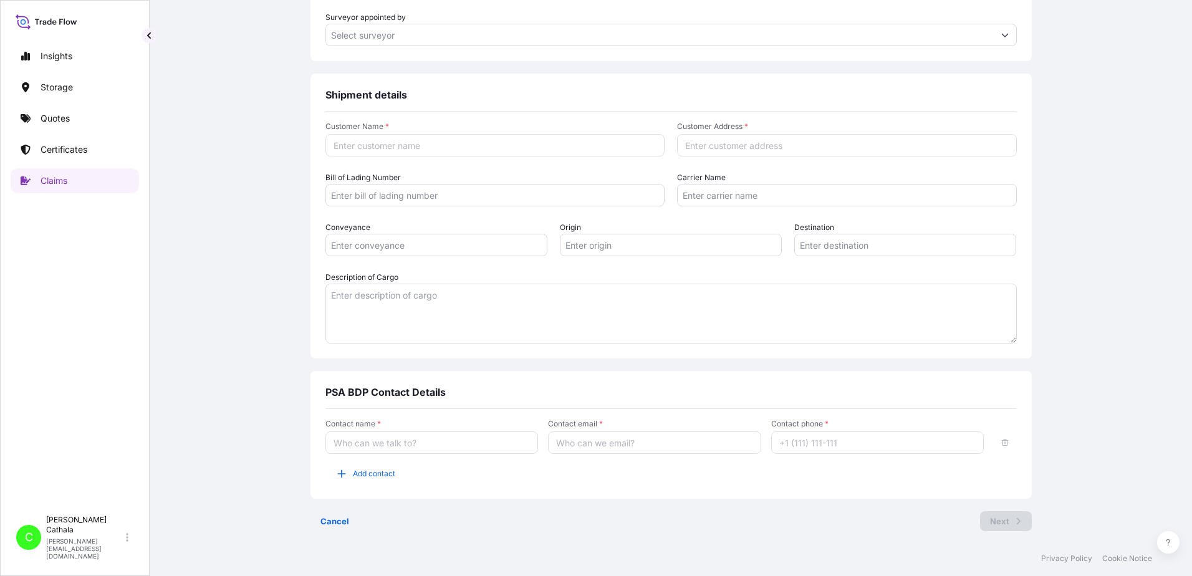
click at [736, 147] on input "Customer Address *" at bounding box center [847, 145] width 340 height 22
paste input "[STREET_ADDRESS]"
type input "[STREET_ADDRESS]"
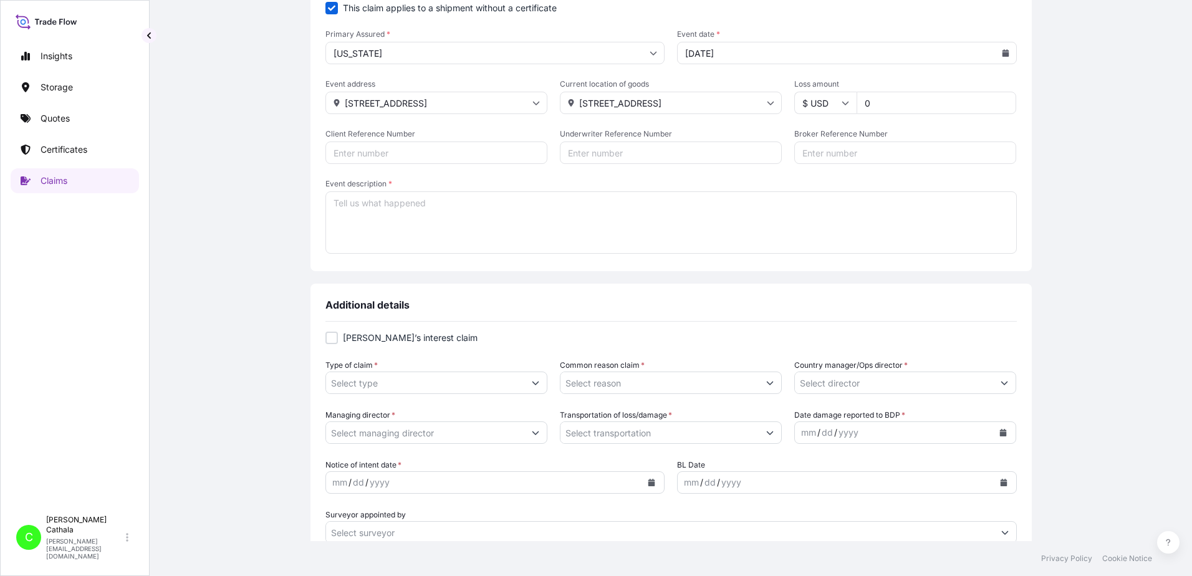
scroll to position [132, 0]
click at [372, 203] on textarea "Event description *" at bounding box center [672, 224] width 692 height 62
paste textarea "Product ID Product Description Quantity Price Disp. Weight Total Weight Catch W…"
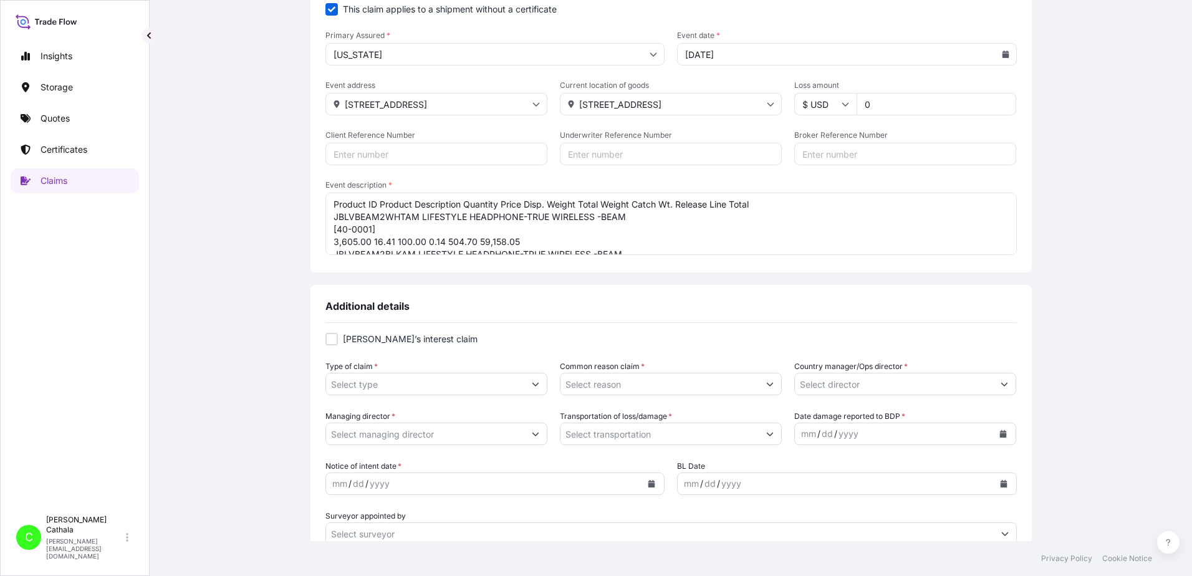
scroll to position [92, 0]
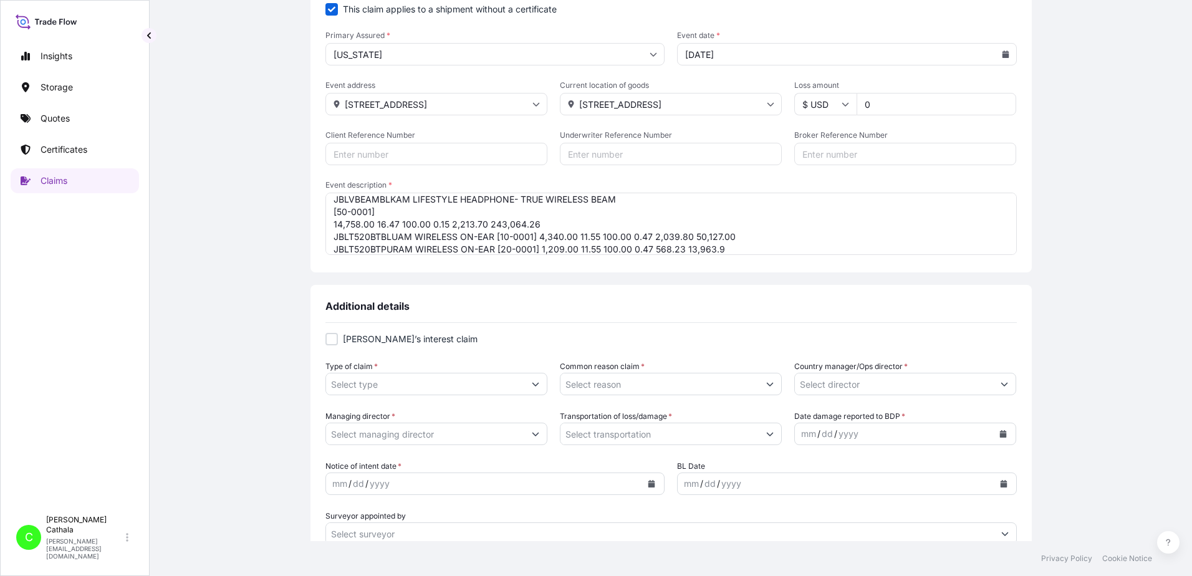
drag, startPoint x: 531, startPoint y: 225, endPoint x: 327, endPoint y: 210, distance: 205.1
click at [327, 210] on textarea "Product ID Product Description Quantity Price Disp. Weight Total Weight Catch W…" at bounding box center [672, 224] width 692 height 62
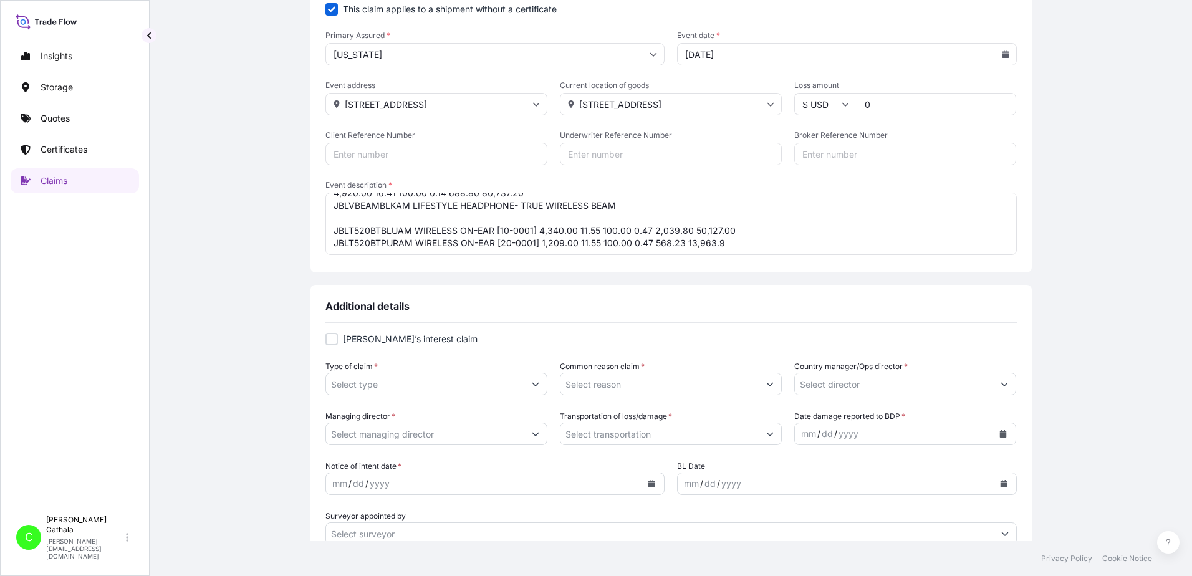
scroll to position [86, 0]
drag, startPoint x: 493, startPoint y: 226, endPoint x: 778, endPoint y: 268, distance: 288.6
click at [778, 268] on div "This claim applies to a shipment without a certificate Primary Assured * [US_ST…" at bounding box center [672, 136] width 692 height 287
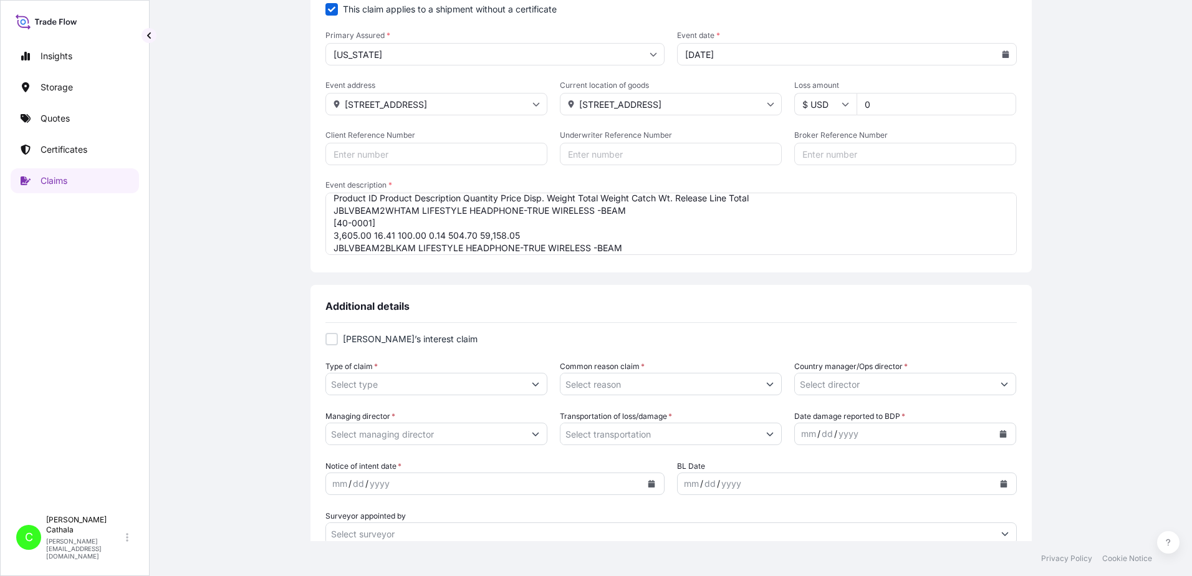
scroll to position [0, 0]
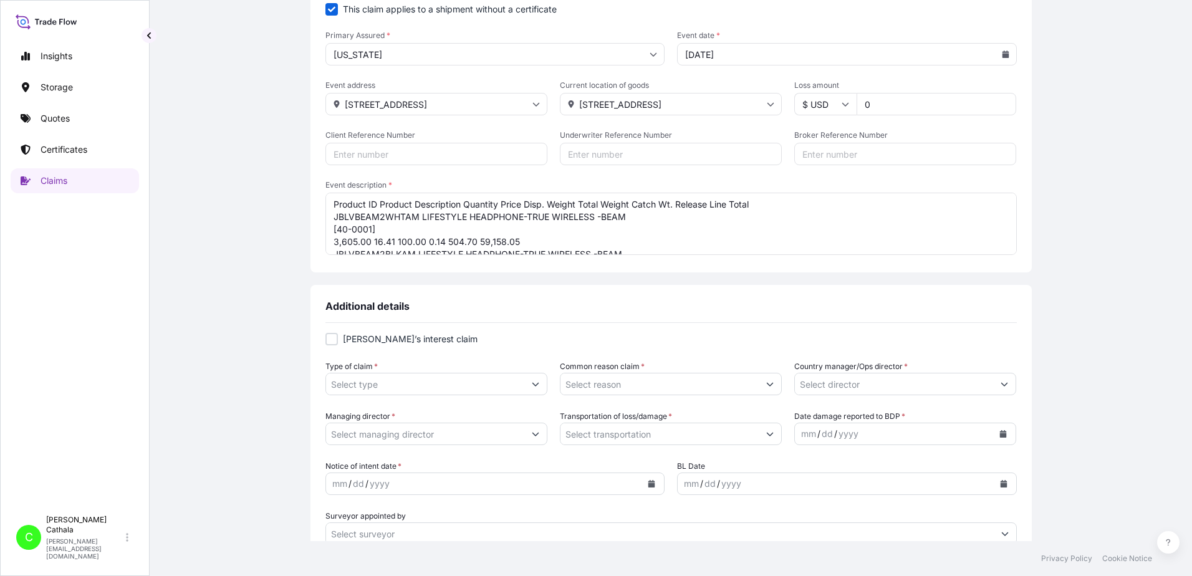
drag, startPoint x: 518, startPoint y: 204, endPoint x: 291, endPoint y: 175, distance: 228.3
click at [291, 175] on div "Claim details This claim applies to a shipment without a certificate Primary As…" at bounding box center [671, 497] width 993 height 1085
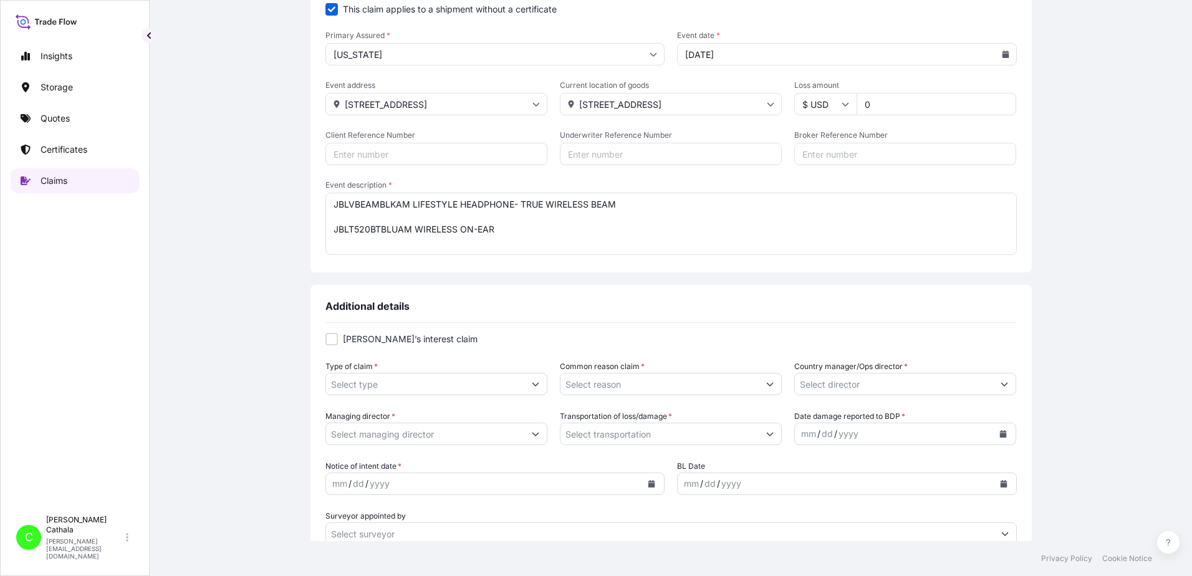
drag, startPoint x: 407, startPoint y: 215, endPoint x: 117, endPoint y: 172, distance: 293.2
click at [117, 172] on div "Insights Storage Quotes Certificates Claims C [PERSON_NAME] [PERSON_NAME][EMAIL…" at bounding box center [596, 288] width 1192 height 576
drag, startPoint x: 408, startPoint y: 228, endPoint x: 238, endPoint y: 232, distance: 170.3
click at [238, 232] on div "Claim details This claim applies to a shipment without a certificate Primary As…" at bounding box center [671, 497] width 993 height 1085
drag, startPoint x: 415, startPoint y: 218, endPoint x: 320, endPoint y: 209, distance: 95.8
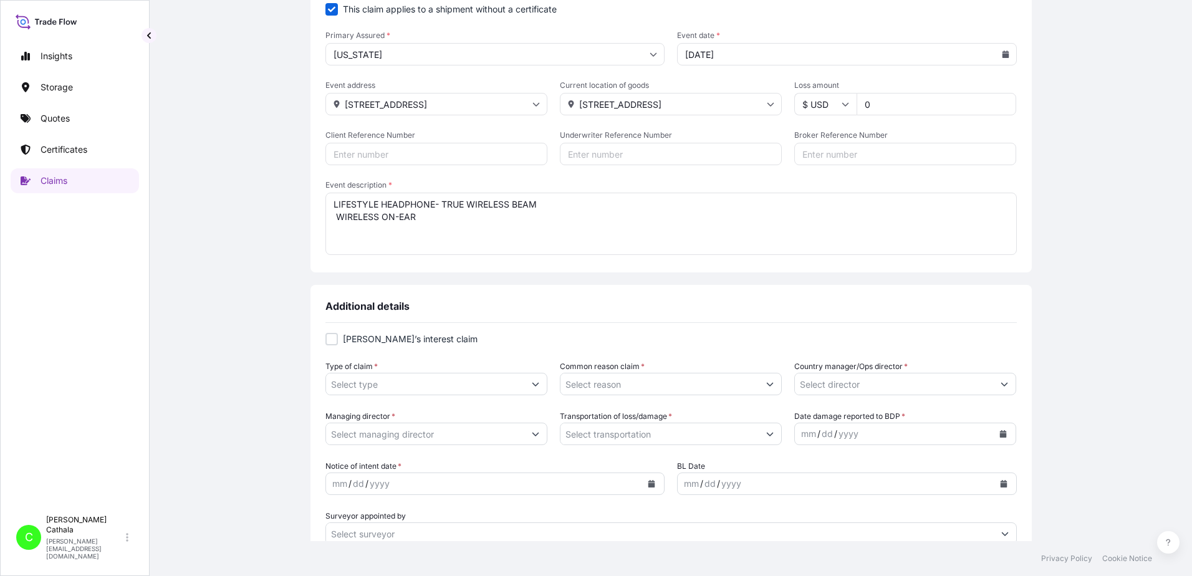
click at [320, 209] on div "Claim details This claim applies to a shipment without a certificate Primary As…" at bounding box center [672, 113] width 722 height 317
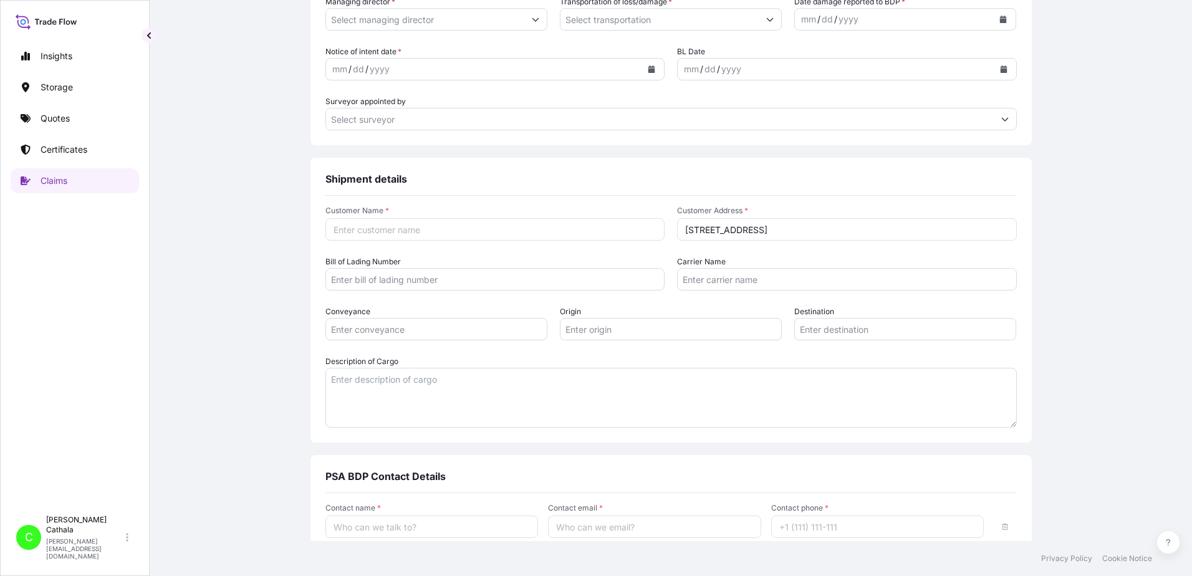
scroll to position [569, 0]
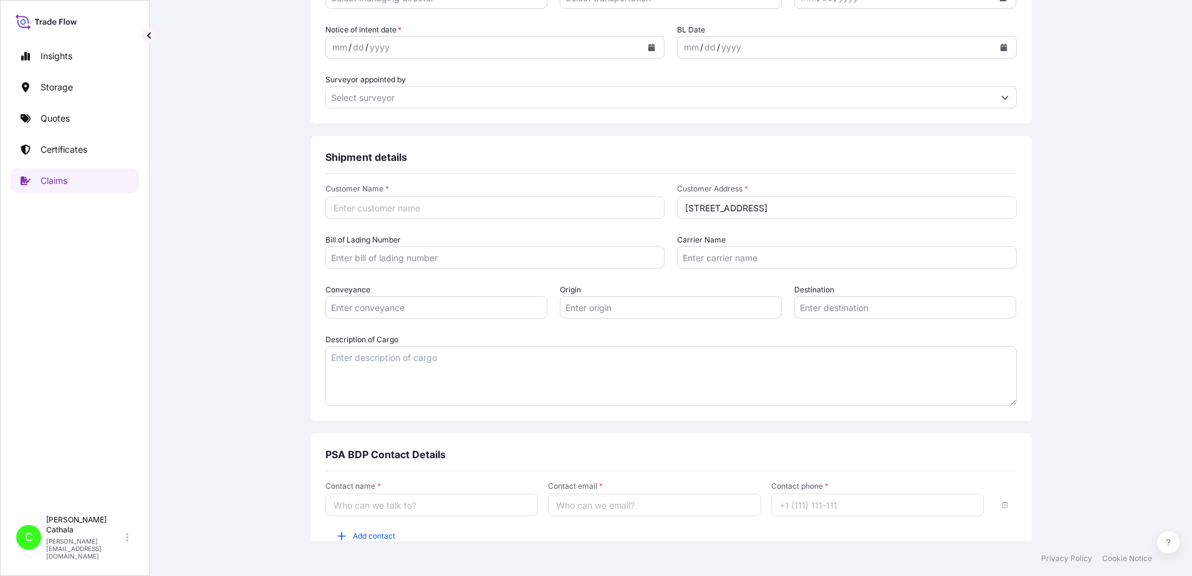
type textarea "LIFESTYLE HEADPHONE- TRUE WIRELESS BEAM WIRELESS ON-EAR"
click at [380, 370] on textarea "Description of Cargo" at bounding box center [672, 376] width 692 height 60
paste textarea "LIFESTYLE HEADPHONE- TRUE WIRELESS BEAM WIRELESS ON-EAR"
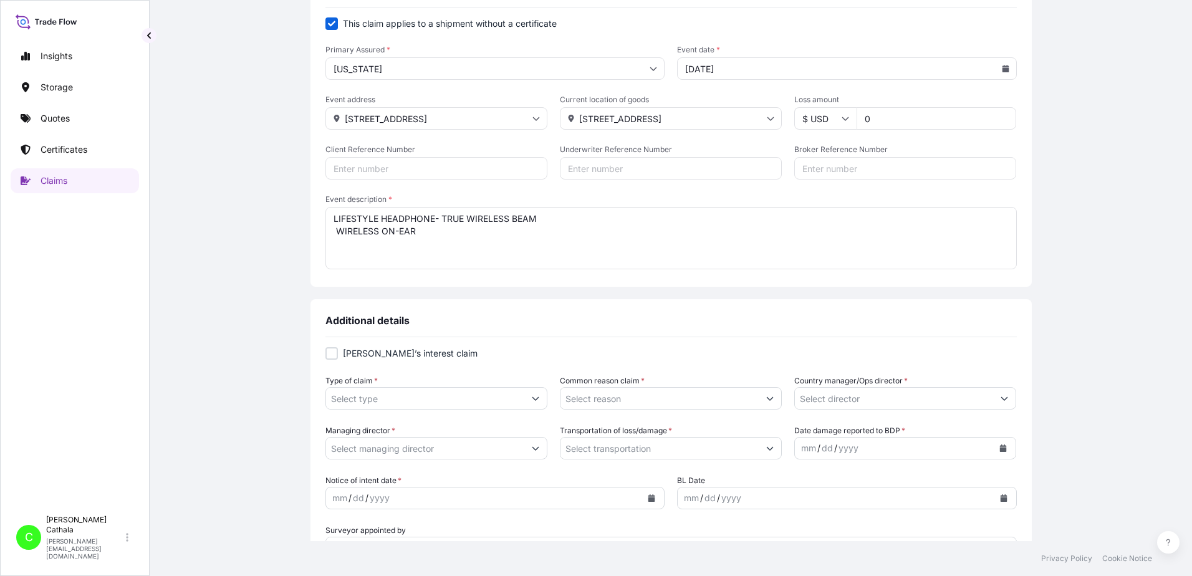
scroll to position [70, 0]
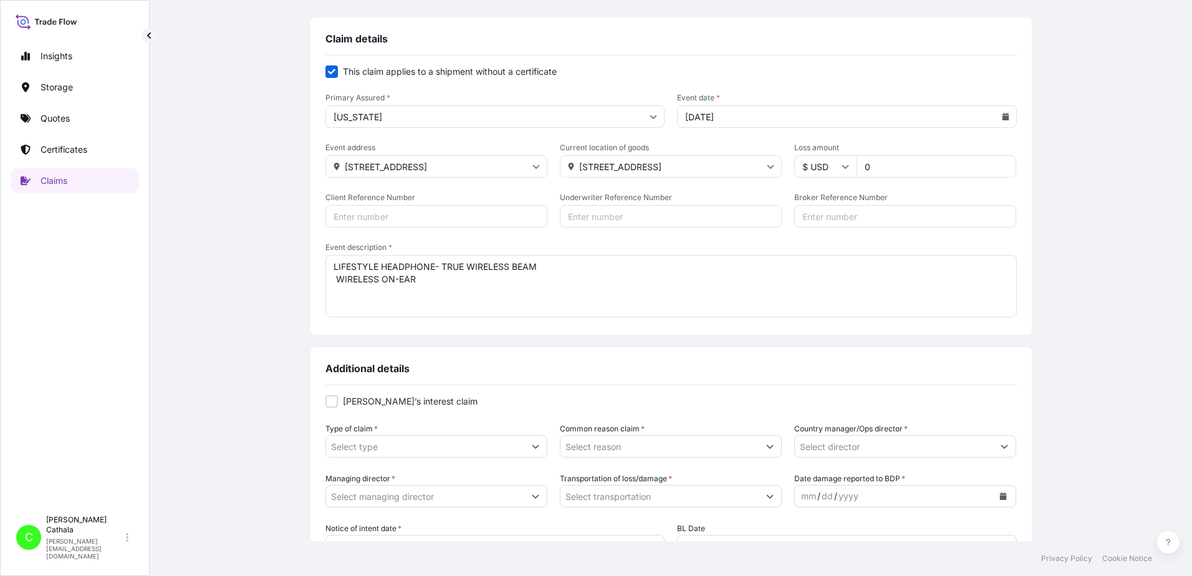
type textarea "LIFESTYLE HEADPHONE- TRUE WIRELESS BEAM WIRELESS ON-EAR"
click at [382, 218] on input "Client Reference Number" at bounding box center [437, 216] width 222 height 22
paste input "HAR000000386"
type input "HAR000000386"
click at [881, 218] on input "Broker Reference Number" at bounding box center [906, 216] width 222 height 22
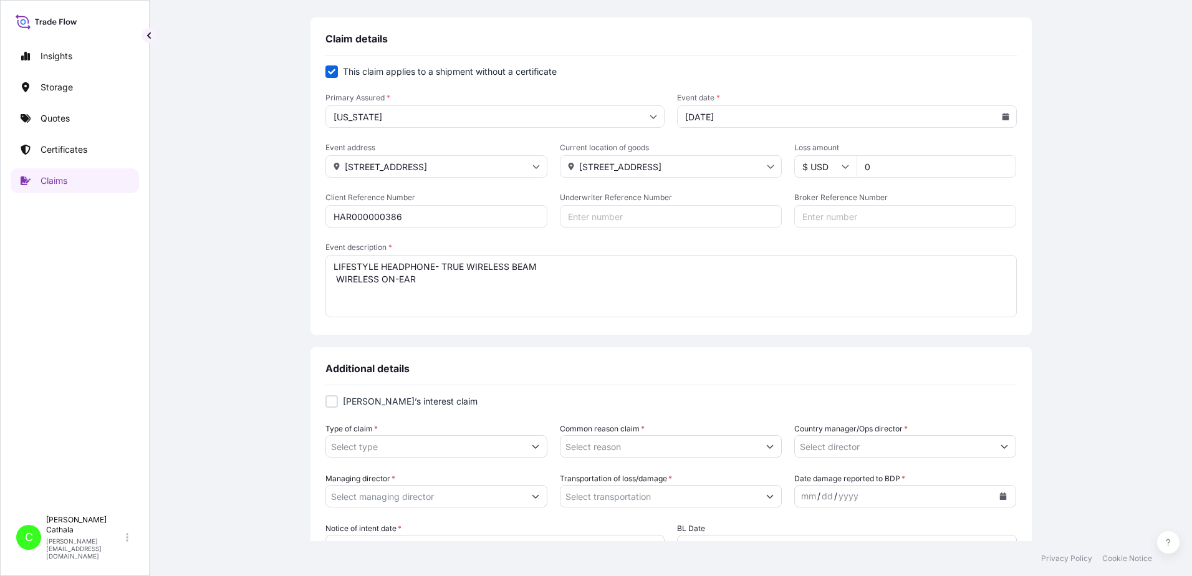
paste input "FFAU1718042"
type input "FFAU1718042"
drag, startPoint x: 886, startPoint y: 162, endPoint x: 715, endPoint y: 136, distance: 172.8
click at [715, 136] on form "This claim applies to a shipment without a certificate Primary Assured * [US_ST…" at bounding box center [672, 192] width 692 height 254
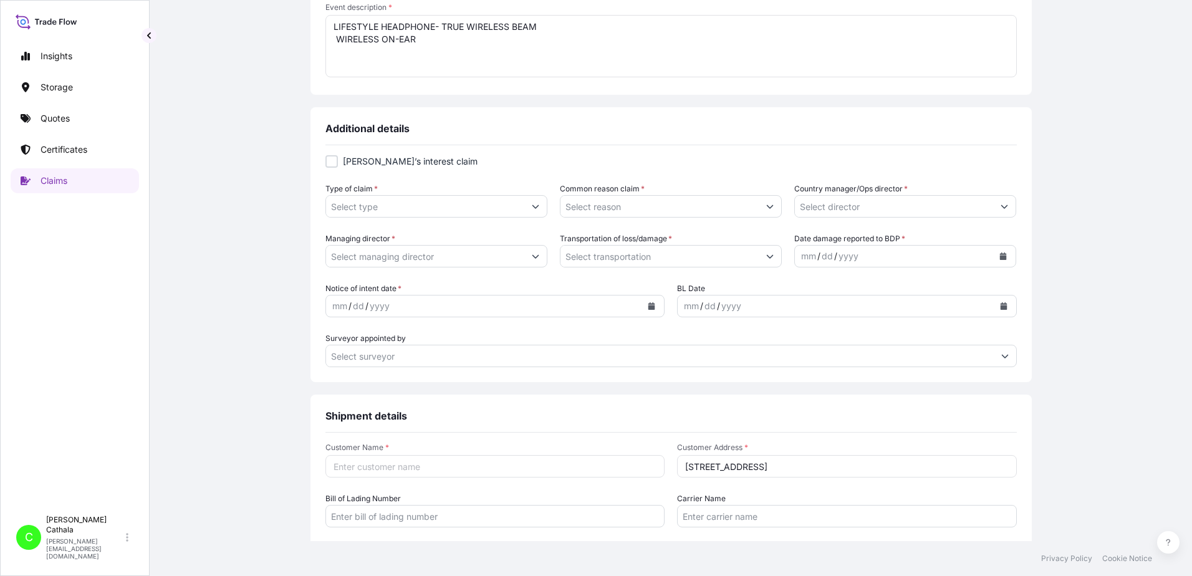
scroll to position [319, 0]
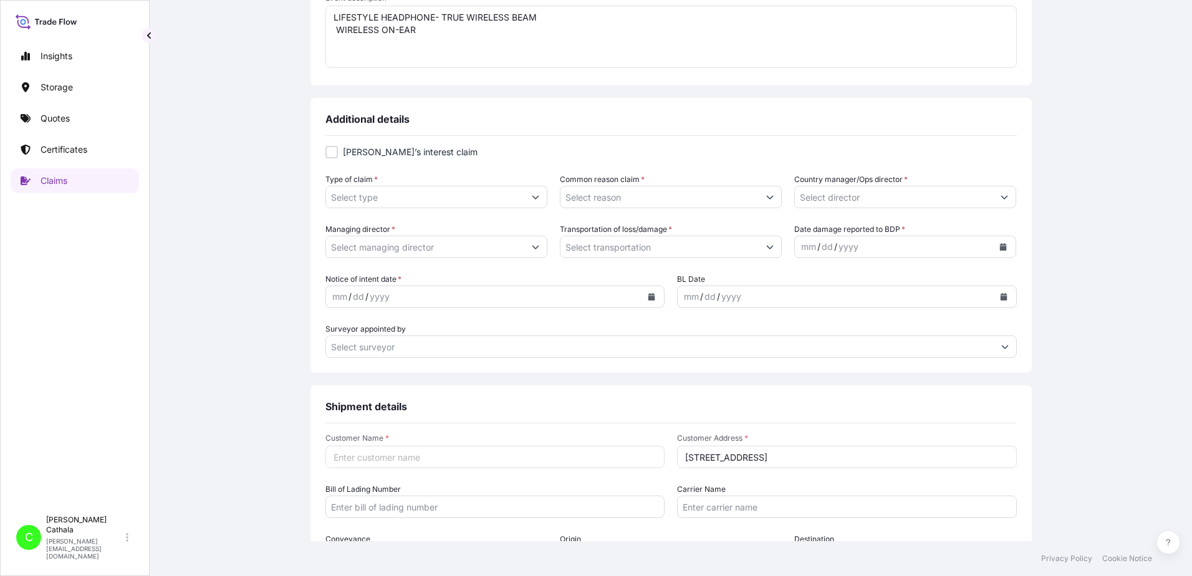
type input "447050.46"
click at [387, 198] on input "Type of claim *" at bounding box center [425, 197] width 198 height 22
click at [532, 194] on icon "Show suggestions" at bounding box center [535, 196] width 7 height 7
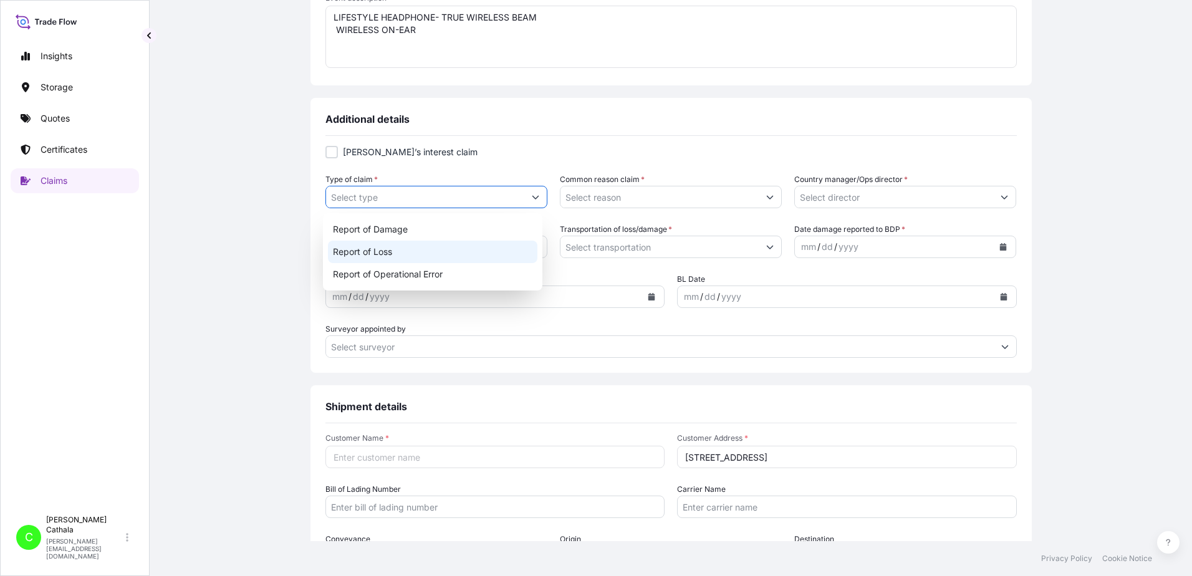
click at [392, 253] on div "Report of Loss" at bounding box center [433, 252] width 210 height 22
type input "Report of Loss"
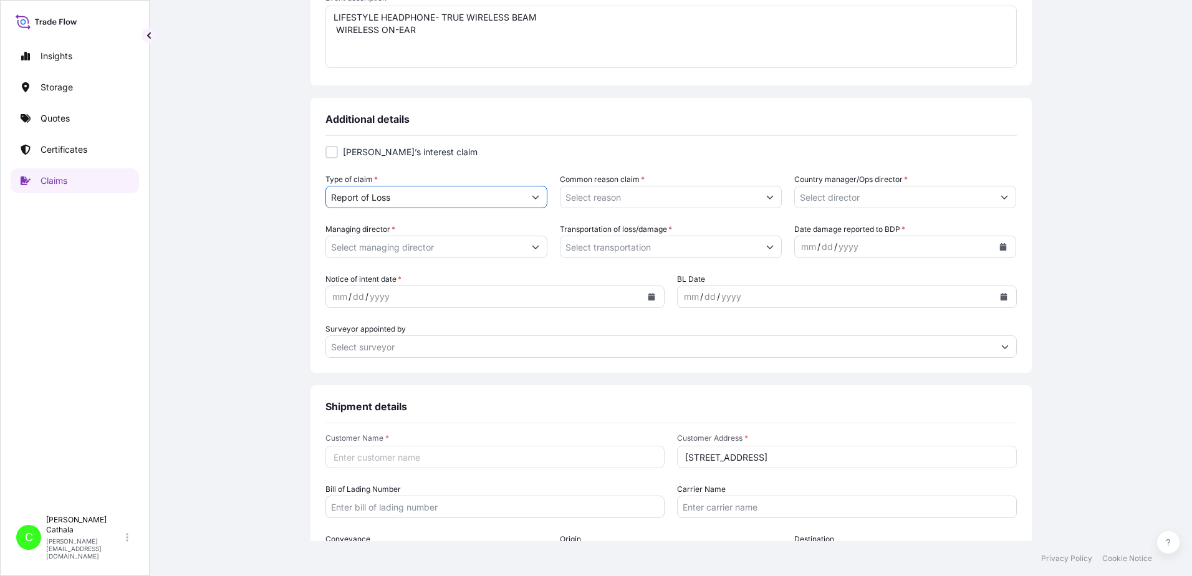
click at [759, 198] on button "Show suggestions" at bounding box center [770, 197] width 22 height 22
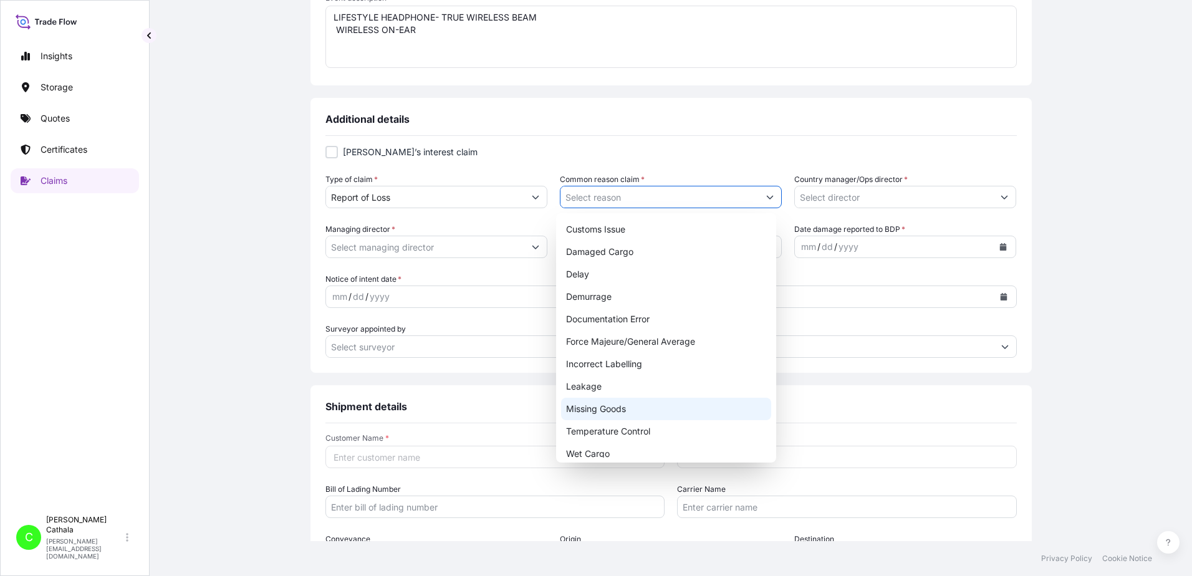
click at [585, 407] on div "Missing Goods" at bounding box center [666, 409] width 210 height 22
type input "Missing Goods"
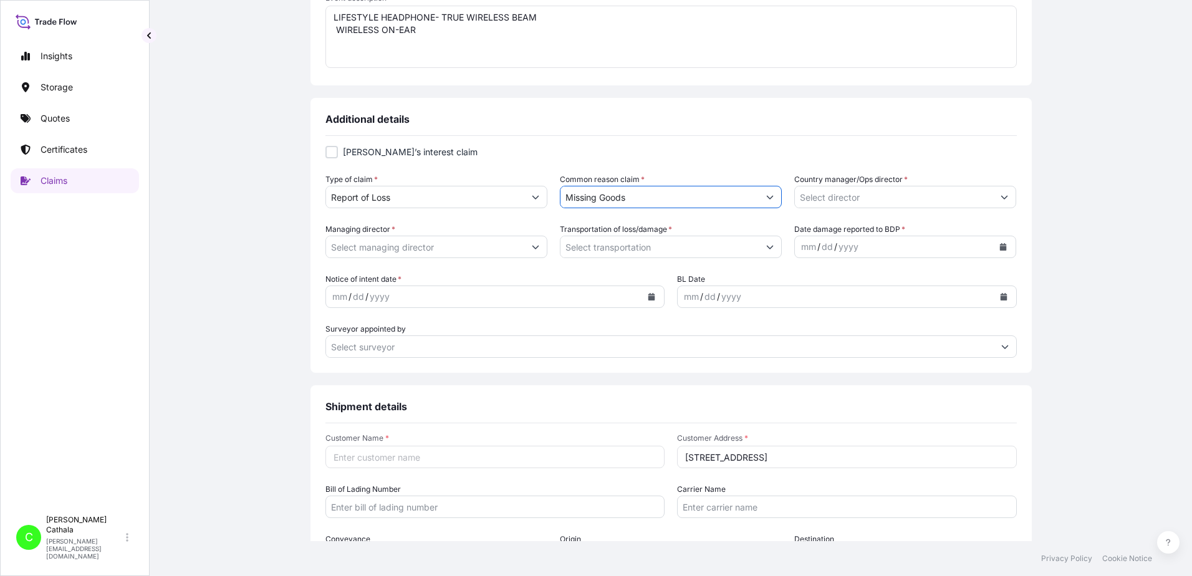
click at [892, 200] on input "Country manager/Ops director *" at bounding box center [894, 197] width 198 height 22
click at [1001, 195] on icon "Show suggestions" at bounding box center [1004, 196] width 7 height 7
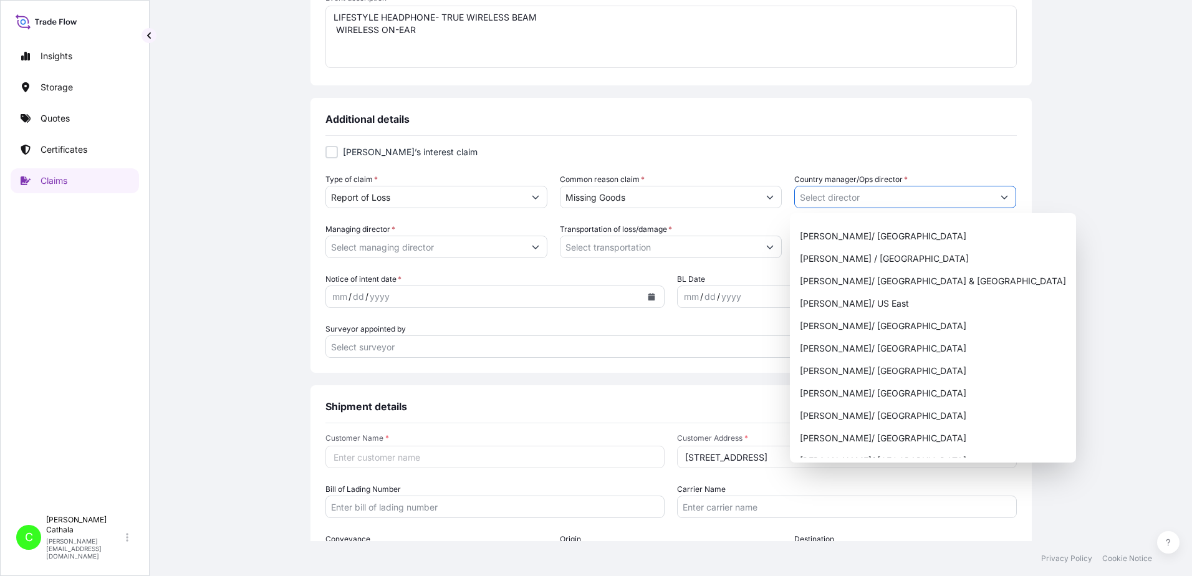
scroll to position [499, 0]
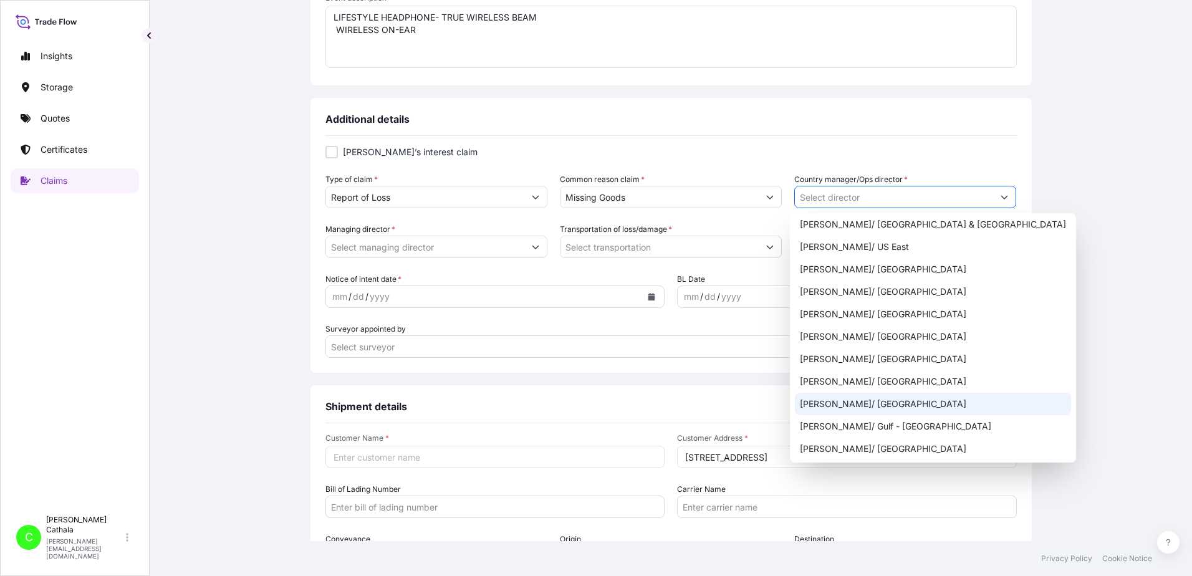
click at [823, 407] on div "[PERSON_NAME]/ [GEOGRAPHIC_DATA]" at bounding box center [933, 404] width 276 height 22
type input "[PERSON_NAME]/ [GEOGRAPHIC_DATA]"
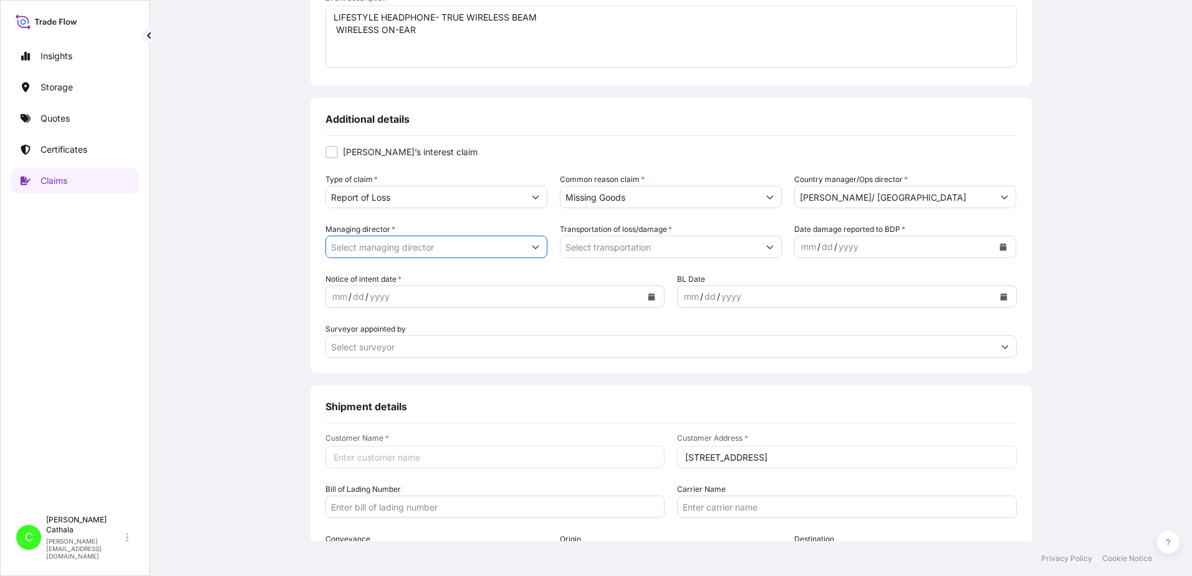
click at [464, 248] on input "Managing director *" at bounding box center [425, 247] width 198 height 22
click at [532, 244] on icon "Show suggestions" at bounding box center [535, 246] width 7 height 7
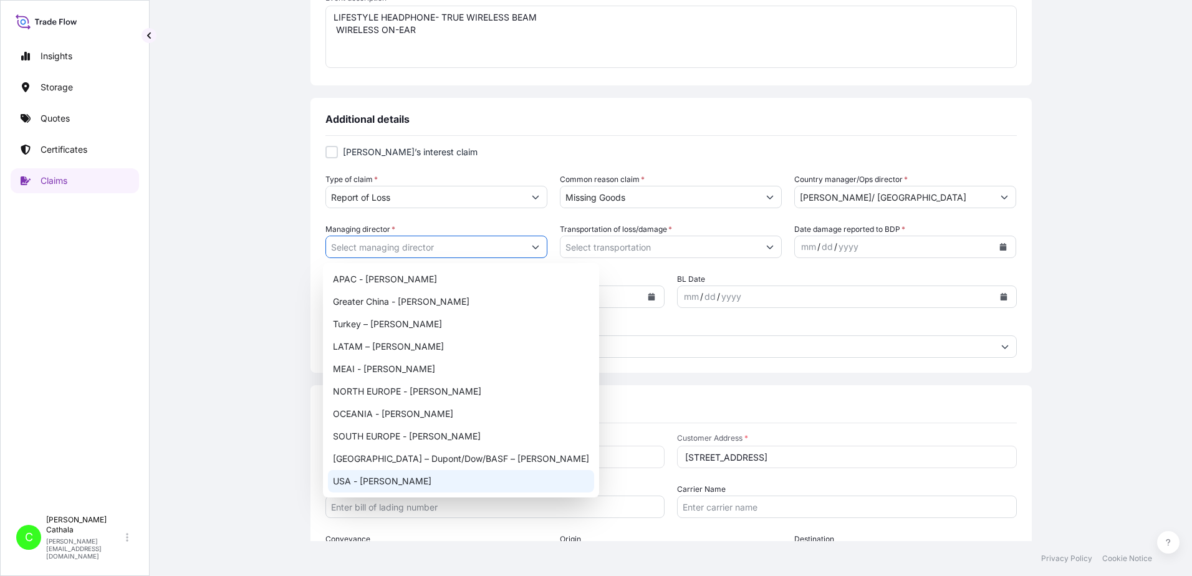
click at [396, 483] on div "USA - [PERSON_NAME]" at bounding box center [461, 481] width 266 height 22
type input "USA - [PERSON_NAME]"
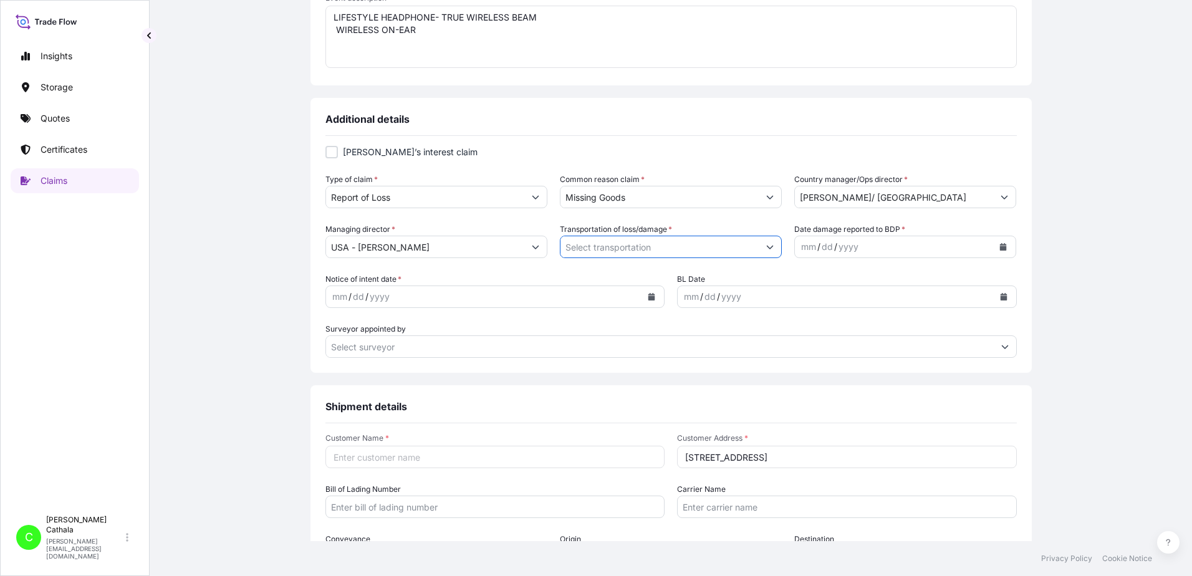
click at [715, 245] on input "Transportation of loss/damage *" at bounding box center [660, 247] width 198 height 22
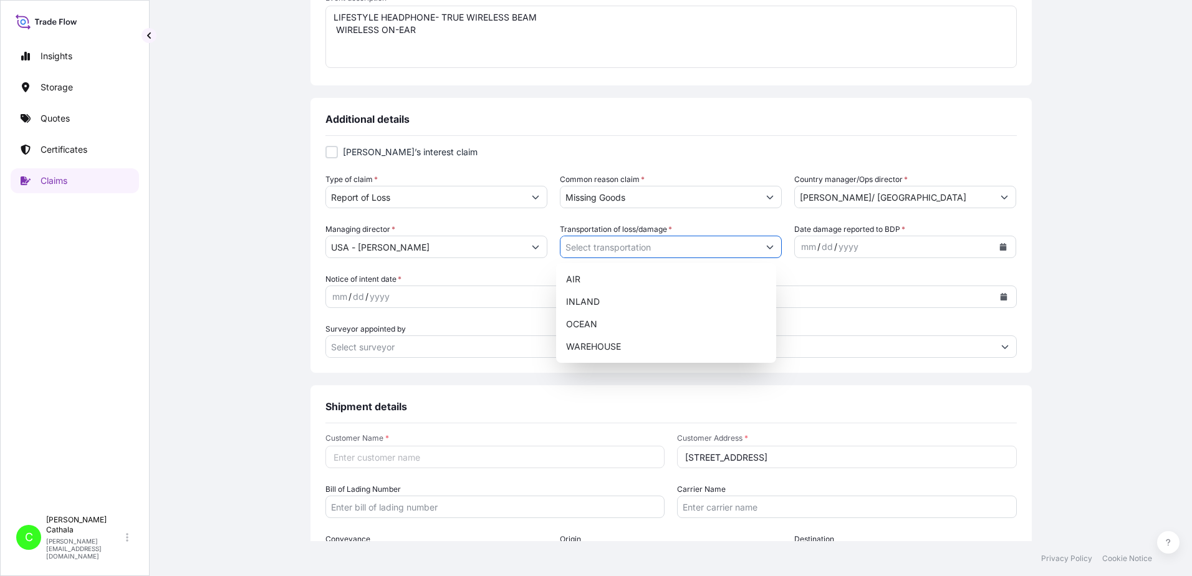
click at [766, 246] on icon "Show suggestions" at bounding box center [769, 246] width 7 height 7
click at [587, 326] on div "OCEAN" at bounding box center [666, 324] width 210 height 22
type input "OCEAN"
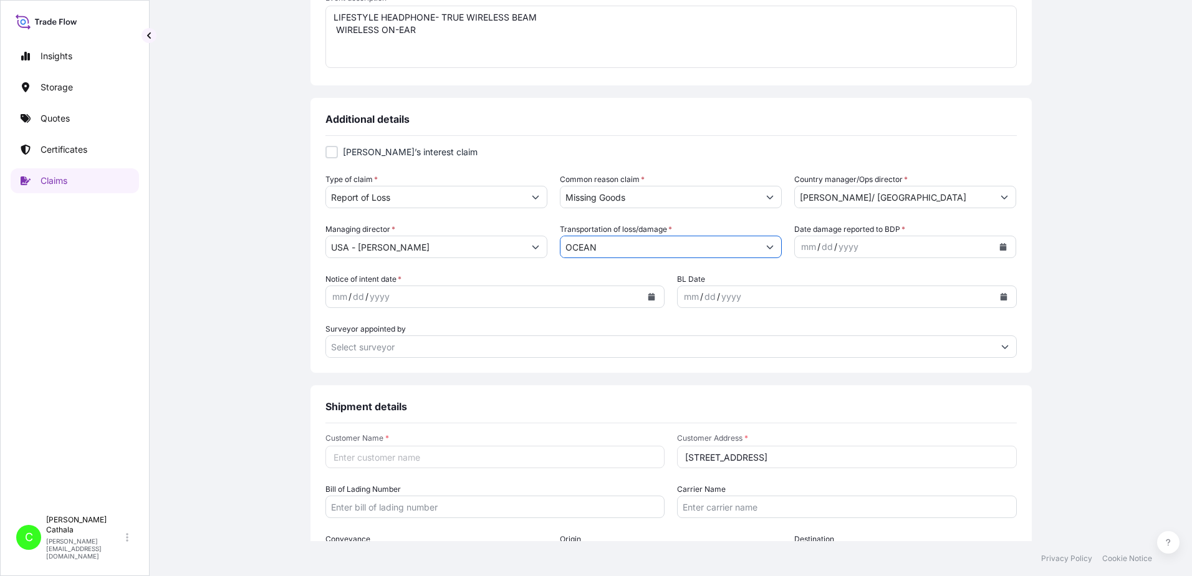
click at [877, 244] on div "mm / dd / yyyy" at bounding box center [894, 247] width 198 height 22
click at [876, 244] on div "mm / dd / yyyy" at bounding box center [894, 247] width 198 height 22
click at [1000, 246] on icon "Calendar" at bounding box center [1003, 246] width 7 height 7
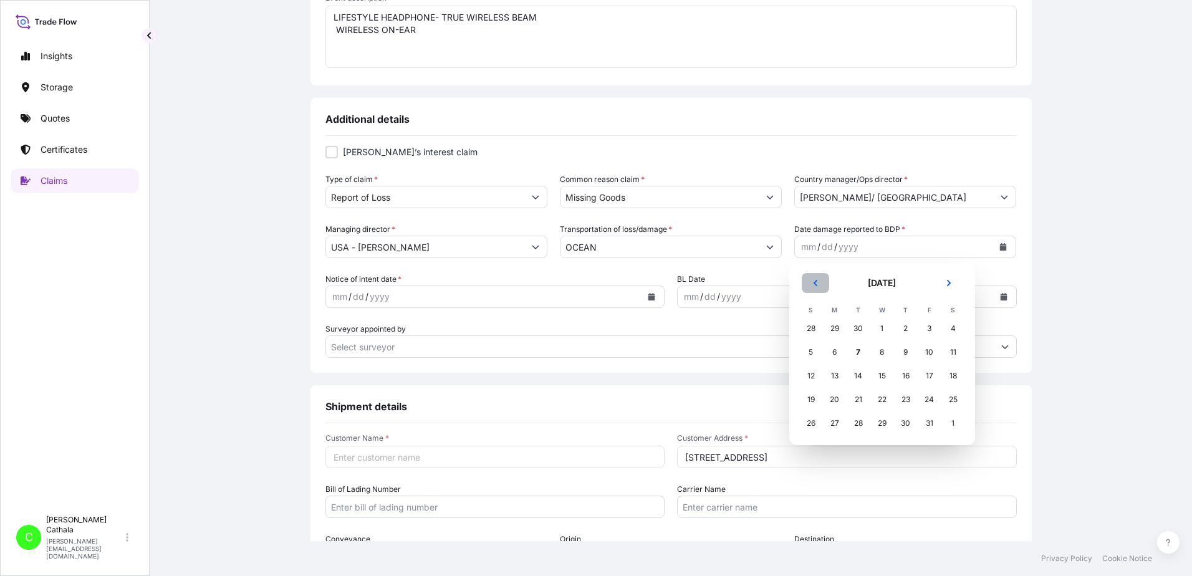
click at [822, 283] on button "Previous" at bounding box center [815, 283] width 27 height 20
click at [858, 400] on div "23" at bounding box center [859, 400] width 22 height 22
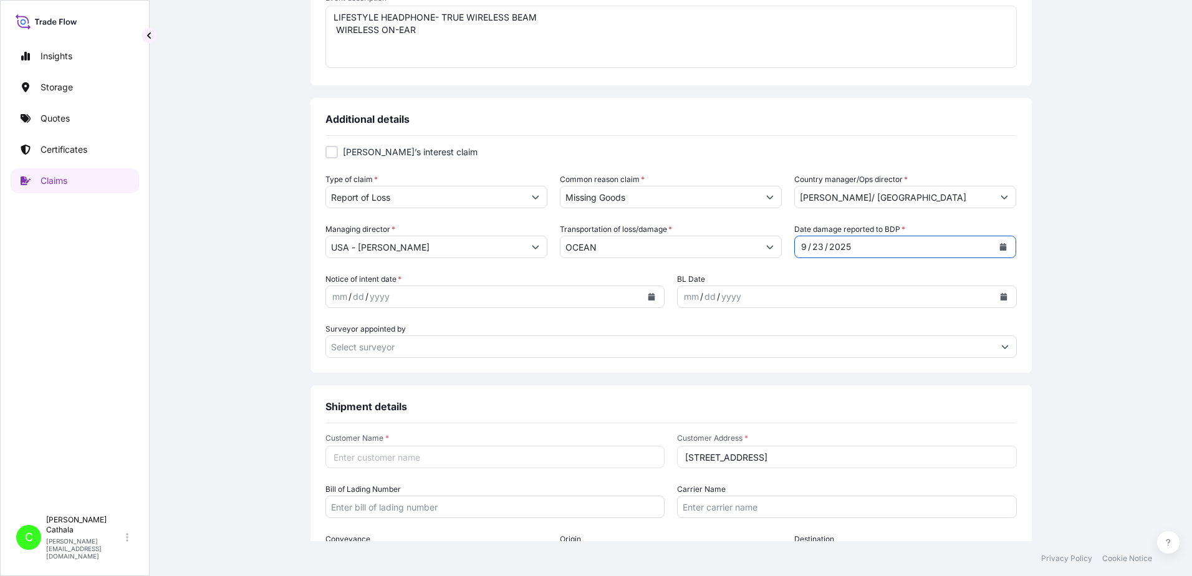
click at [649, 299] on icon "Calendar" at bounding box center [652, 296] width 7 height 7
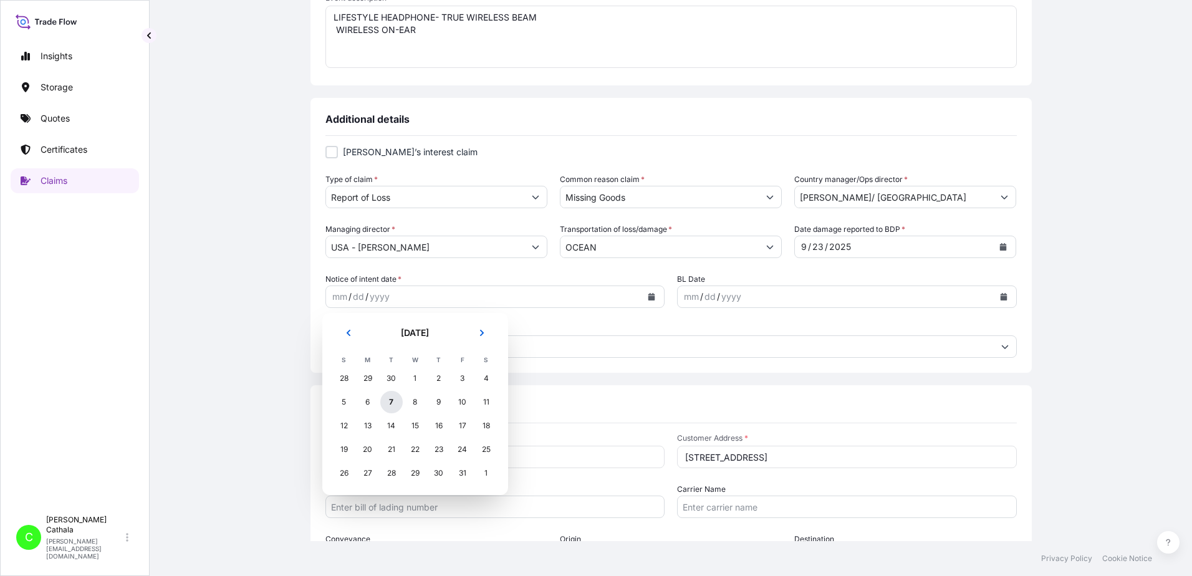
click at [394, 403] on div "7" at bounding box center [391, 402] width 22 height 22
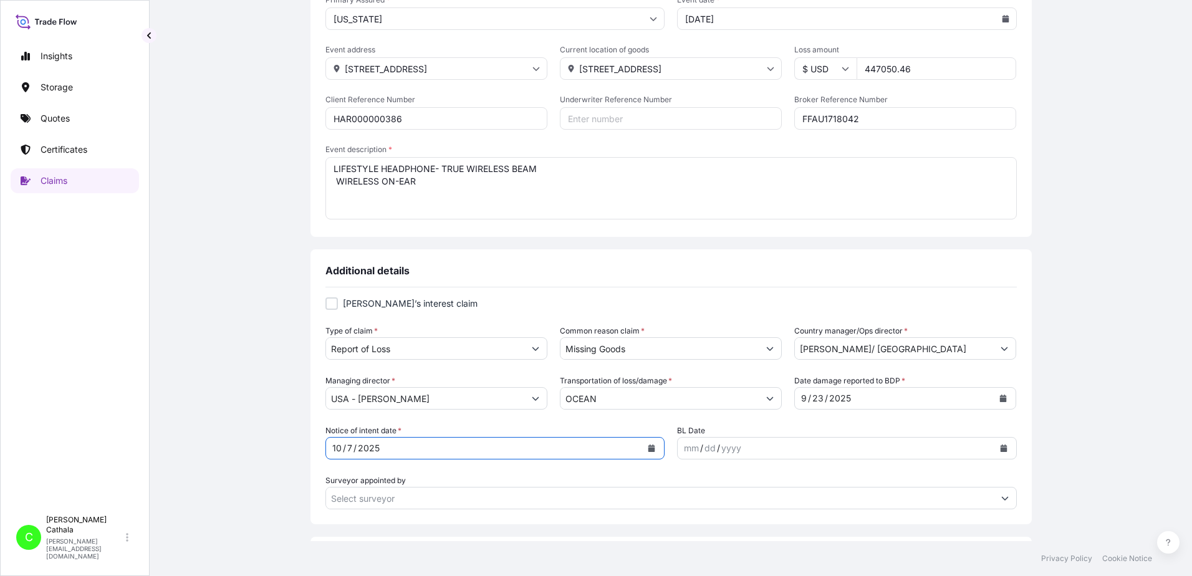
scroll to position [132, 0]
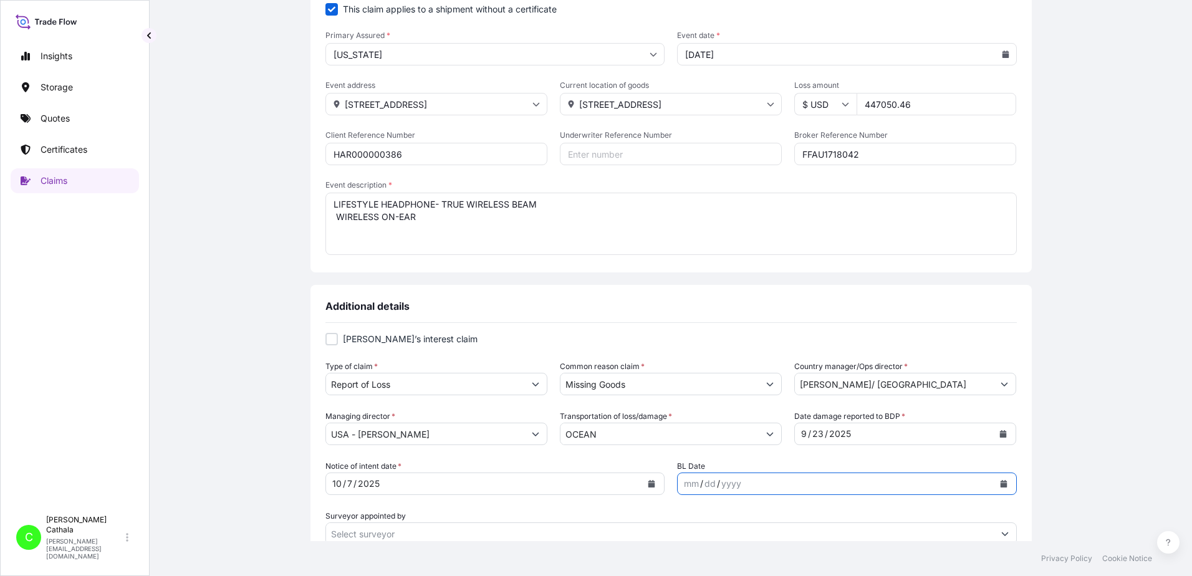
click at [1000, 481] on icon "Calendar" at bounding box center [1003, 483] width 7 height 7
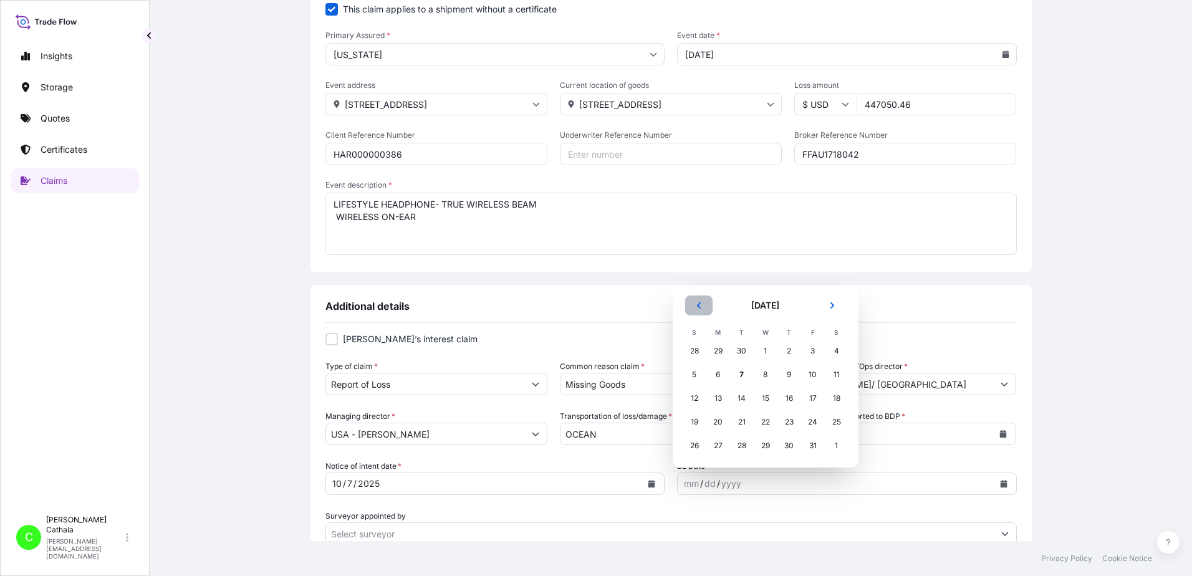
click at [698, 303] on icon "Previous" at bounding box center [698, 305] width 7 height 7
click at [699, 303] on icon "Previous" at bounding box center [698, 305] width 7 height 7
click at [718, 375] on div "11" at bounding box center [718, 375] width 22 height 22
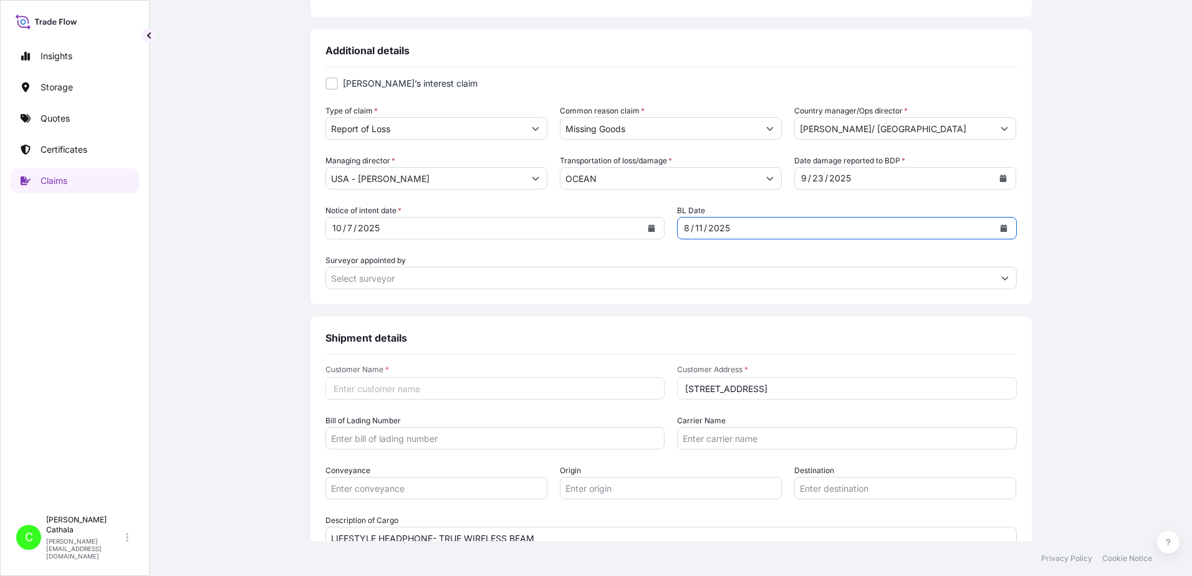
scroll to position [569, 0]
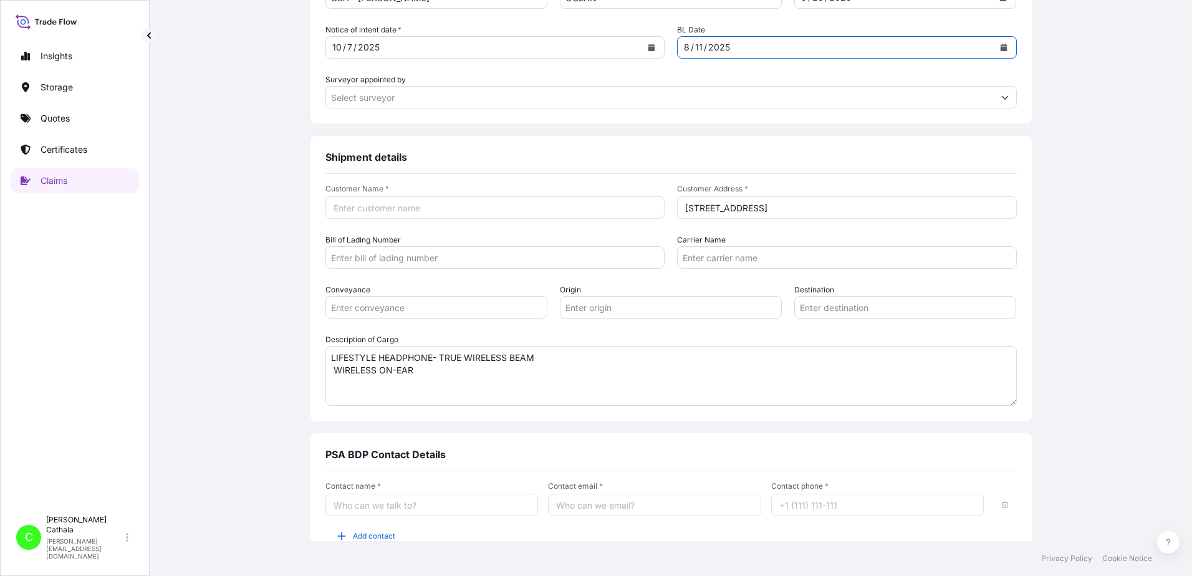
click at [478, 208] on input "Customer Name *" at bounding box center [496, 207] width 340 height 22
click at [403, 209] on input "Customer Name *" at bounding box center [496, 207] width 340 height 22
paste input "[PERSON_NAME] International"
type input "[PERSON_NAME] International"
click at [430, 258] on input "Bill of Lading Number" at bounding box center [496, 257] width 340 height 22
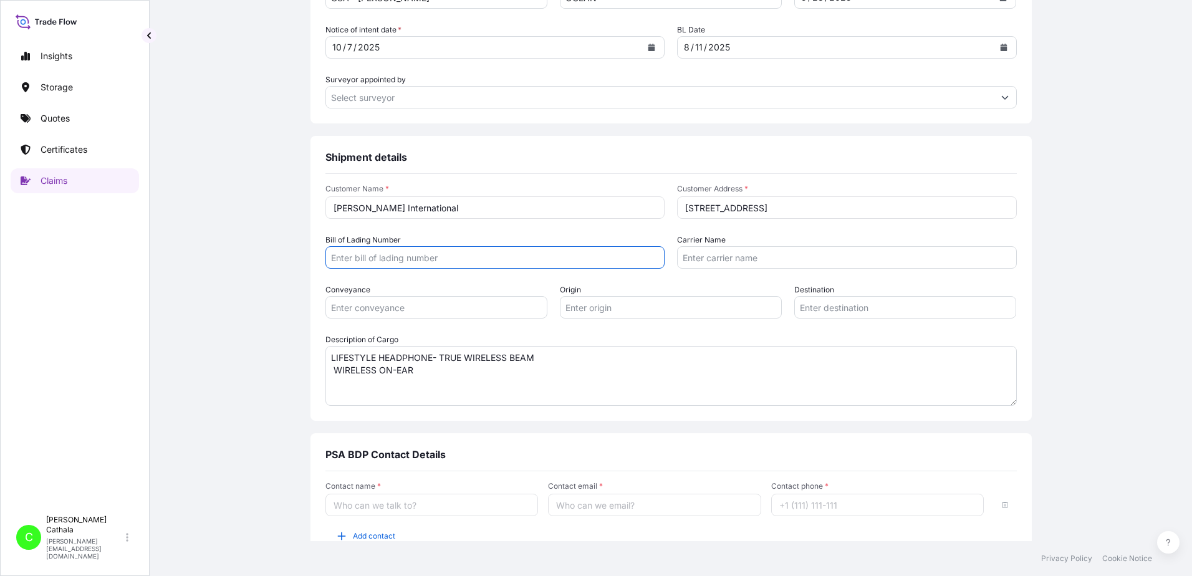
paste input "MEDUHP791559"
type input "MEDUHP791559"
click at [697, 256] on input "Carrier Name" at bounding box center [847, 257] width 340 height 22
paste input "MEDITERRANEAN SHIPPING COMPANY ([GEOGRAPHIC_DATA]) INC."
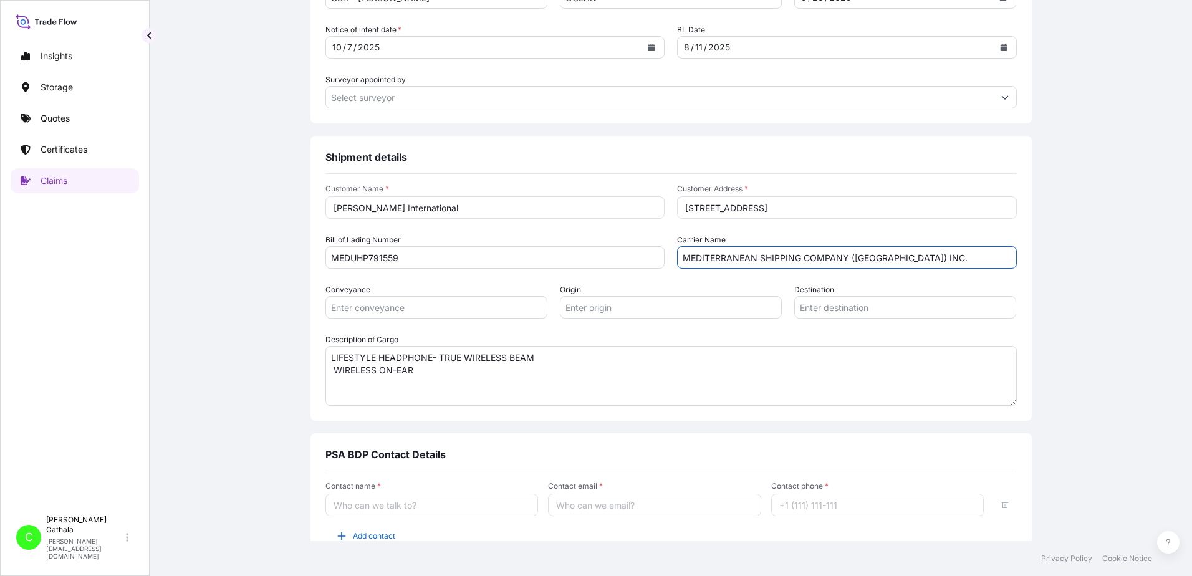
type input "MEDITERRANEAN SHIPPING COMPANY ([GEOGRAPHIC_DATA]) INC."
click at [433, 307] on input "Conveyance" at bounding box center [437, 307] width 222 height 22
drag, startPoint x: 380, startPoint y: 311, endPoint x: 202, endPoint y: 298, distance: 178.8
click at [202, 298] on div "Claim details This claim applies to a shipment without a certificate Primary As…" at bounding box center [671, 61] width 993 height 1085
type input "OCEAN"
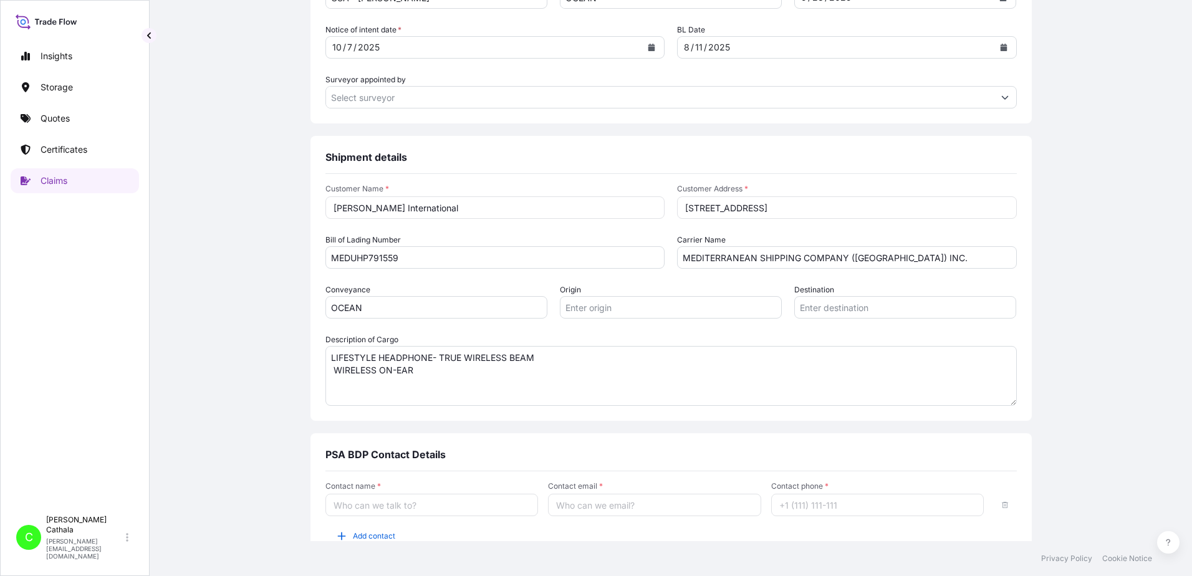
click at [655, 306] on input "Origin" at bounding box center [671, 307] width 222 height 22
paste input "HAIPHONG, [GEOGRAPHIC_DATA]"
type input "HAIPHONG, [GEOGRAPHIC_DATA]"
click at [817, 306] on input "Destination" at bounding box center [906, 307] width 222 height 22
paste input "[GEOGRAPHIC_DATA],[GEOGRAPHIC_DATA]"
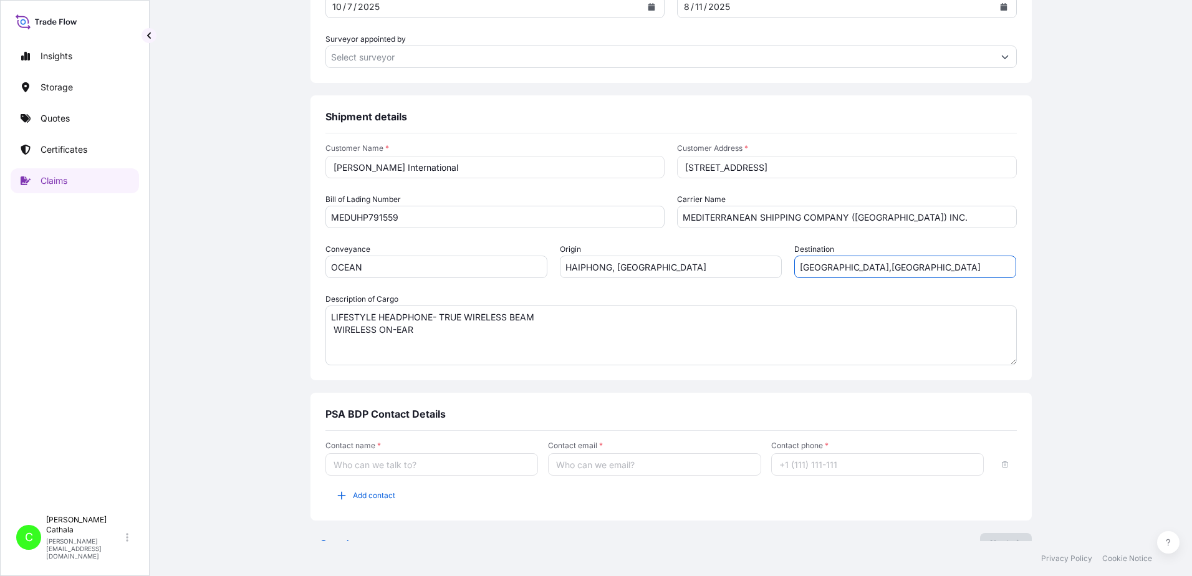
scroll to position [631, 0]
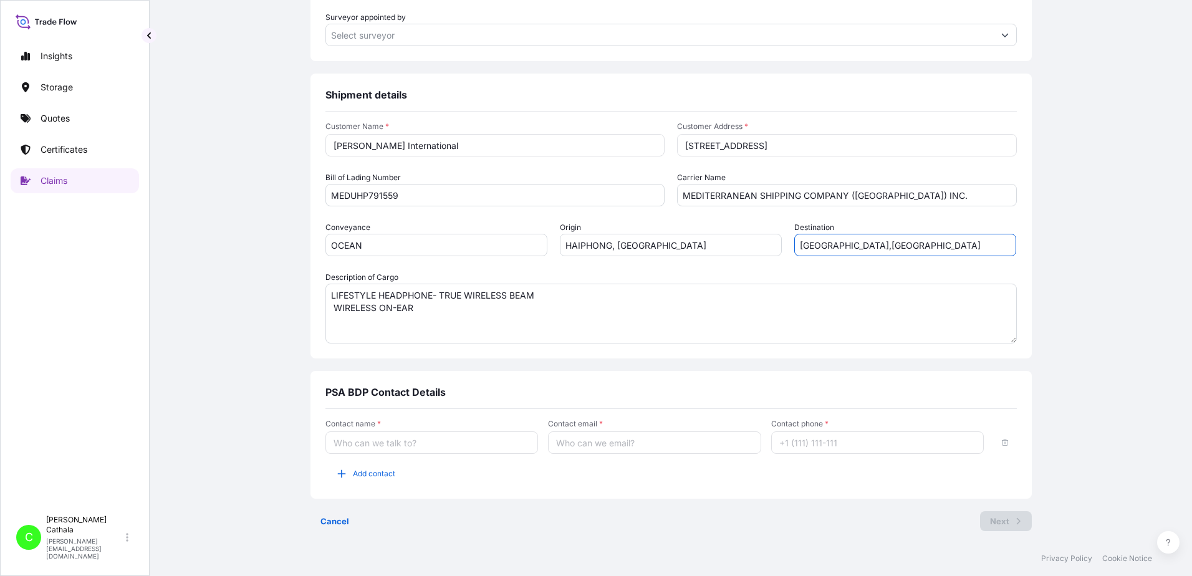
type input "[GEOGRAPHIC_DATA],[GEOGRAPHIC_DATA]"
click at [339, 445] on input "Contact name *" at bounding box center [432, 443] width 213 height 22
type input "[PERSON_NAME]"
type input "[PERSON_NAME][EMAIL_ADDRESS][PERSON_NAME][DOMAIN_NAME]"
type input "13175544817"
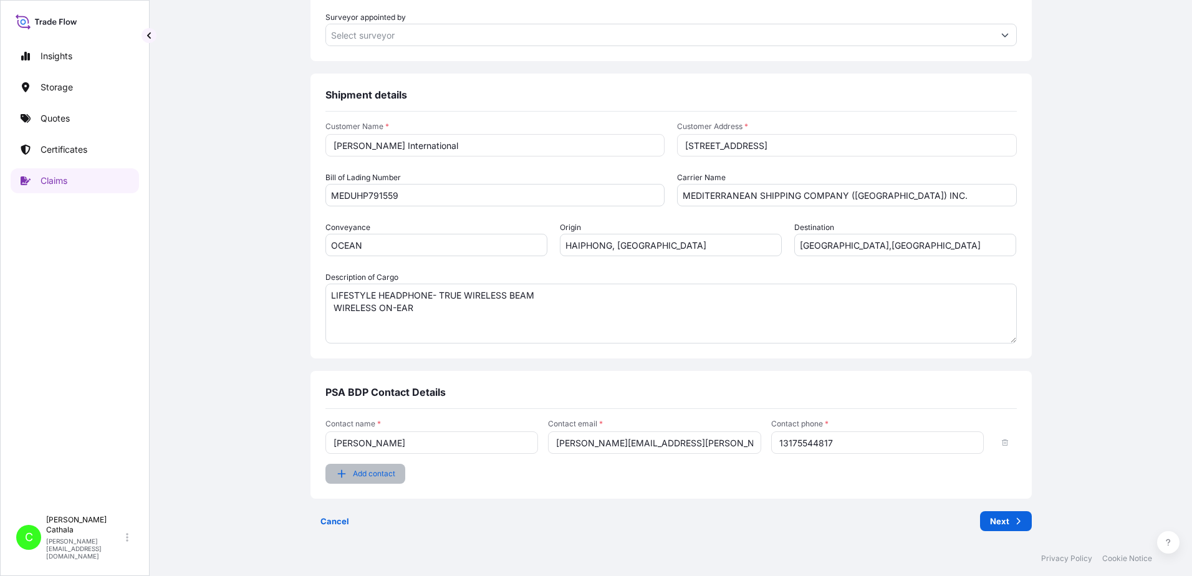
click at [364, 478] on span "Add contact" at bounding box center [374, 474] width 42 height 12
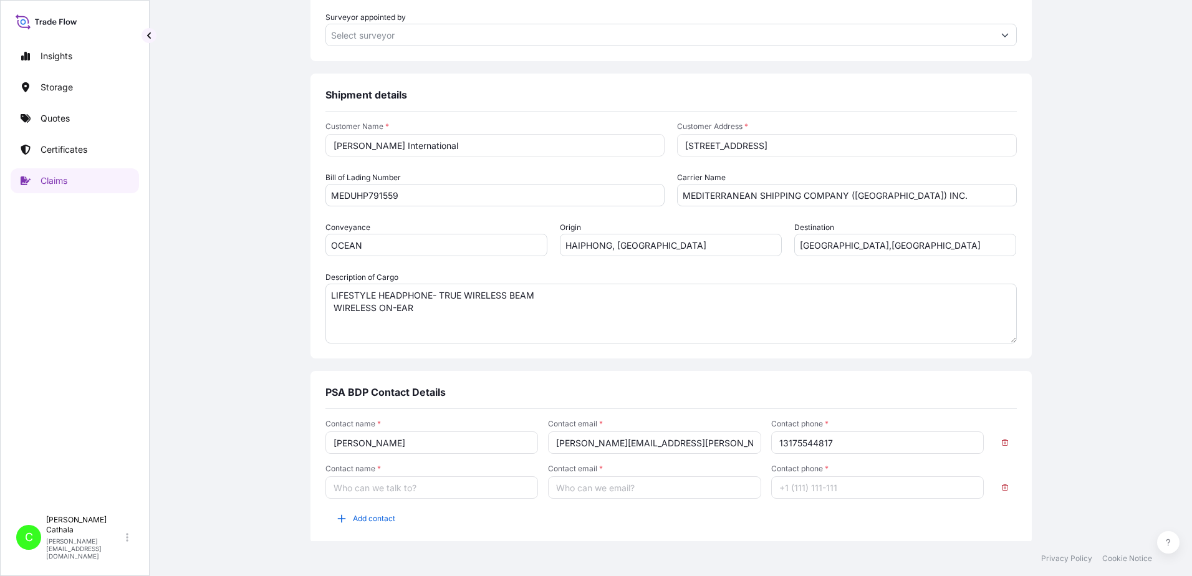
click at [362, 488] on input "Contact name *" at bounding box center [432, 487] width 213 height 22
type input "[PERSON_NAME]"
type input "[PERSON_NAME][EMAIL_ADDRESS][DOMAIN_NAME]"
type input "13175544819"
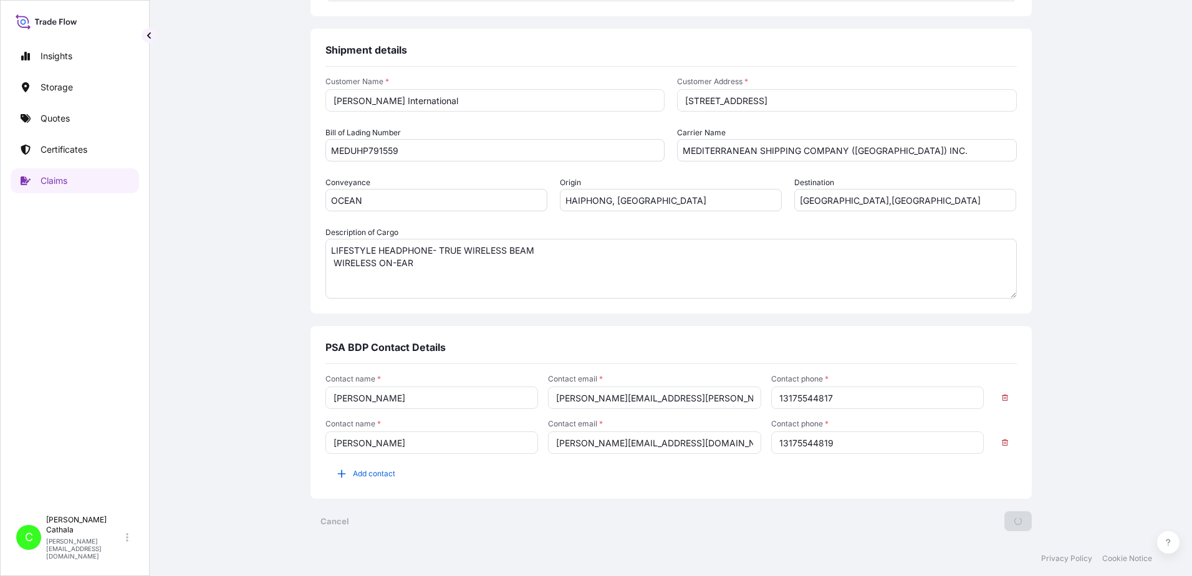
scroll to position [0, 0]
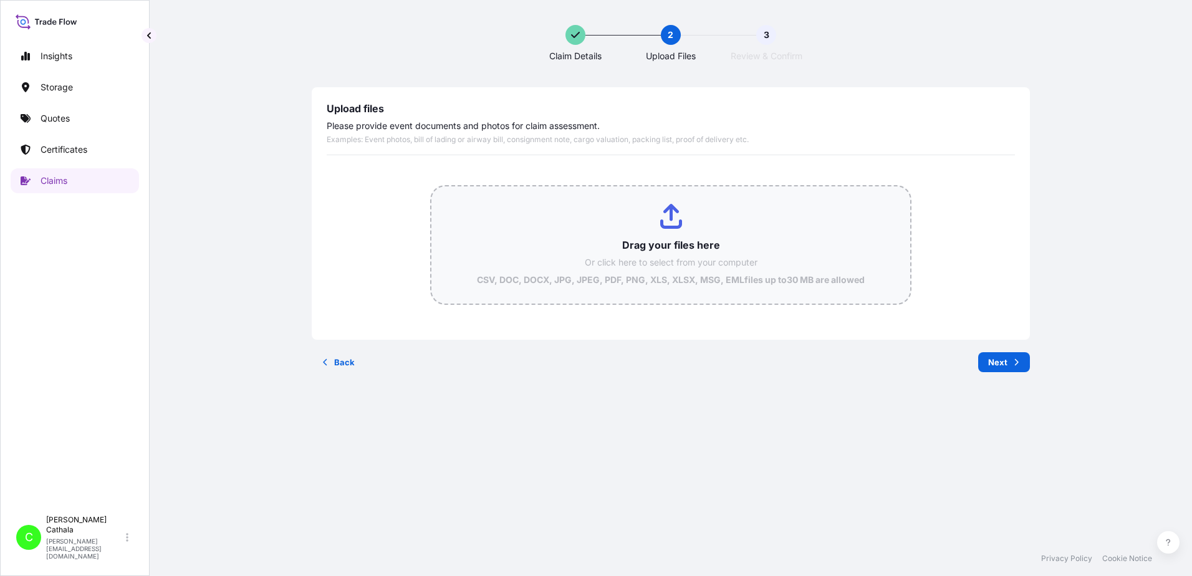
type input "C:\fakepath\BDP Notice of Intent.pdf"
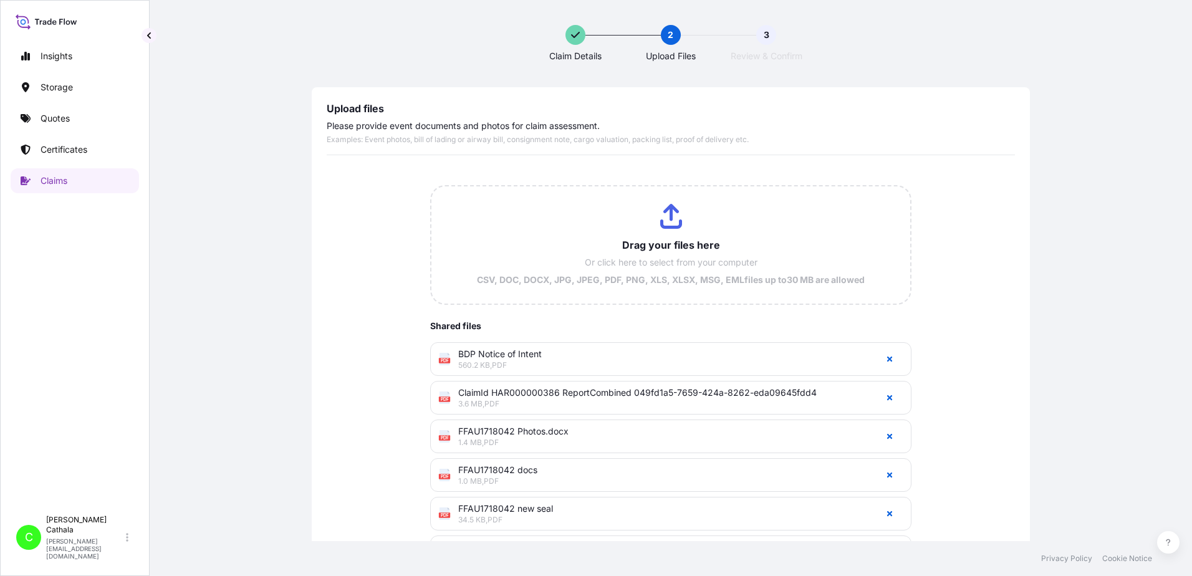
click at [974, 265] on div "Drag your files here Or click here to select from your computer CSV, DOC, DOCX,…" at bounding box center [671, 388] width 689 height 447
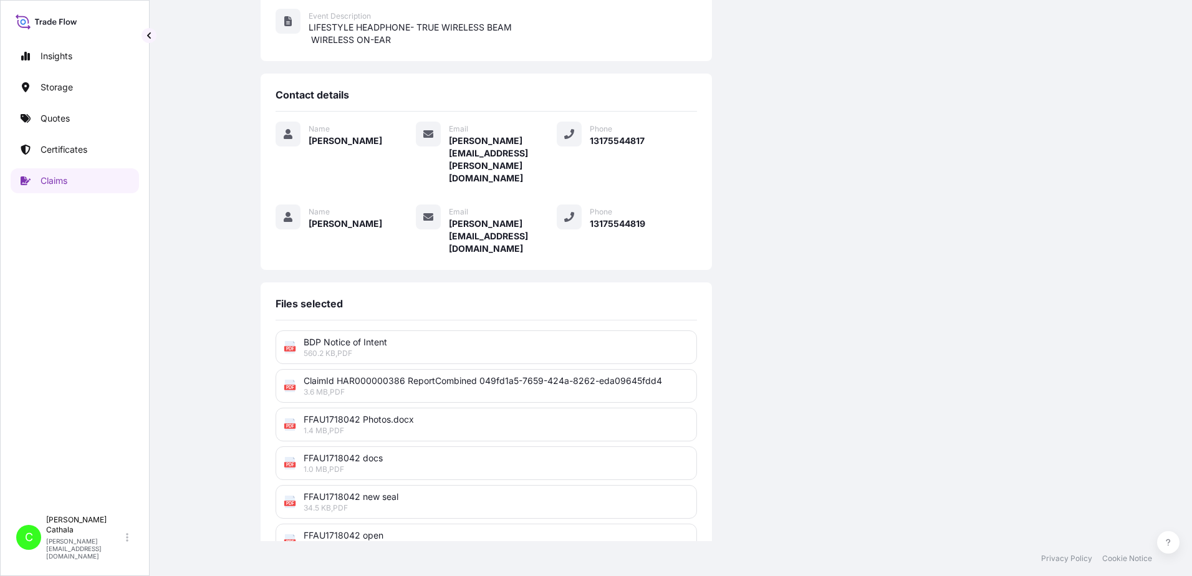
scroll to position [320, 0]
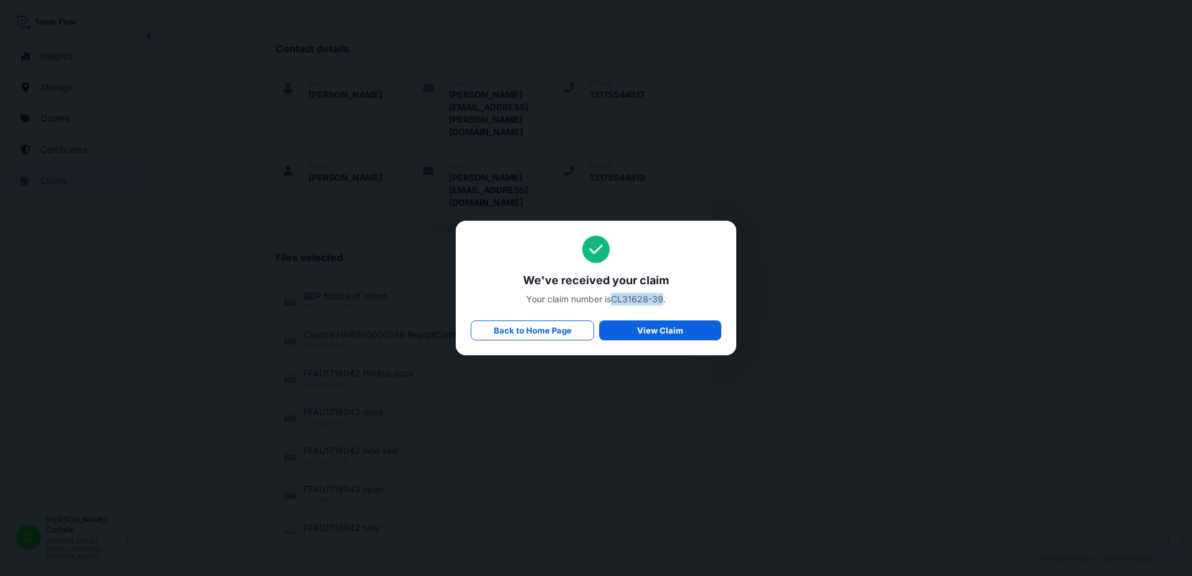
drag, startPoint x: 614, startPoint y: 298, endPoint x: 665, endPoint y: 296, distance: 50.6
click at [665, 296] on span "Your claim number is CL31628-39 ." at bounding box center [596, 299] width 251 height 12
copy span "CL31628-39"
drag, startPoint x: 525, startPoint y: 279, endPoint x: 677, endPoint y: 300, distance: 152.9
click at [677, 300] on div "We've received your claim Your claim number is CL31628-39 . Back to Home Page V…" at bounding box center [596, 288] width 251 height 105
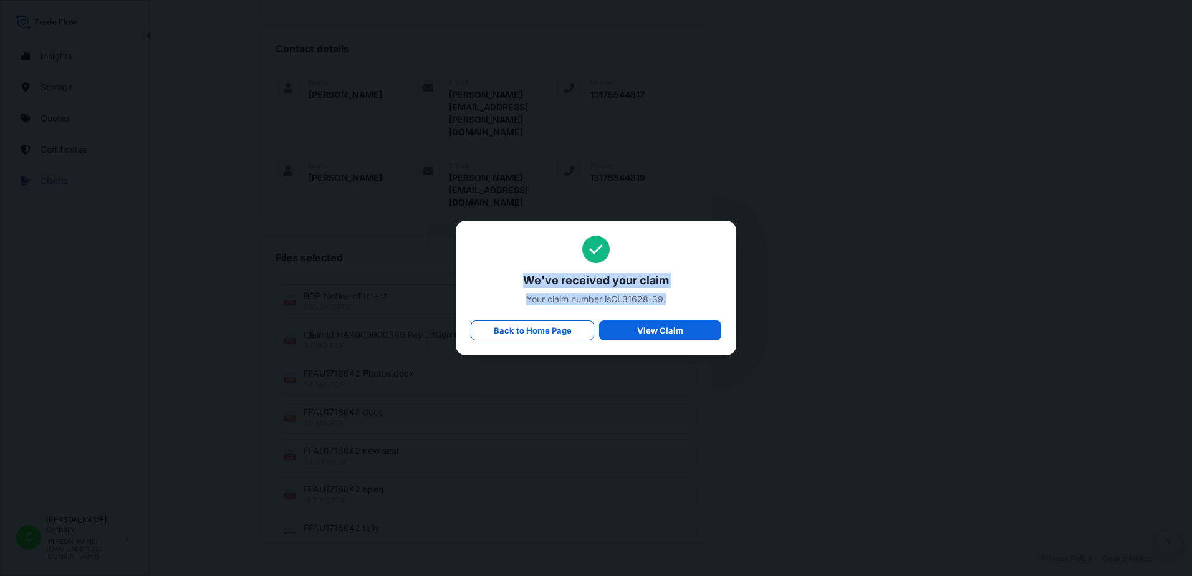
copy div "We've received your claim Your claim number is CL31628-39 ."
